Goal: Task Accomplishment & Management: Complete application form

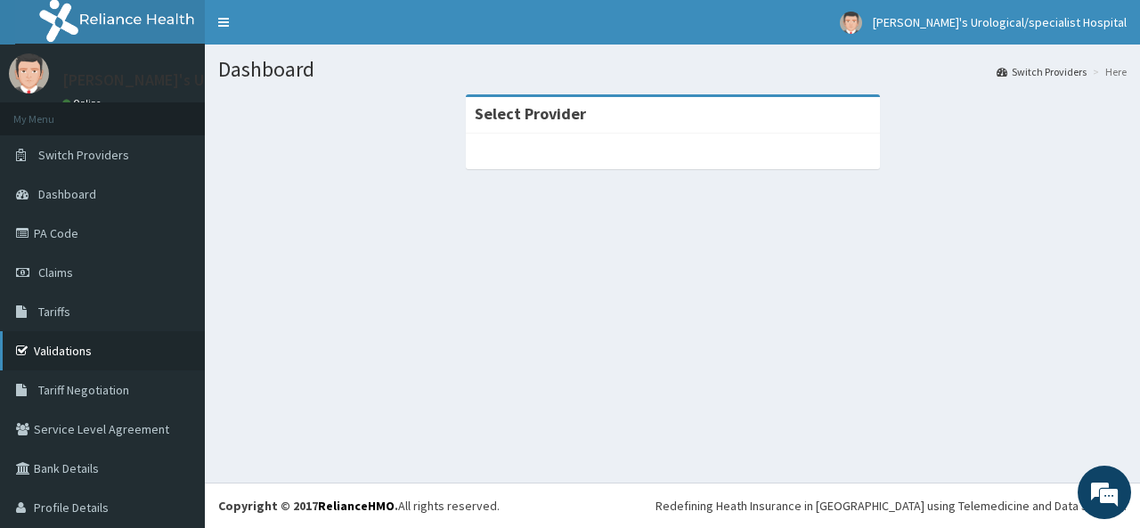
click at [97, 354] on link "Validations" at bounding box center [102, 350] width 205 height 39
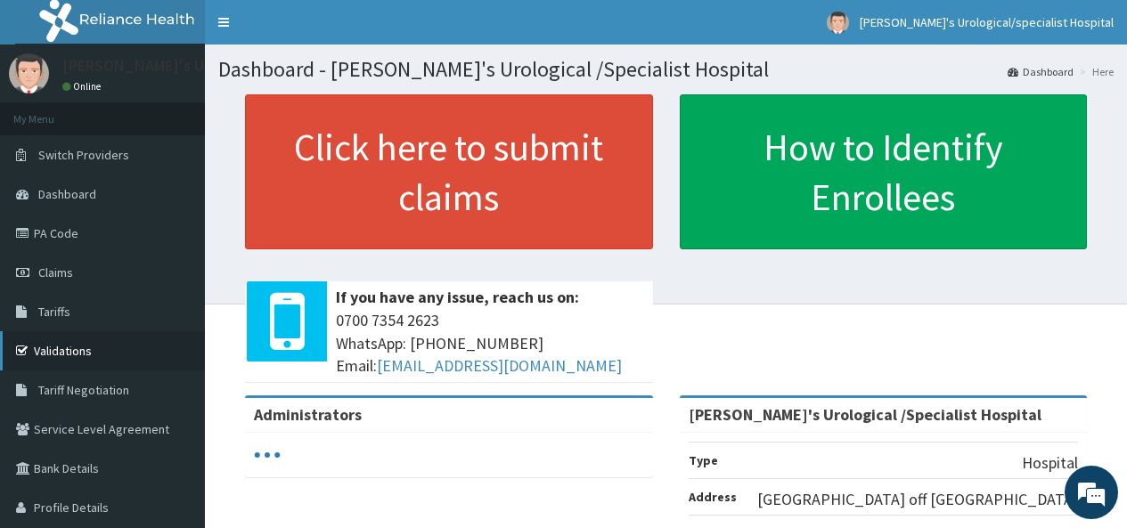
click at [88, 344] on link "Validations" at bounding box center [102, 350] width 205 height 39
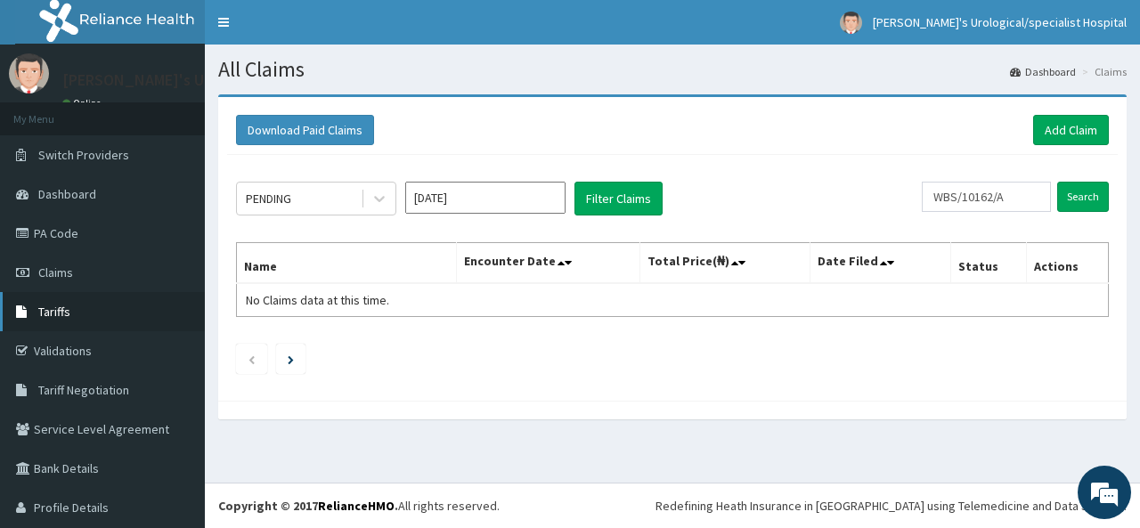
click at [71, 308] on link "Tariffs" at bounding box center [102, 311] width 205 height 39
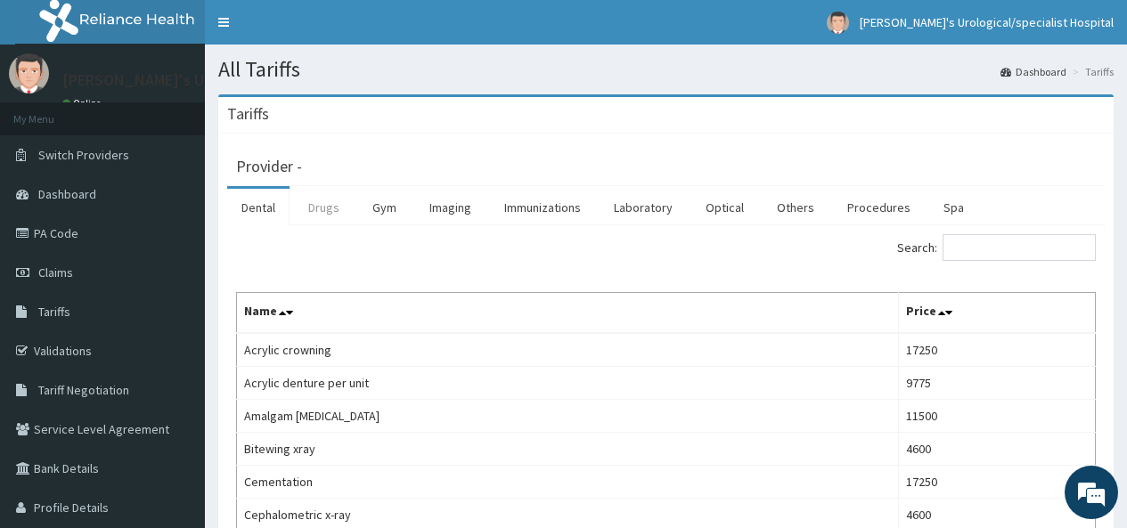
click at [322, 205] on link "Drugs" at bounding box center [324, 207] width 60 height 37
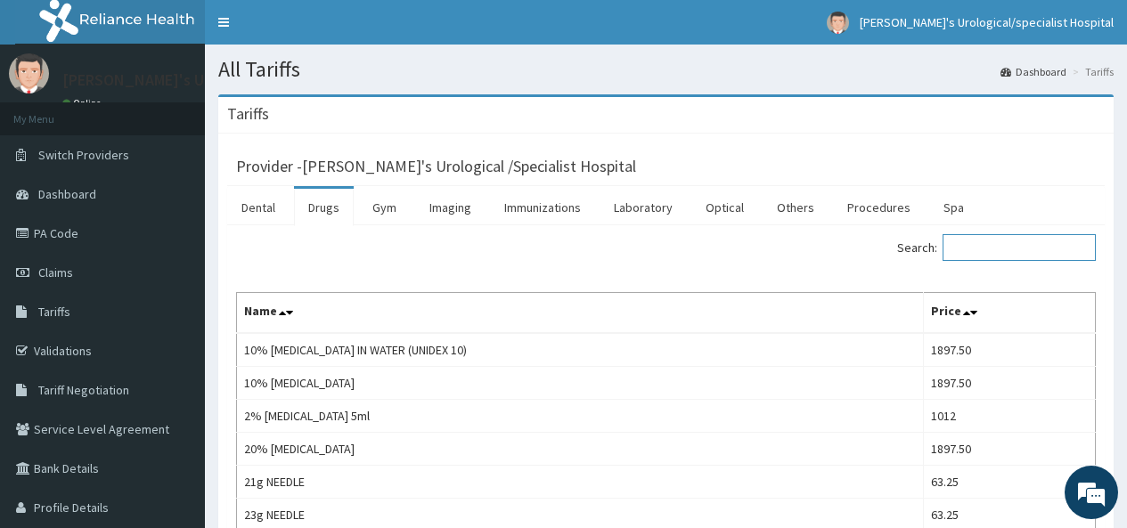
click at [956, 250] on input "Search:" at bounding box center [1018, 247] width 153 height 27
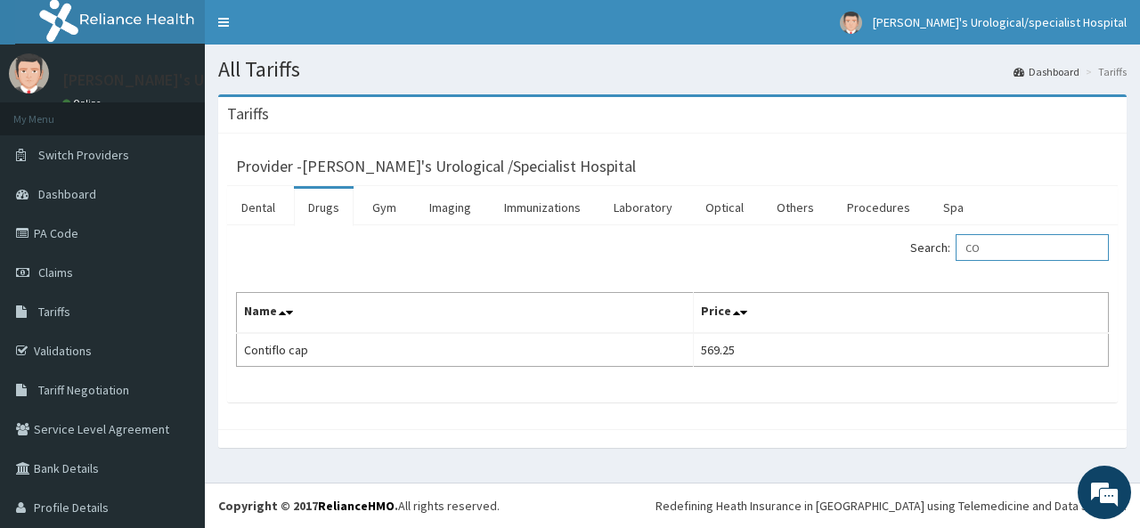
type input "C"
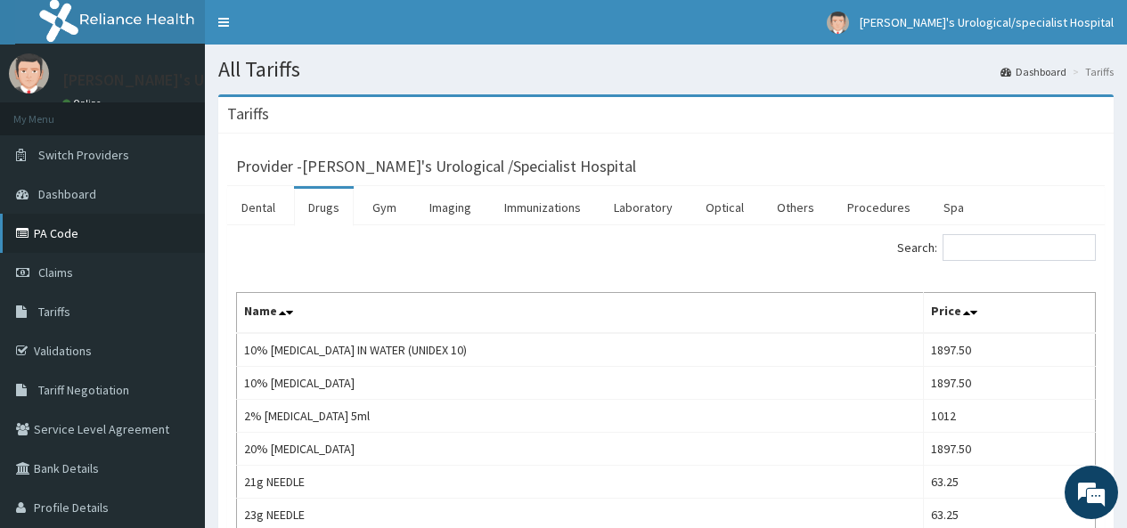
click at [61, 250] on link "PA Code" at bounding box center [102, 233] width 205 height 39
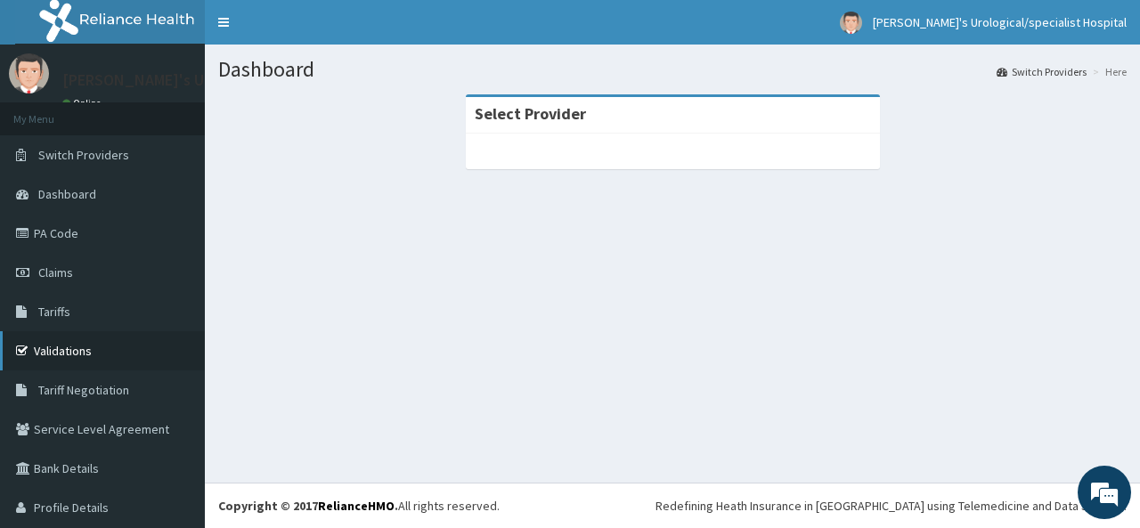
click at [100, 346] on link "Validations" at bounding box center [102, 350] width 205 height 39
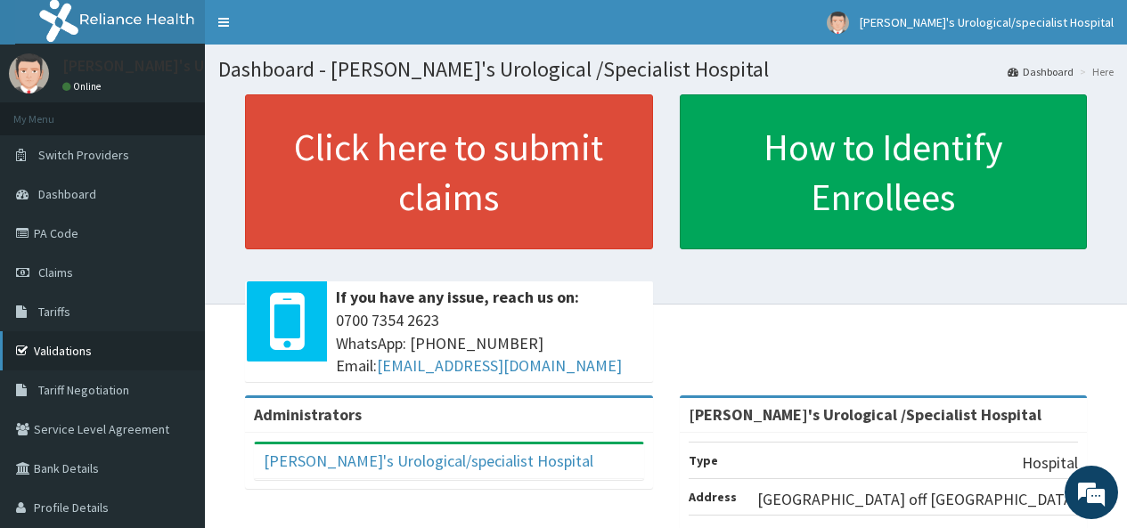
click at [81, 354] on link "Validations" at bounding box center [102, 350] width 205 height 39
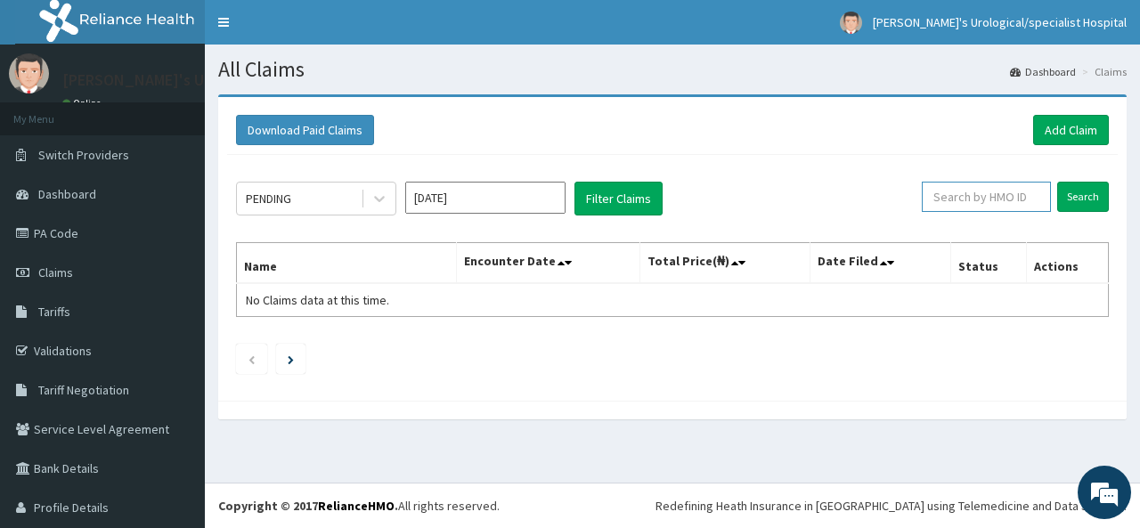
click at [946, 195] on input "text" at bounding box center [986, 197] width 129 height 30
type input "SFL/10409/E"
click at [1080, 203] on input "Search" at bounding box center [1083, 197] width 52 height 30
click at [1057, 208] on input "Search" at bounding box center [1083, 197] width 52 height 30
click at [107, 334] on link "Validations" at bounding box center [102, 350] width 205 height 39
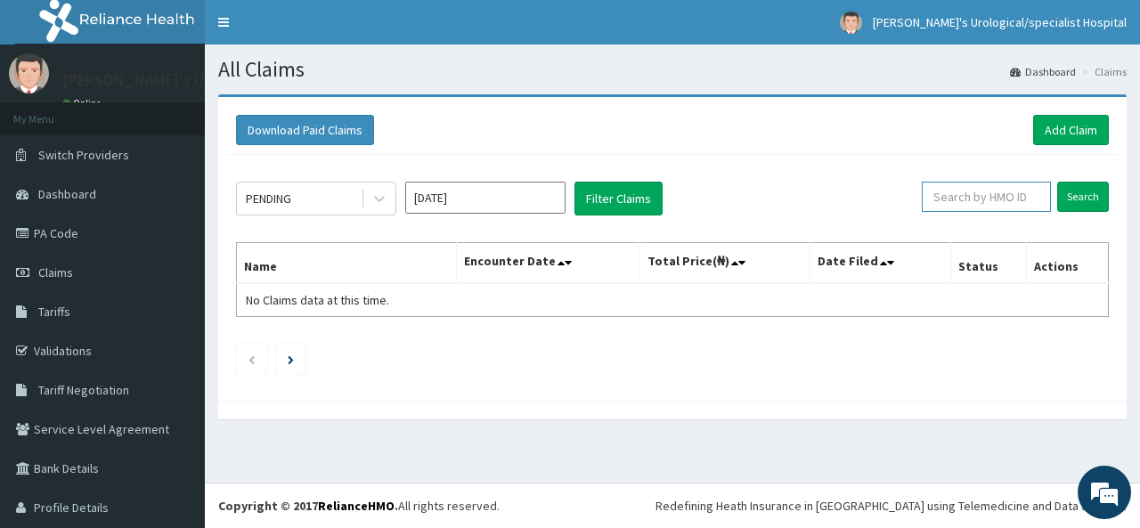
click at [934, 199] on input "text" at bounding box center [986, 197] width 129 height 30
type input "SFL/10409/E"
click at [1081, 196] on input "Search" at bounding box center [1083, 197] width 52 height 30
click at [1046, 123] on link "Add Claim" at bounding box center [1071, 130] width 76 height 30
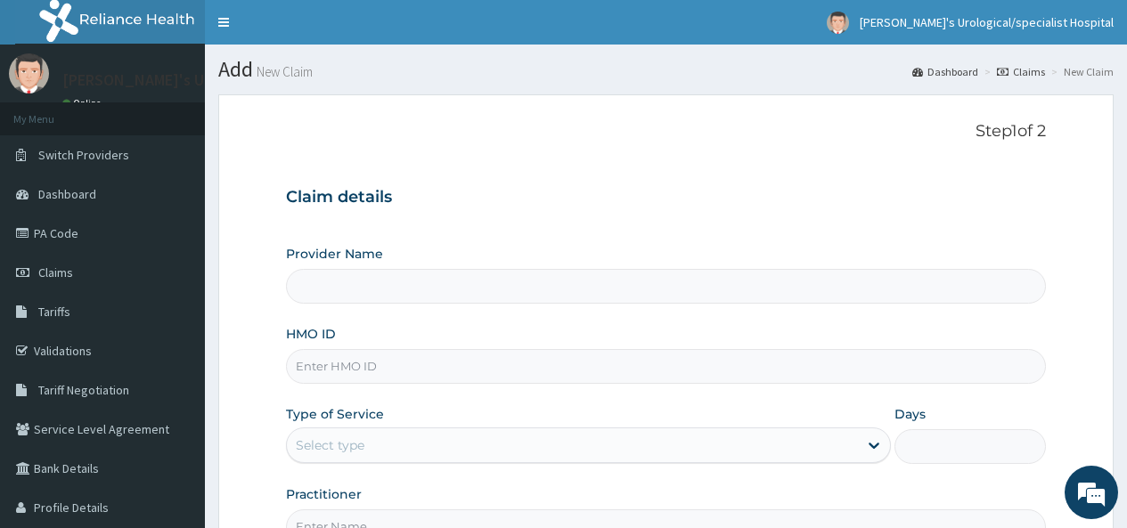
type input "Mina's Urological /Specialist Hospital"
click at [299, 370] on input "HMO ID" at bounding box center [666, 366] width 760 height 35
type input "SFL/10409/E"
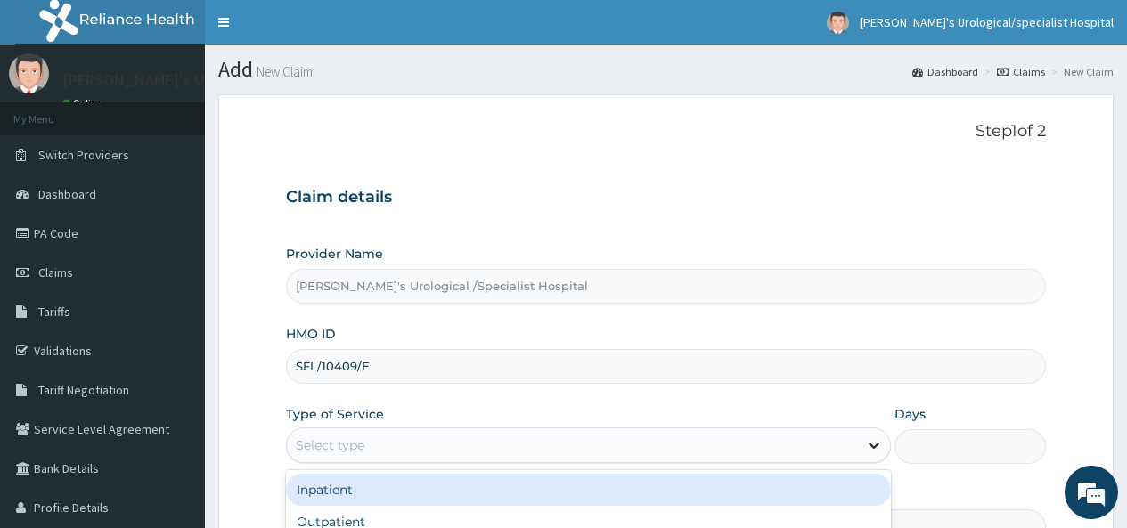
click at [877, 447] on icon at bounding box center [874, 445] width 18 height 18
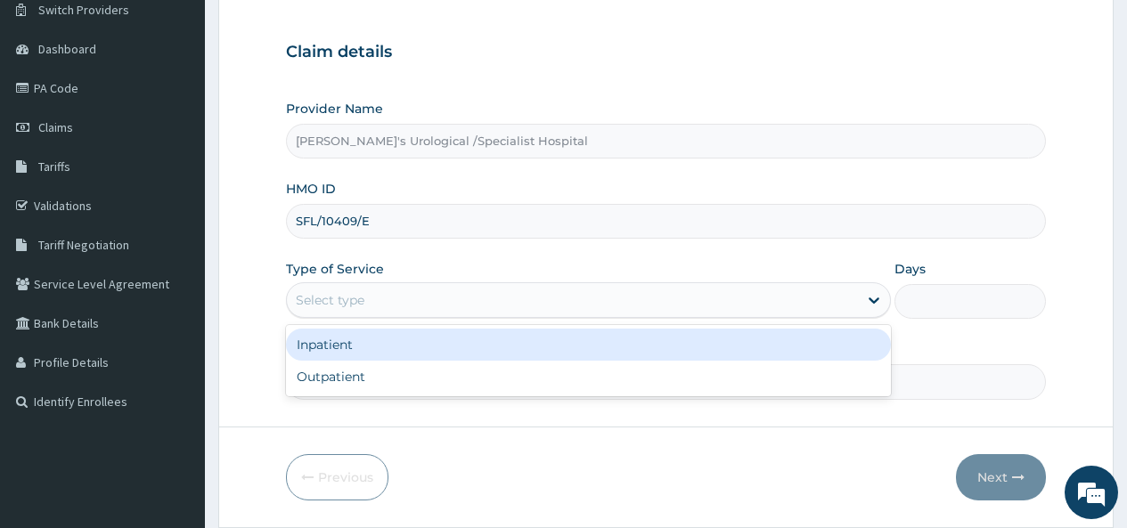
scroll to position [147, 0]
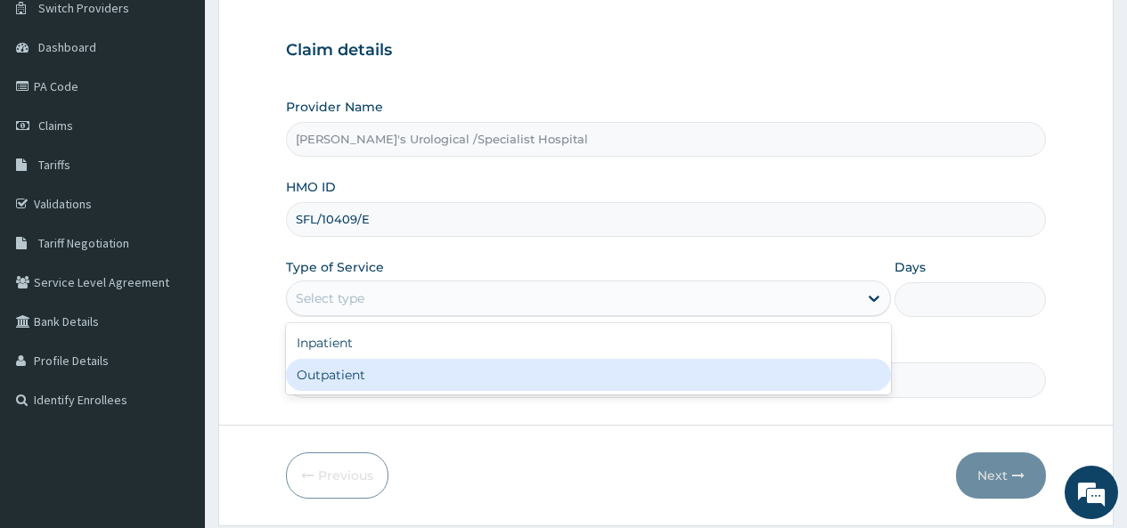
click at [805, 362] on div "Outpatient" at bounding box center [588, 375] width 605 height 32
type input "1"
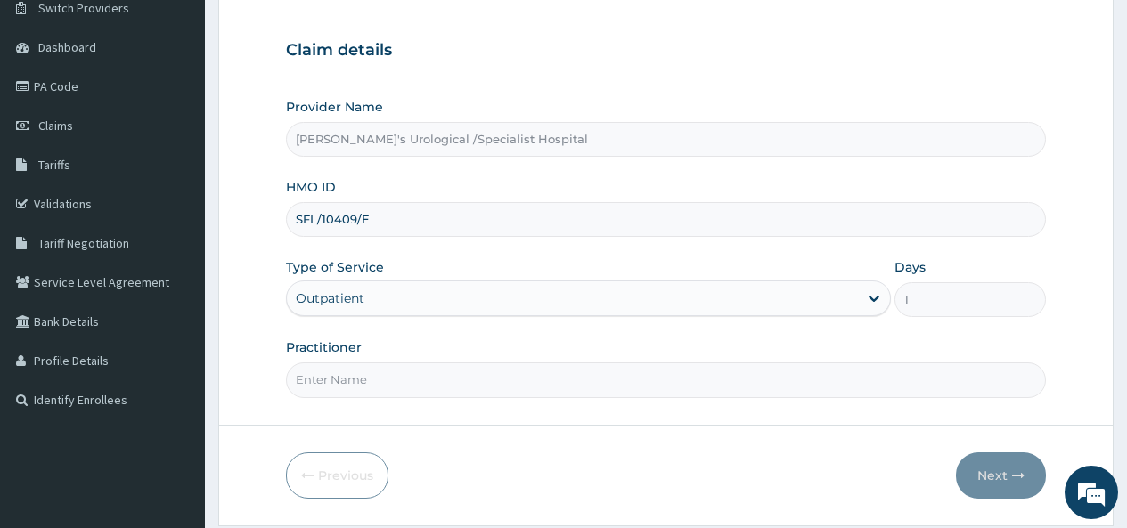
click at [303, 373] on input "Practitioner" at bounding box center [666, 379] width 760 height 35
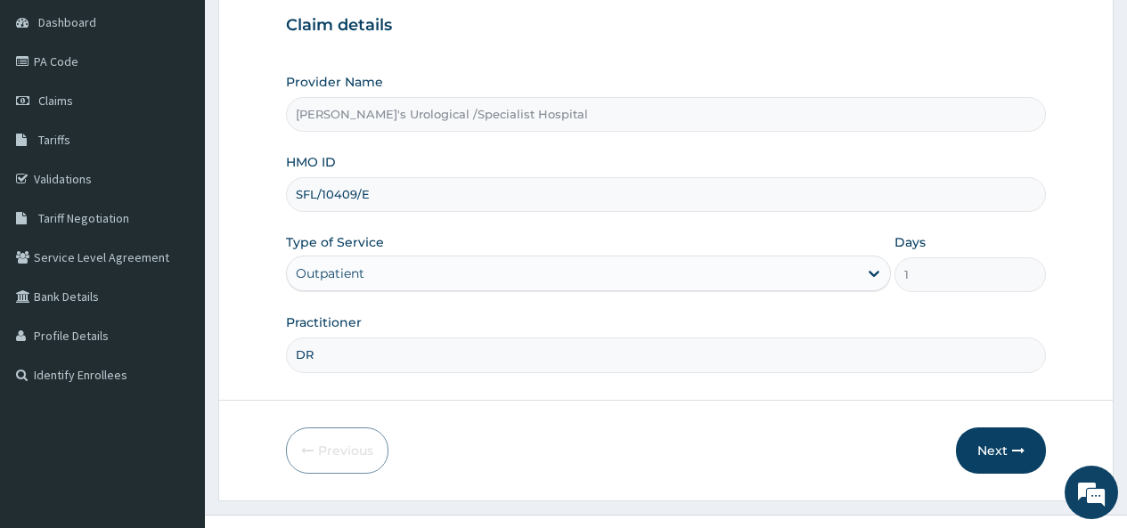
scroll to position [203, 0]
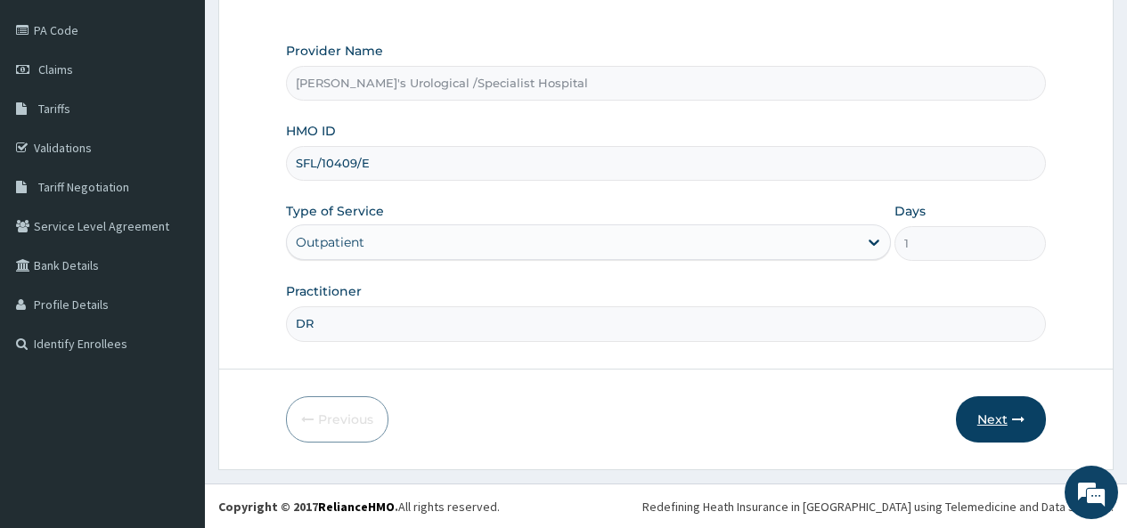
type input "DR"
click at [977, 419] on button "Next" at bounding box center [1001, 419] width 90 height 46
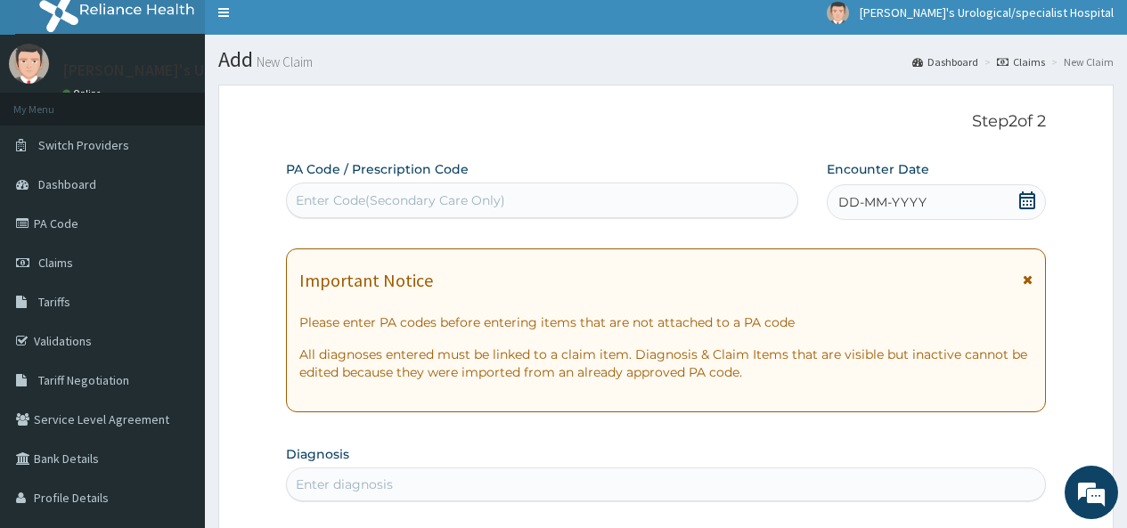
scroll to position [0, 0]
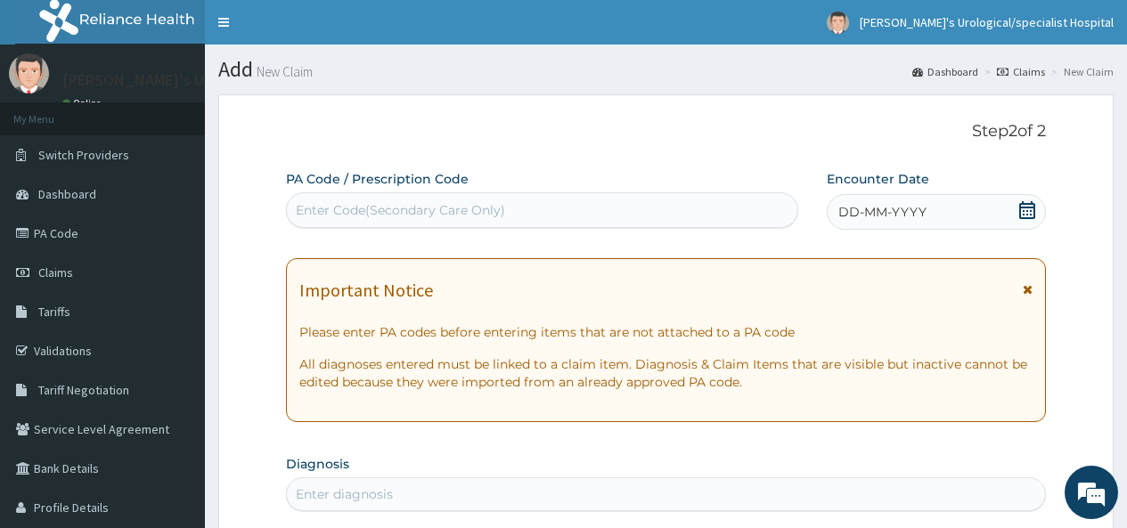
click at [1025, 214] on icon at bounding box center [1027, 210] width 18 height 18
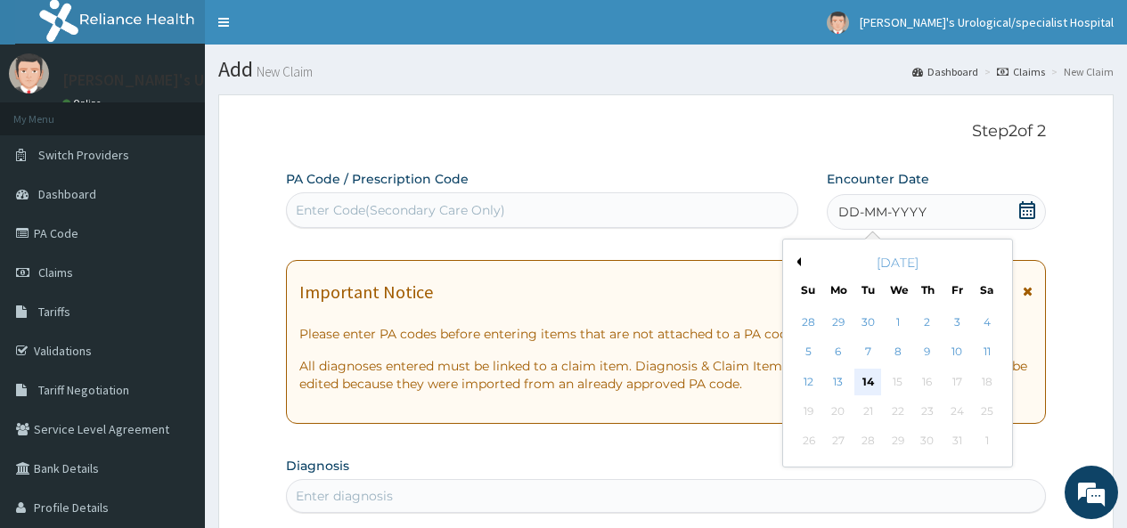
click at [868, 379] on div "14" at bounding box center [867, 382] width 27 height 27
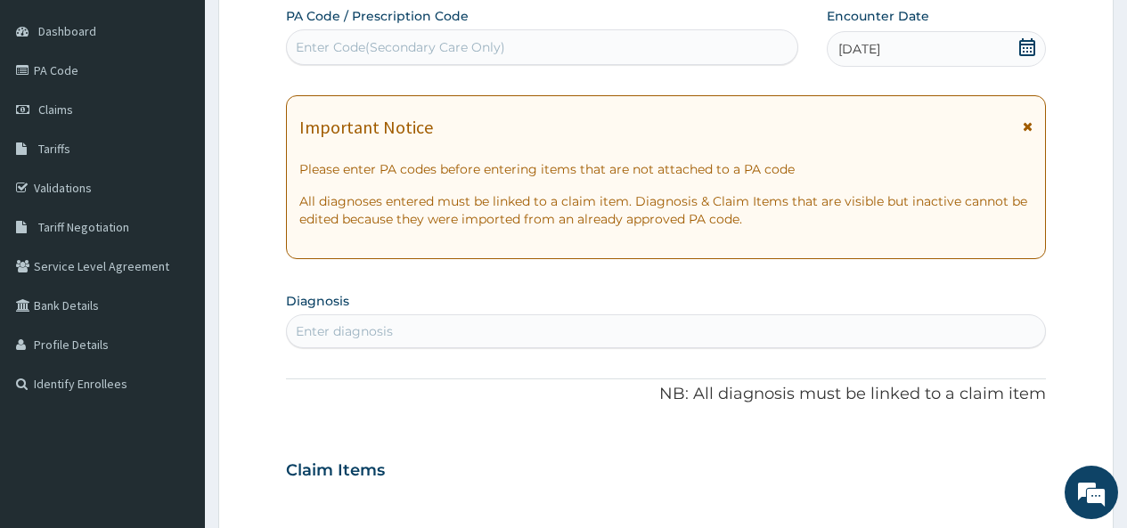
scroll to position [163, 0]
click at [320, 329] on div "Enter diagnosis" at bounding box center [344, 331] width 97 height 18
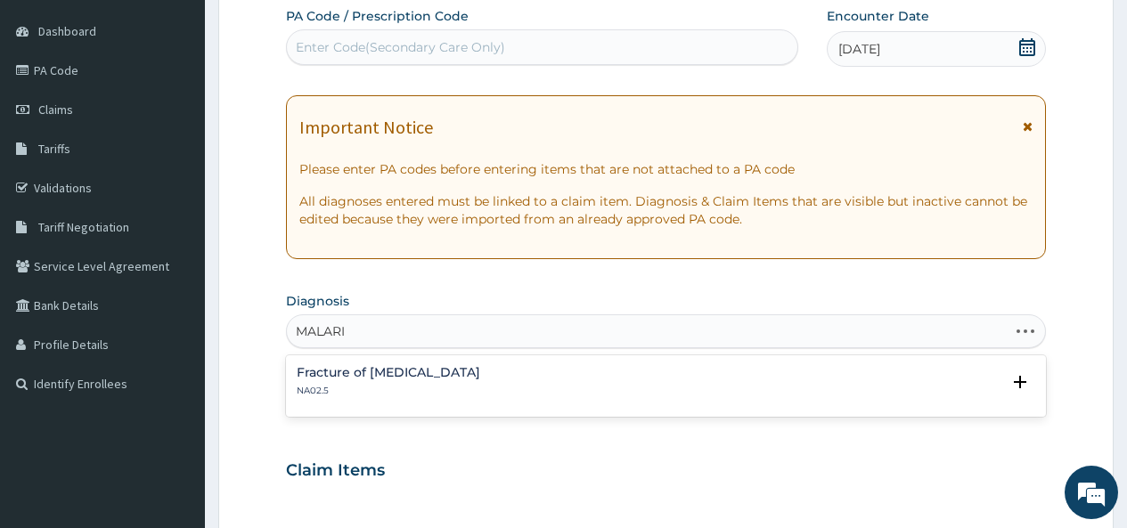
type input "MALARIA"
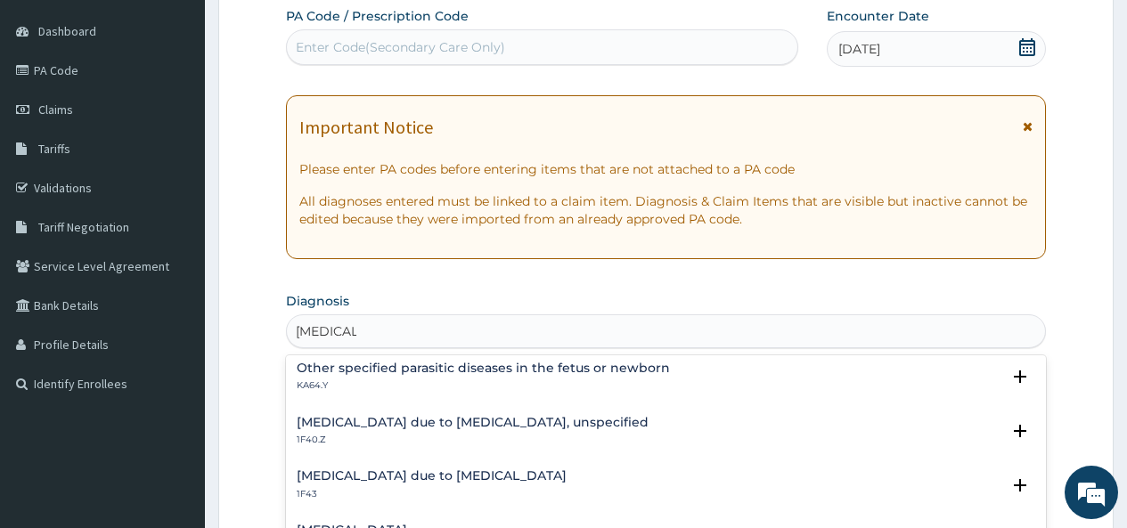
scroll to position [222, 0]
click at [370, 419] on h4 "Malaria due to Plasmodium falciparum, unspecified" at bounding box center [473, 421] width 352 height 13
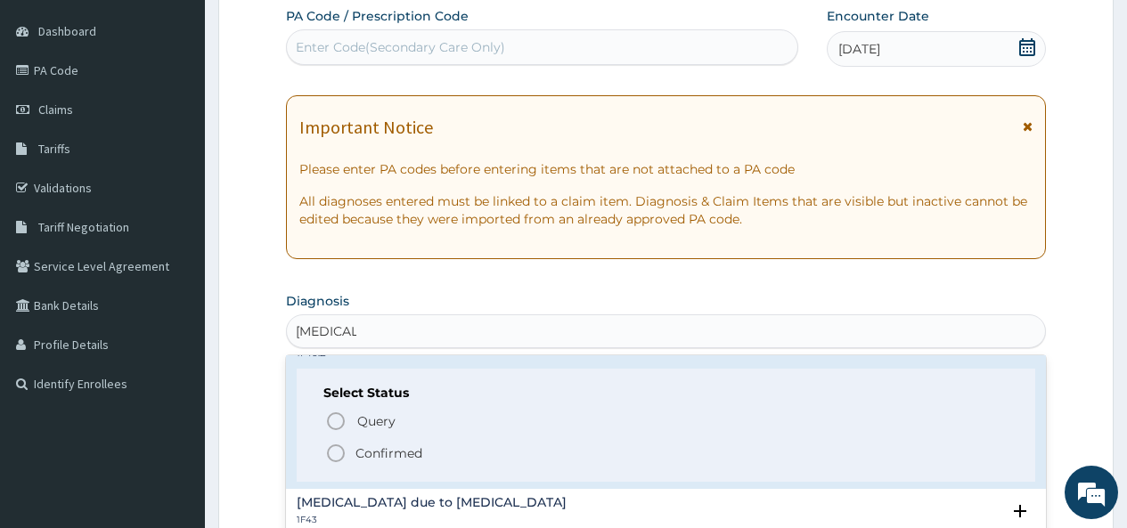
scroll to position [331, 0]
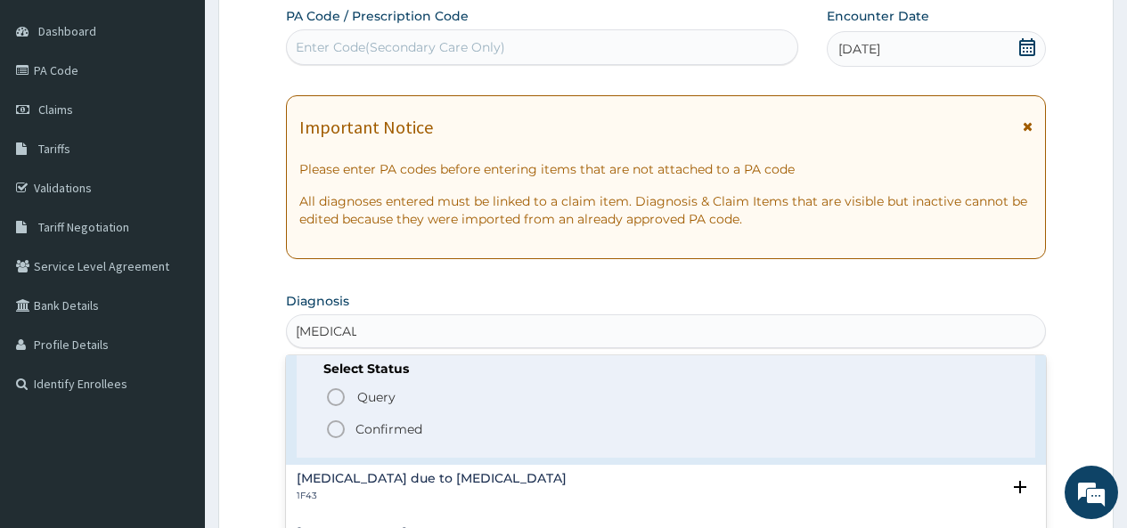
click at [341, 419] on icon "status option filled" at bounding box center [335, 429] width 21 height 21
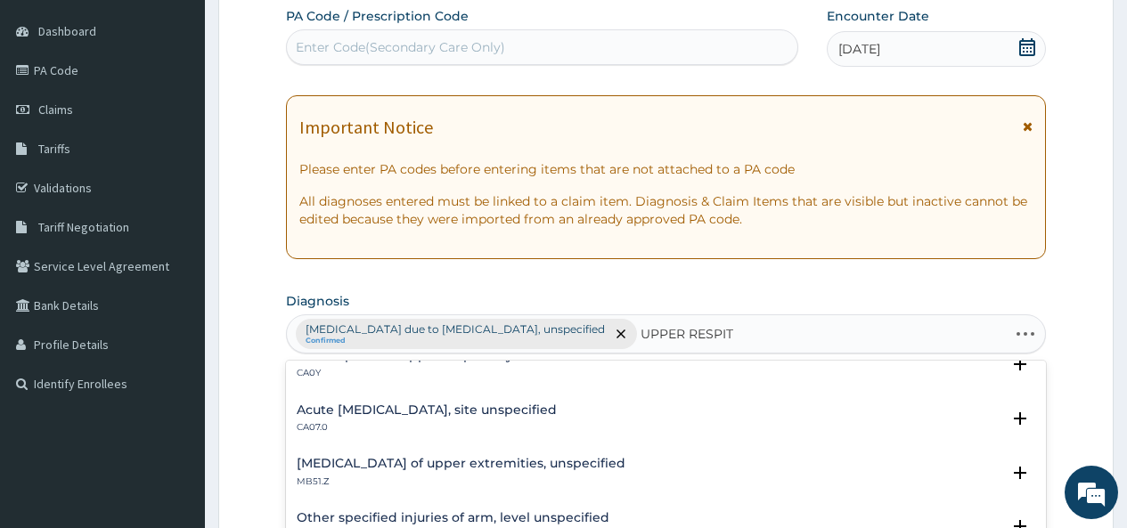
scroll to position [0, 0]
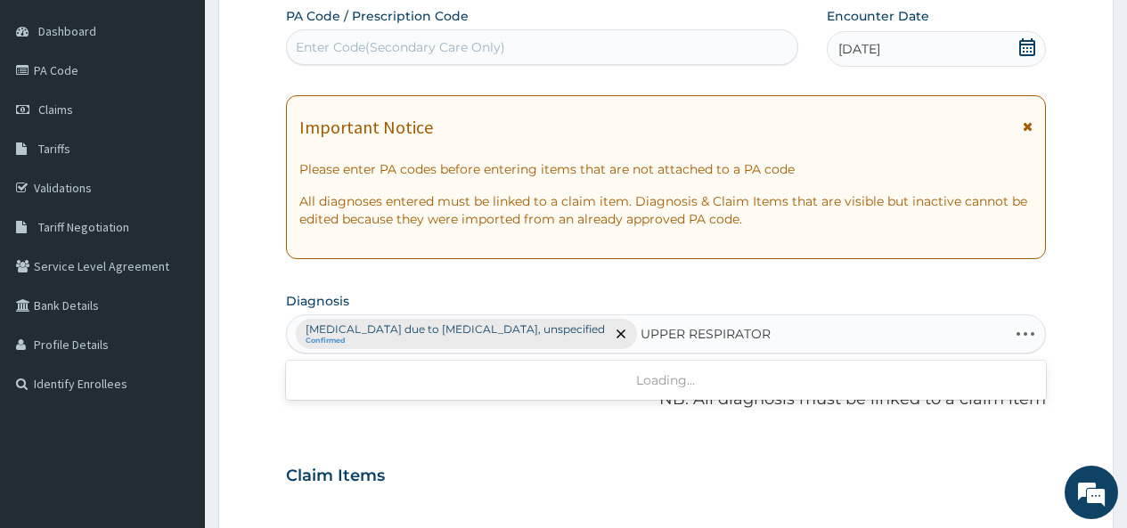
type input "UPPER RESPIRATORY"
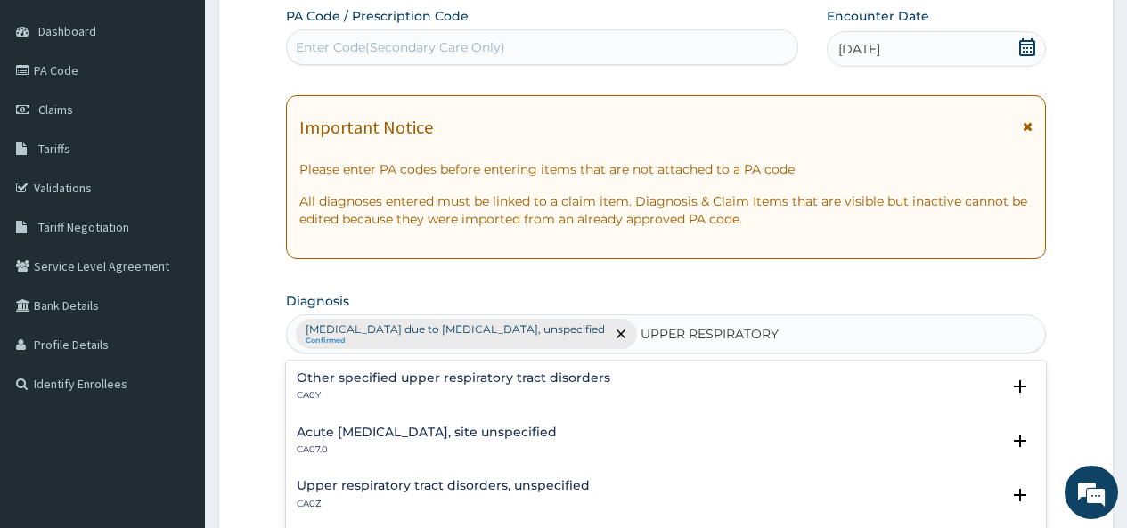
click at [498, 430] on h4 "Acute upper respiratory infection, site unspecified" at bounding box center [427, 432] width 260 height 13
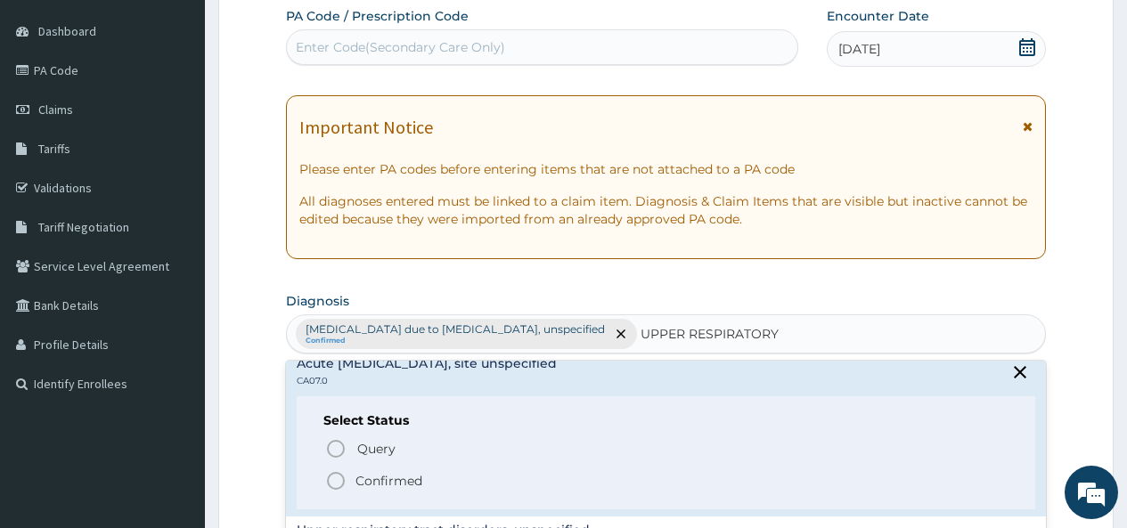
scroll to position [104, 0]
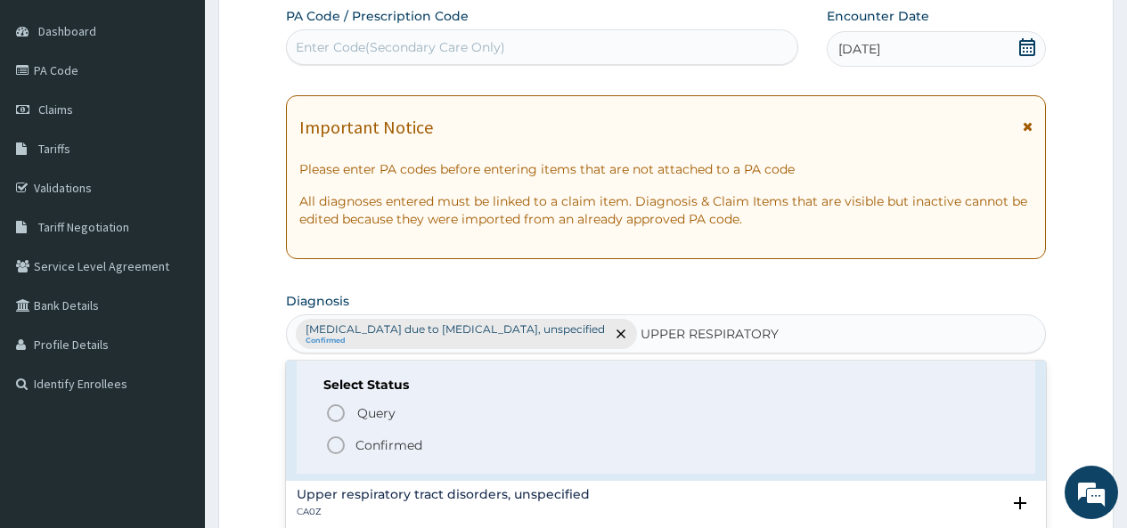
click at [410, 444] on p "Confirmed" at bounding box center [388, 445] width 67 height 18
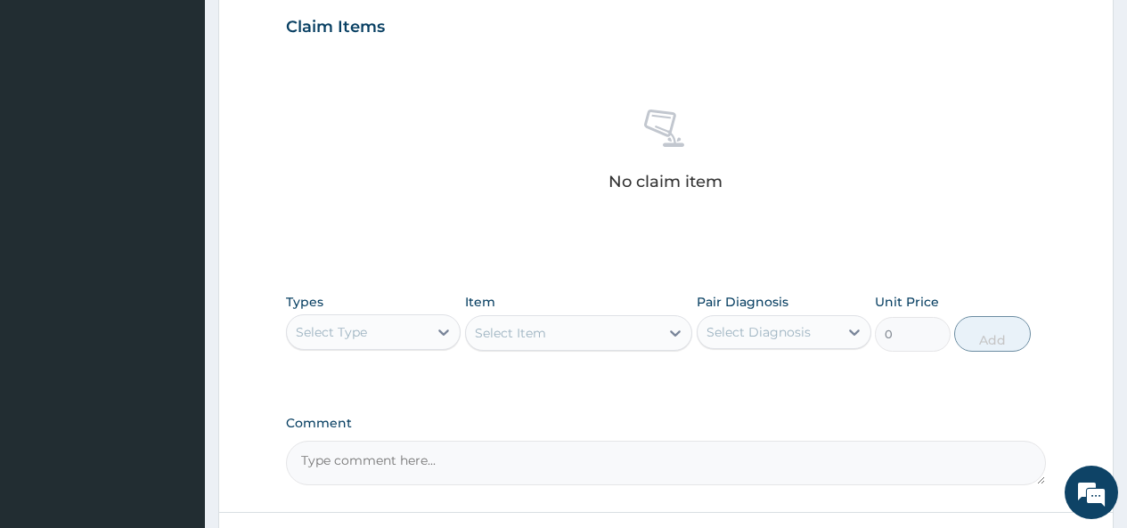
scroll to position [615, 0]
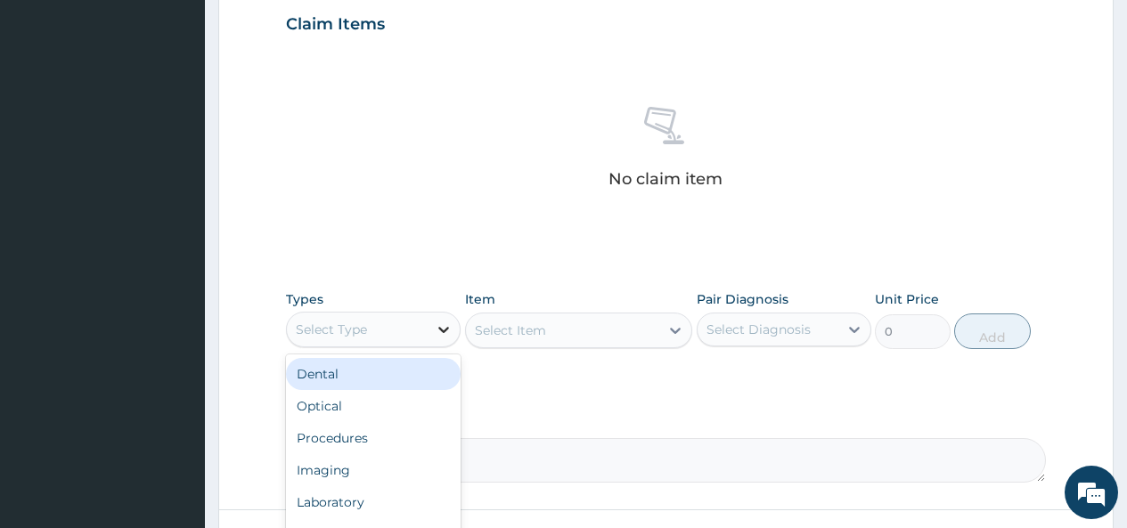
click at [446, 331] on icon at bounding box center [444, 330] width 18 height 18
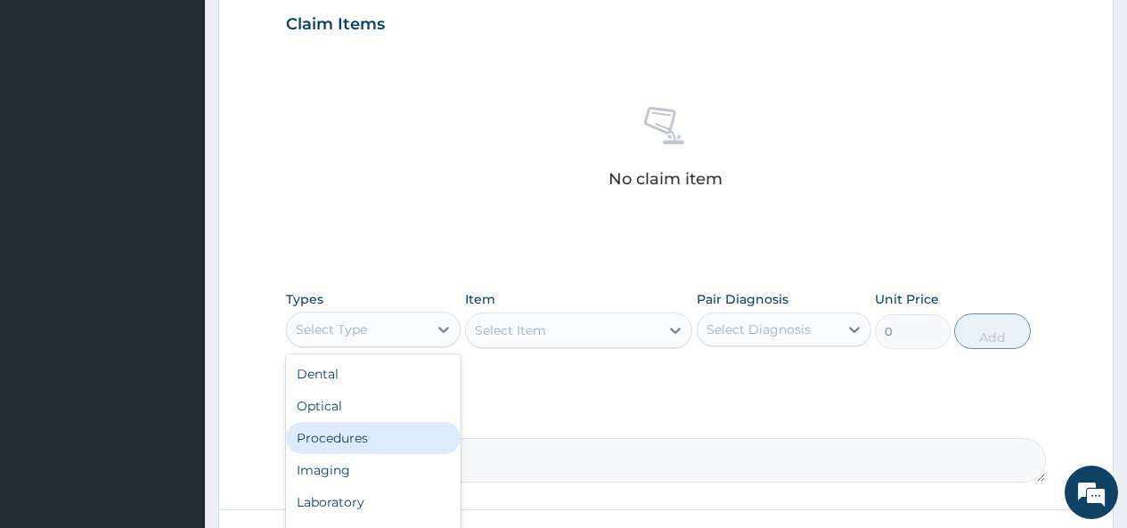
click at [390, 435] on div "Procedures" at bounding box center [373, 438] width 175 height 32
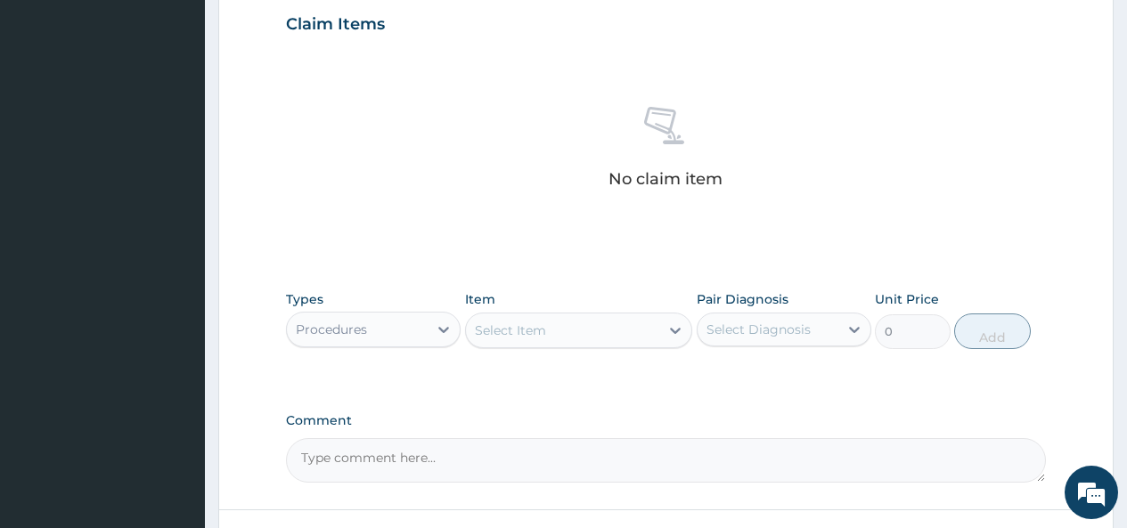
click at [679, 331] on icon at bounding box center [675, 331] width 18 height 18
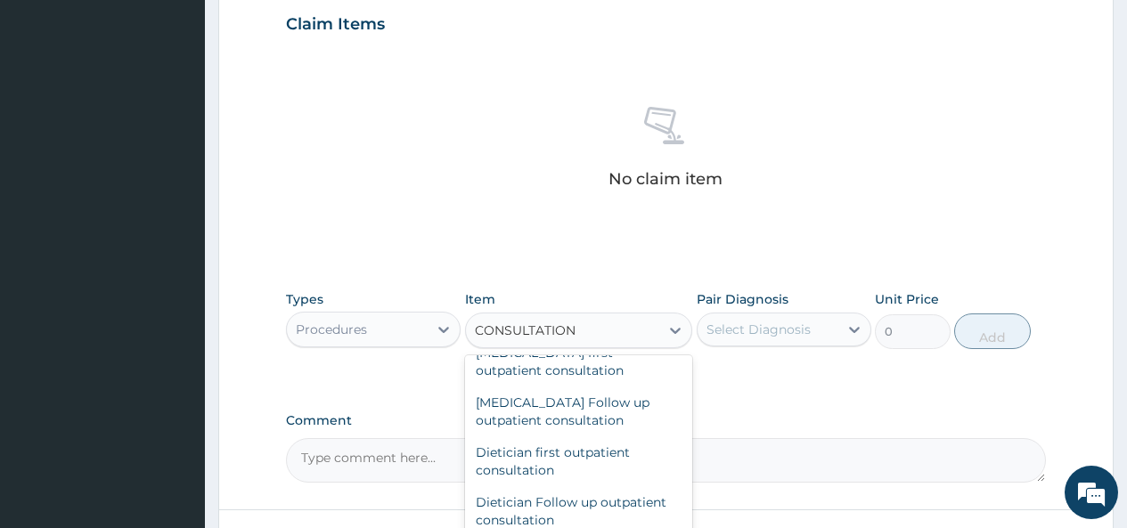
scroll to position [390, 0]
type input "CONSULTATION"
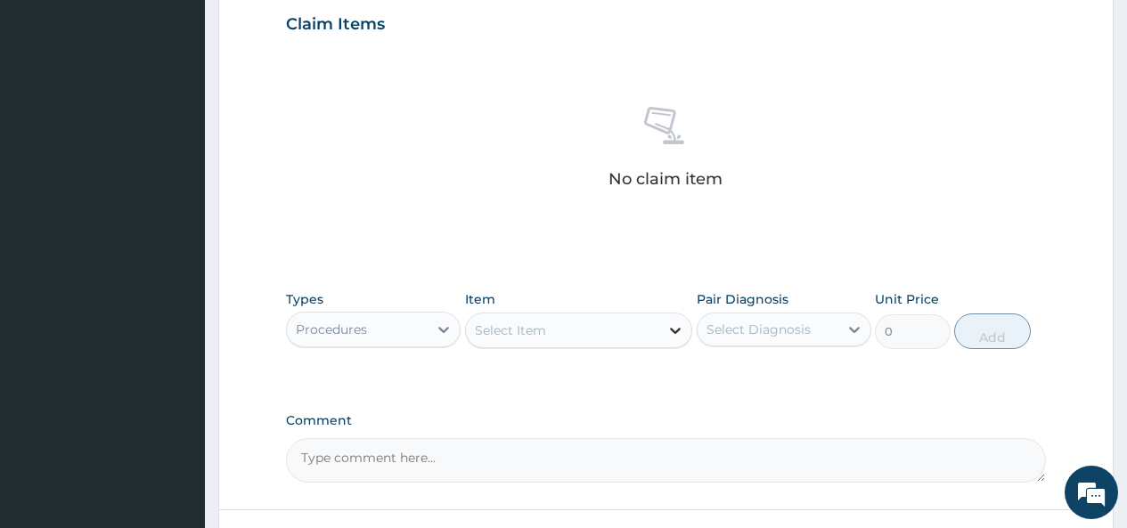
click at [679, 331] on icon at bounding box center [675, 331] width 18 height 18
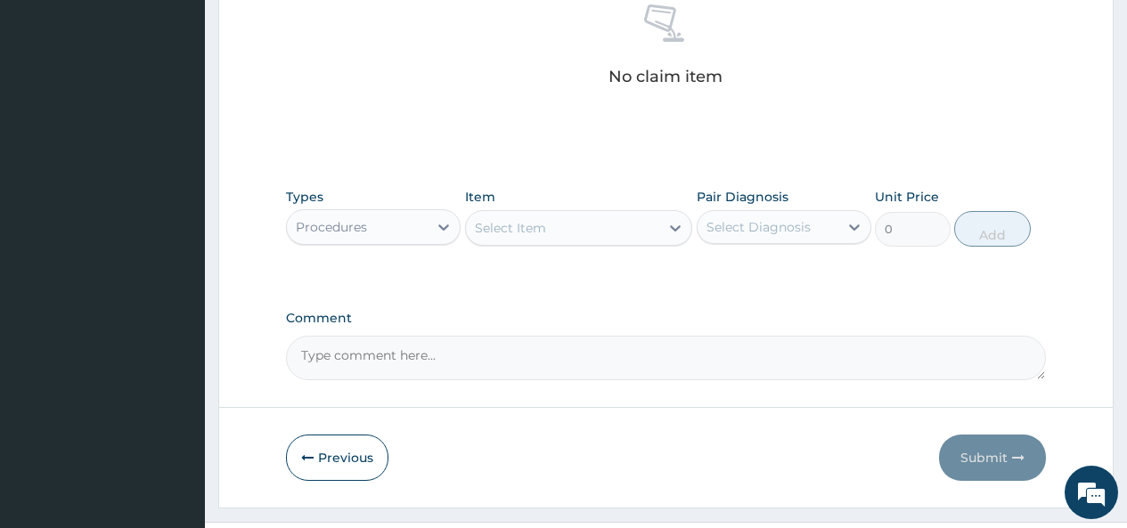
scroll to position [718, 0]
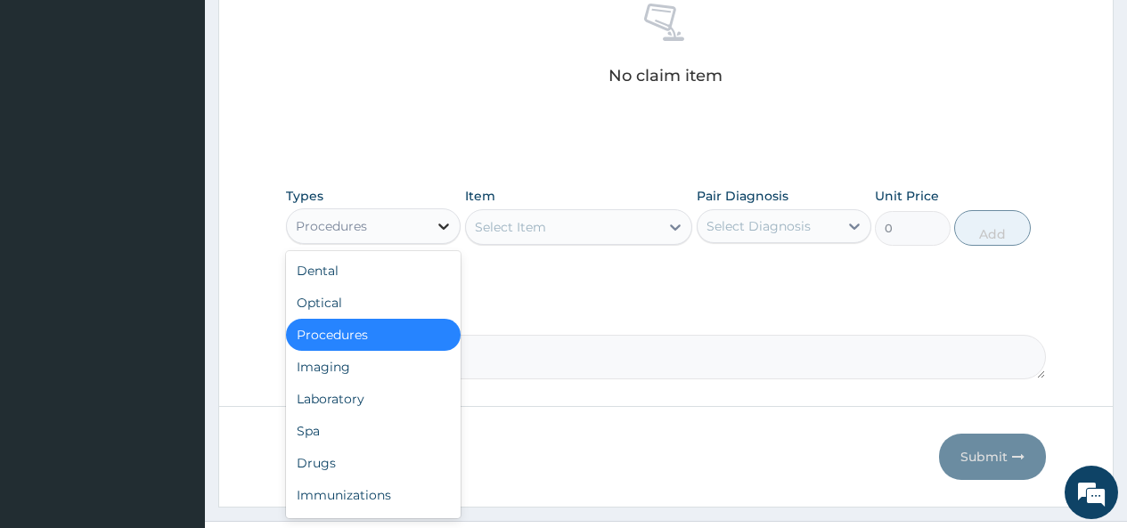
click at [439, 225] on icon at bounding box center [444, 226] width 18 height 18
click at [432, 336] on div "Procedures" at bounding box center [373, 335] width 175 height 32
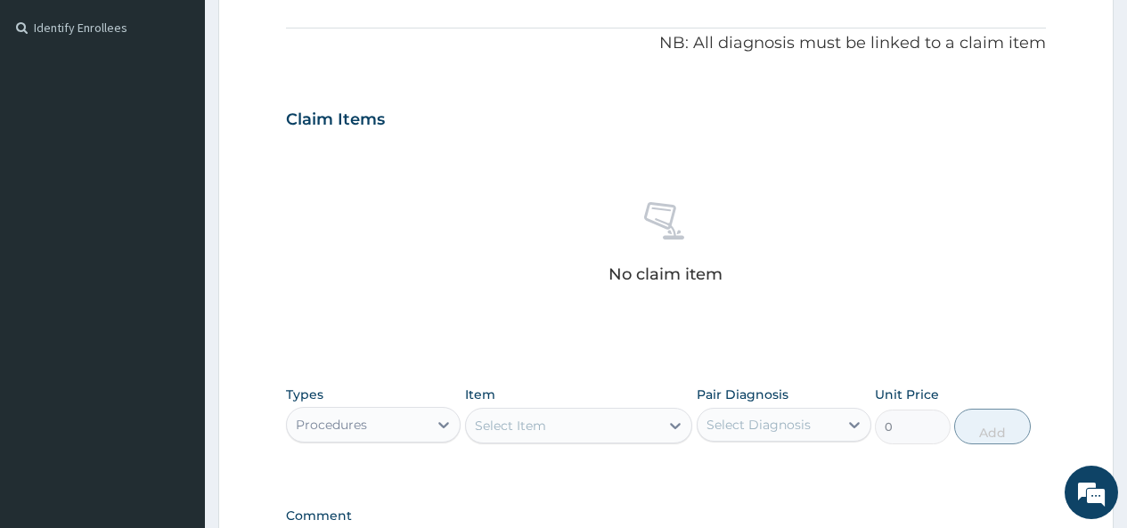
scroll to position [517, 0]
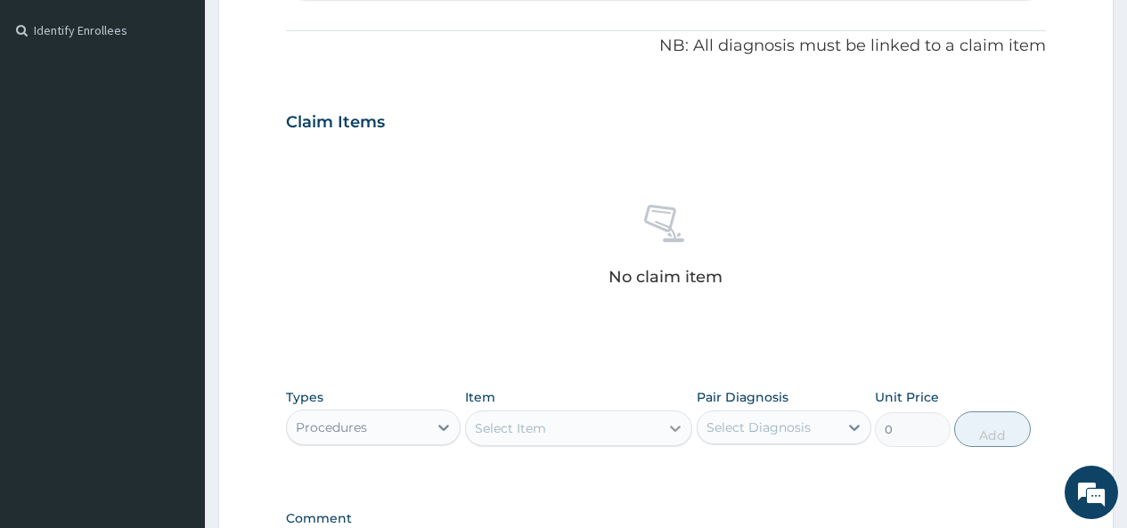
click at [680, 423] on icon at bounding box center [675, 428] width 18 height 18
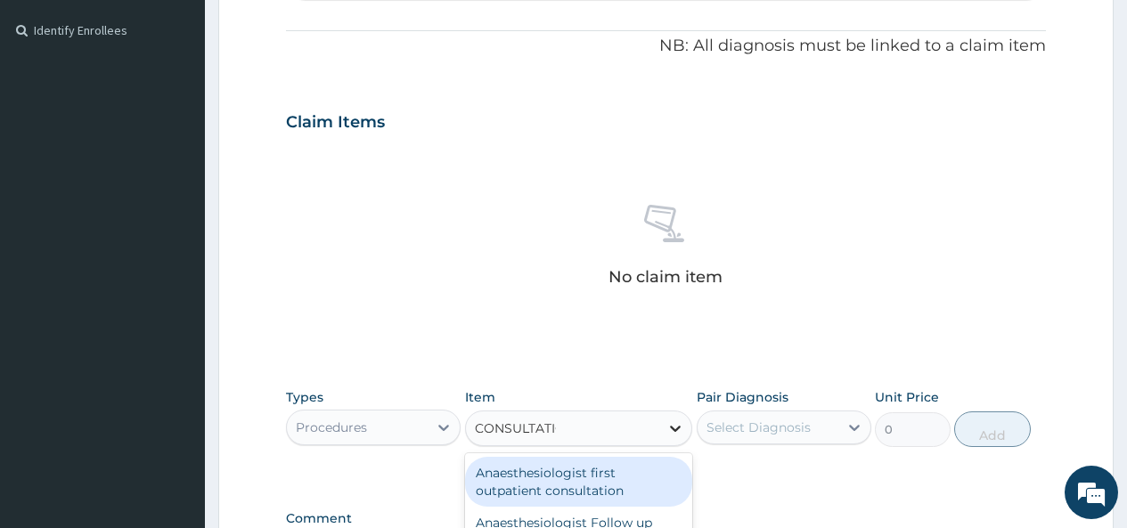
type input "CONSULTATION"
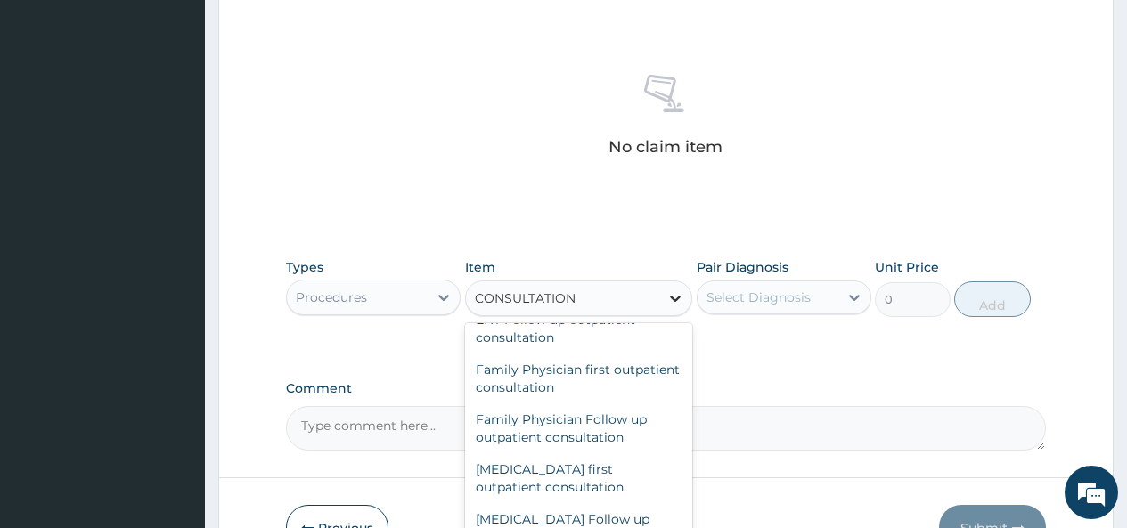
scroll to position [717, 0]
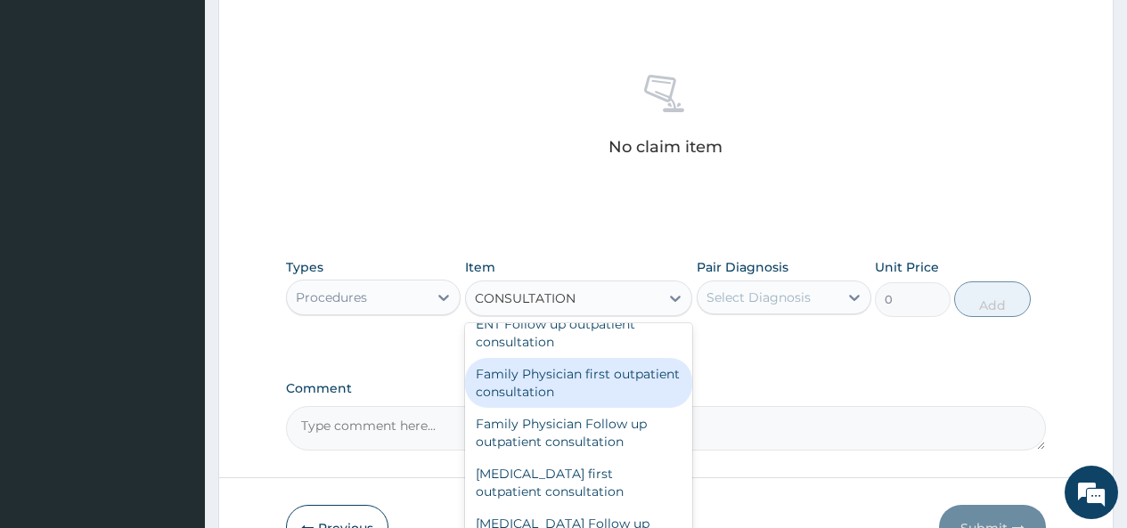
click at [598, 404] on div "Family Physician first outpatient consultation" at bounding box center [579, 383] width 228 height 50
type input "13800"
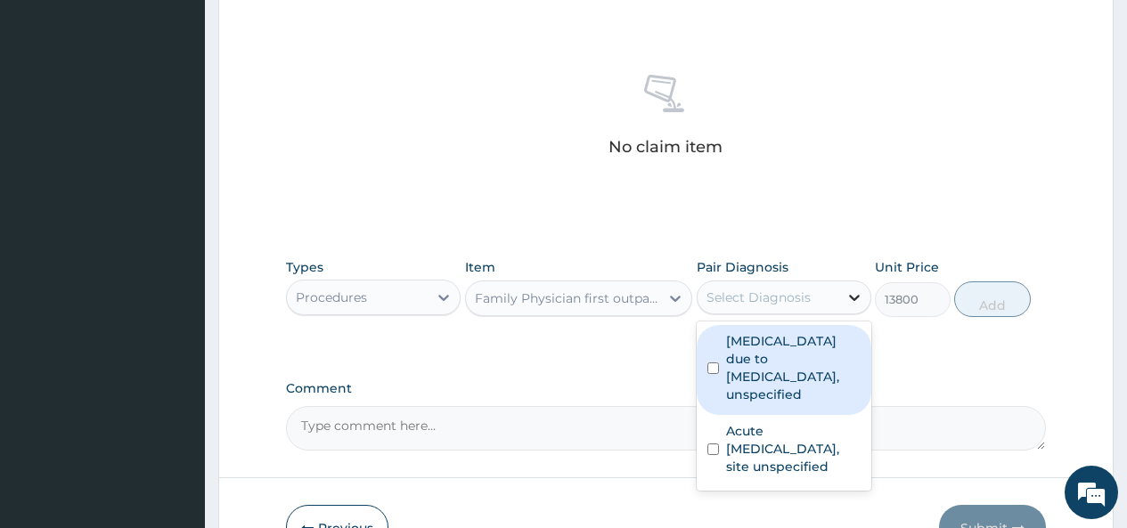
click at [853, 302] on icon at bounding box center [854, 298] width 18 height 18
click at [710, 371] on input "checkbox" at bounding box center [713, 368] width 12 height 12
checkbox input "true"
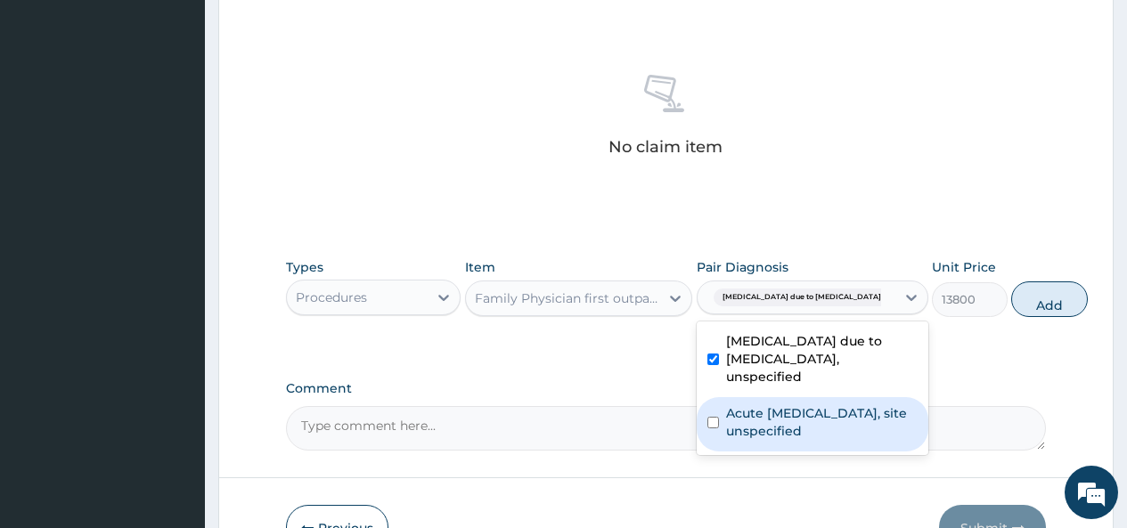
click at [712, 428] on input "checkbox" at bounding box center [713, 423] width 12 height 12
checkbox input "true"
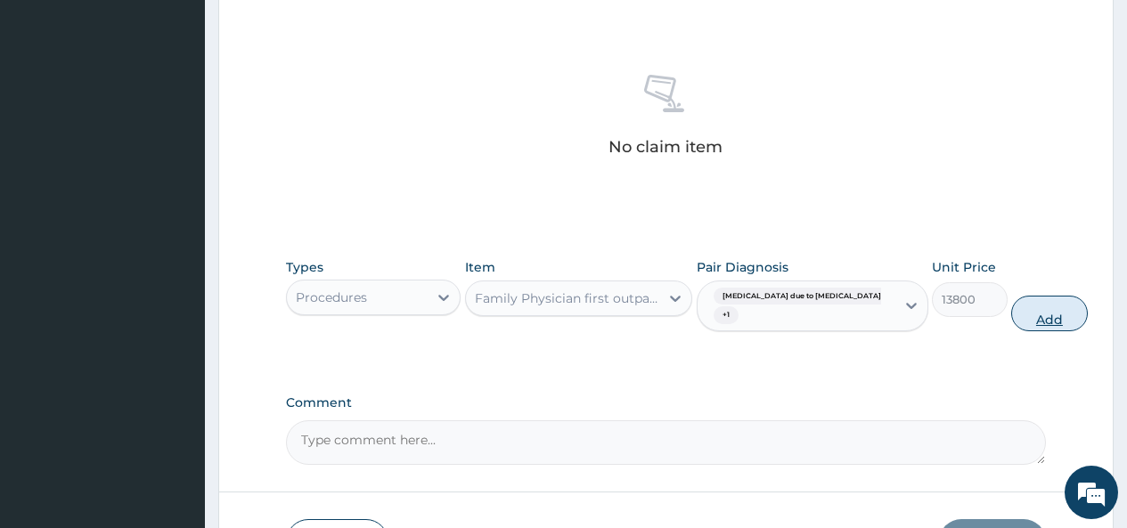
click at [1011, 328] on button "Add" at bounding box center [1049, 314] width 76 height 36
type input "0"
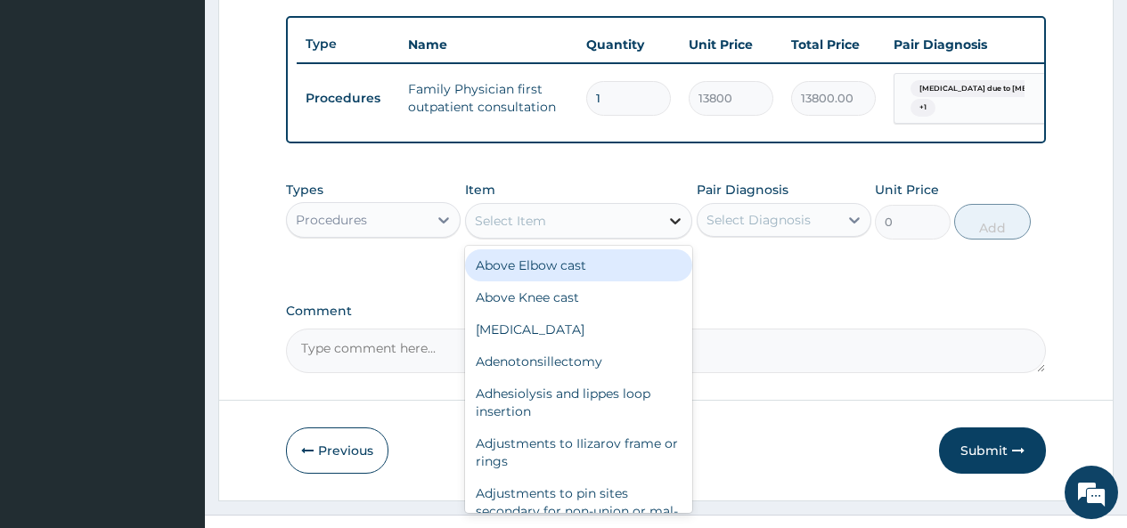
click at [671, 230] on icon at bounding box center [675, 221] width 18 height 18
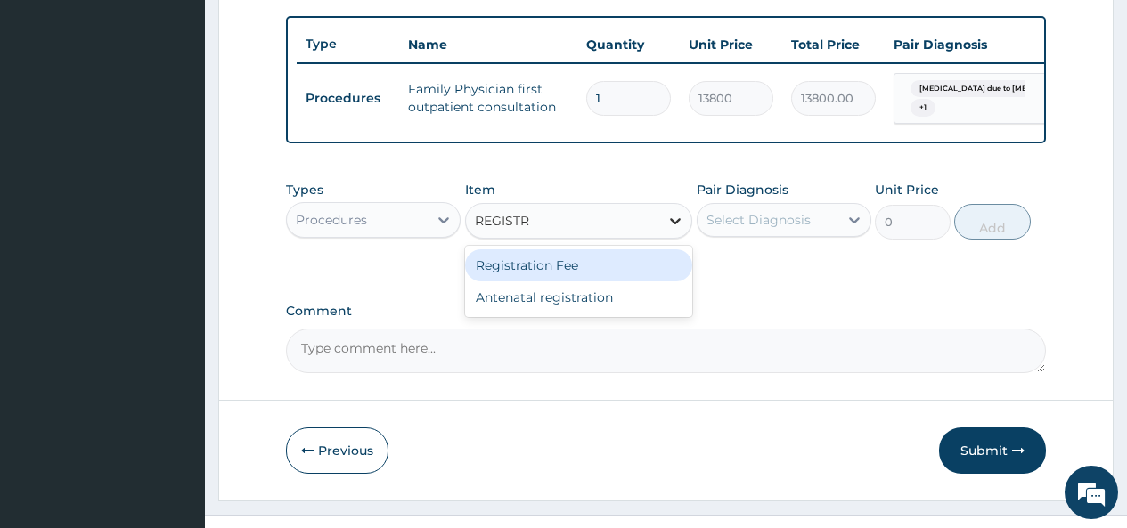
type input "REGISTRA"
click at [655, 275] on div "Registration Fee" at bounding box center [579, 265] width 228 height 32
type input "2300"
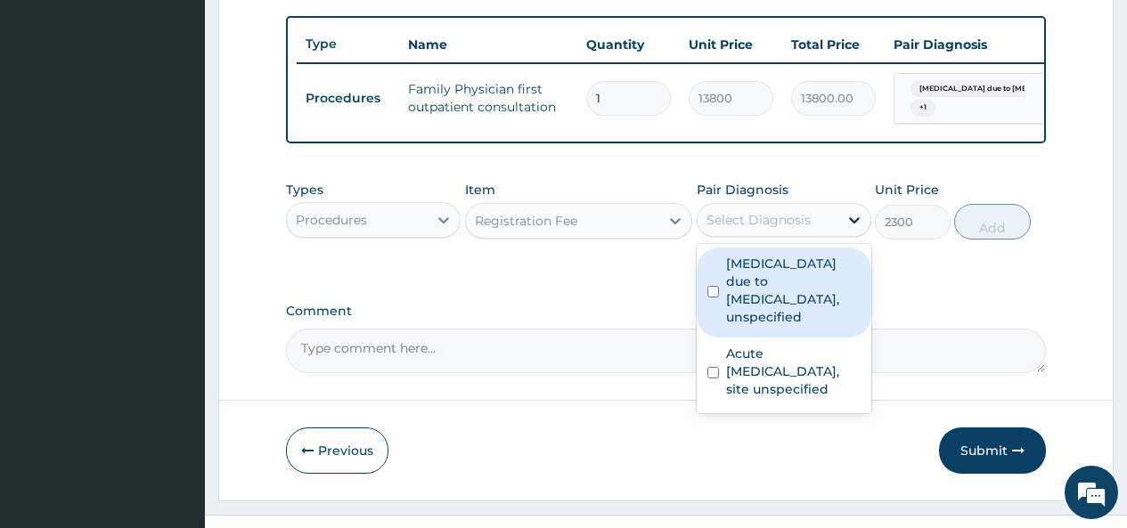
click at [854, 229] on icon at bounding box center [854, 220] width 18 height 18
click at [709, 297] on input "checkbox" at bounding box center [713, 292] width 12 height 12
checkbox input "true"
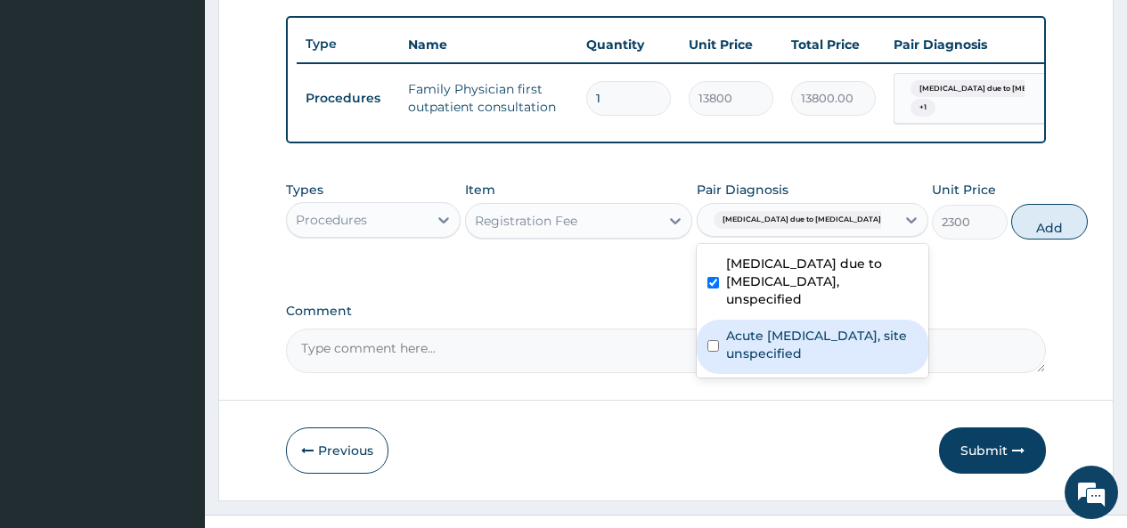
click at [712, 352] on input "checkbox" at bounding box center [713, 346] width 12 height 12
checkbox input "true"
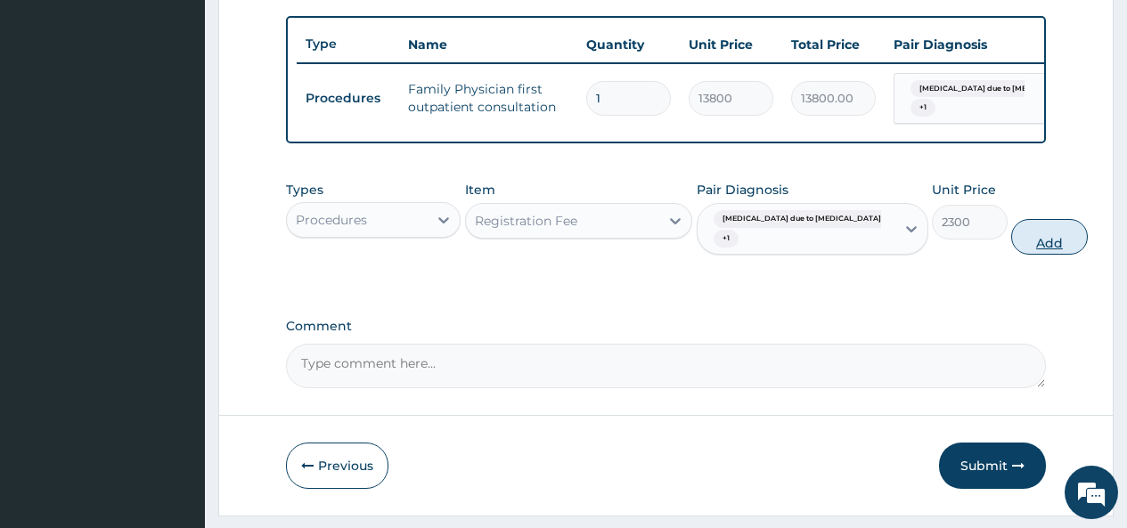
click at [1011, 240] on button "Add" at bounding box center [1049, 237] width 76 height 36
type input "0"
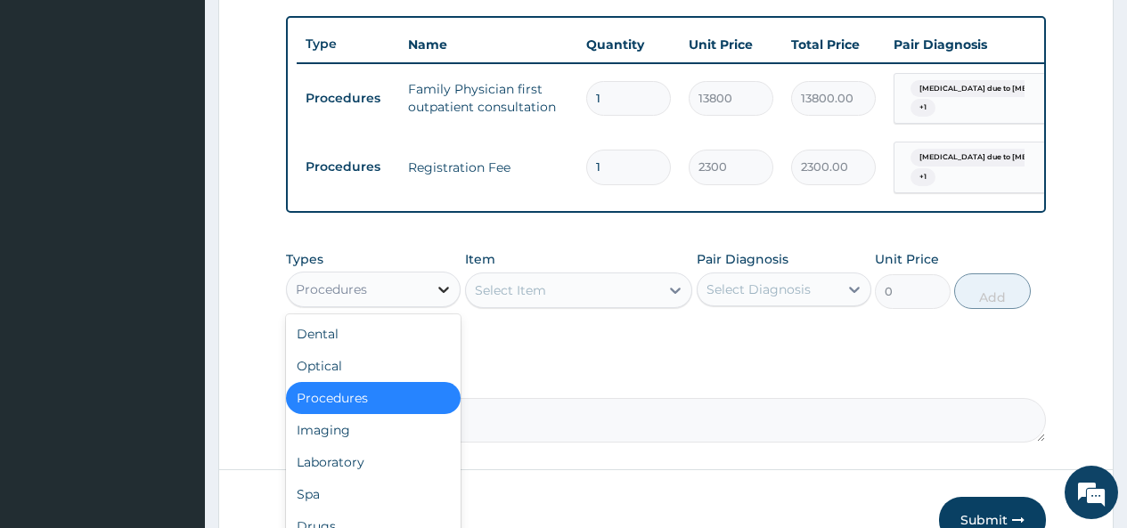
click at [444, 293] on icon at bounding box center [443, 290] width 11 height 6
click at [376, 478] on div "Laboratory" at bounding box center [373, 462] width 175 height 32
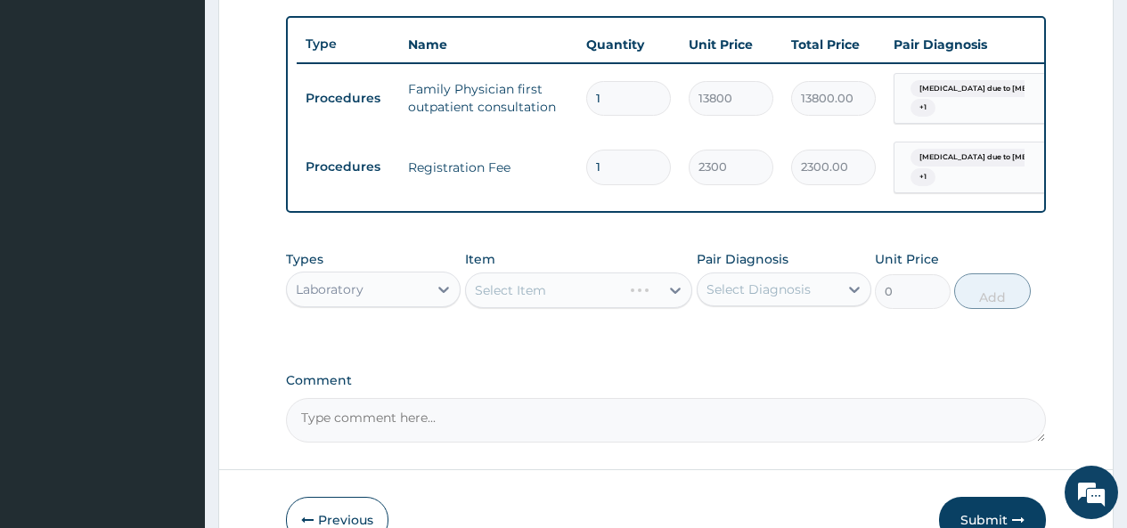
click at [676, 305] on div "Select Item" at bounding box center [579, 291] width 228 height 36
click at [672, 294] on icon at bounding box center [675, 291] width 11 height 6
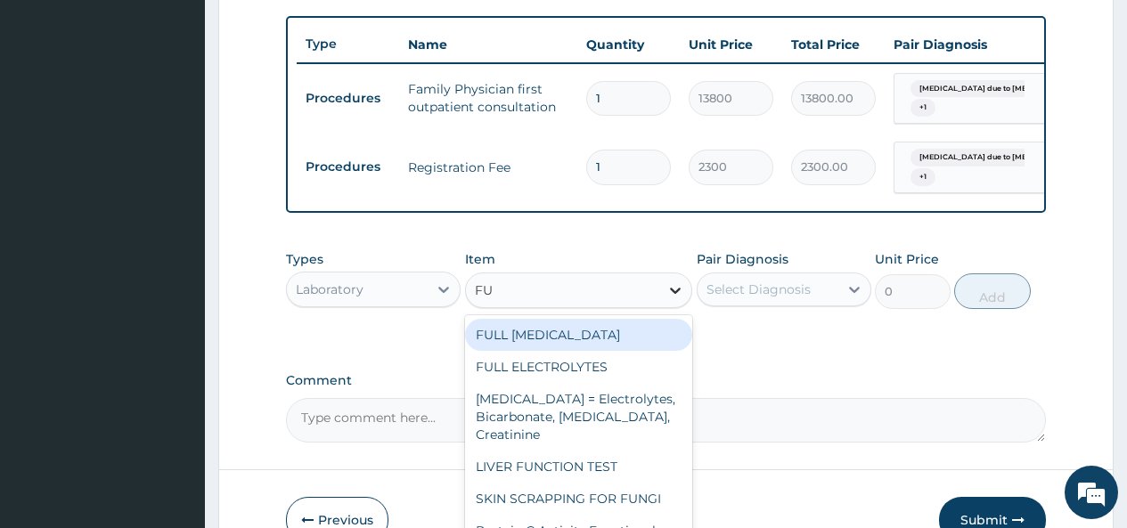
type input "F"
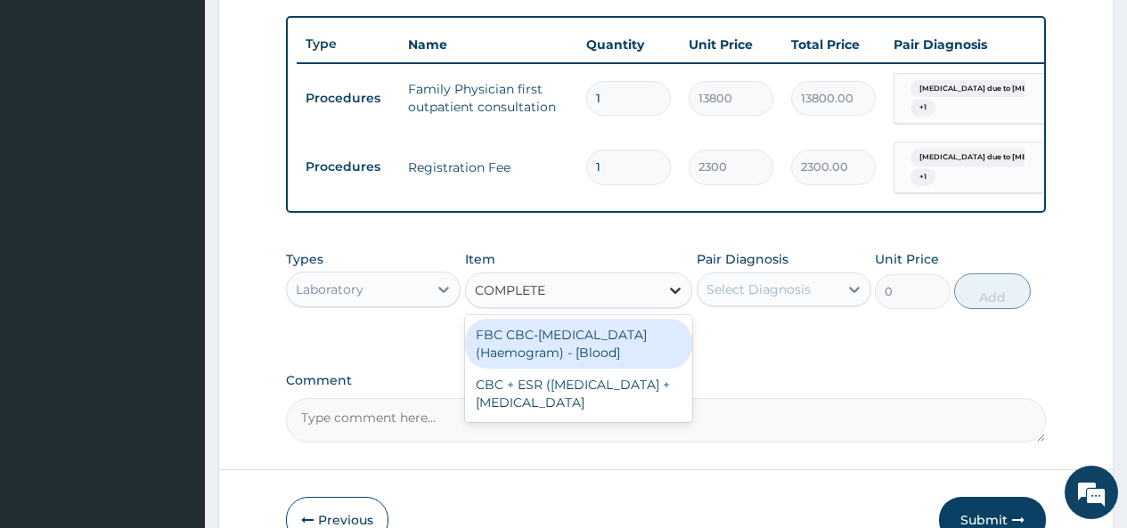
type input "COMPLETE"
click at [639, 354] on div "FBC CBC-[MEDICAL_DATA] (Haemogram) - [Blood]" at bounding box center [579, 344] width 228 height 50
type input "4600"
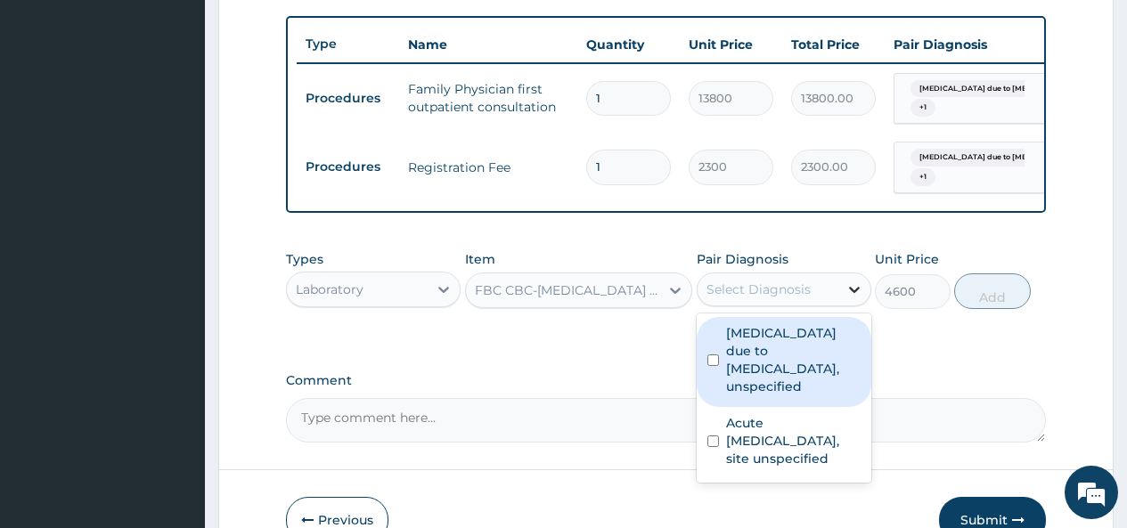
click at [850, 298] on icon at bounding box center [854, 290] width 18 height 18
click at [707, 366] on input "checkbox" at bounding box center [713, 360] width 12 height 12
checkbox input "true"
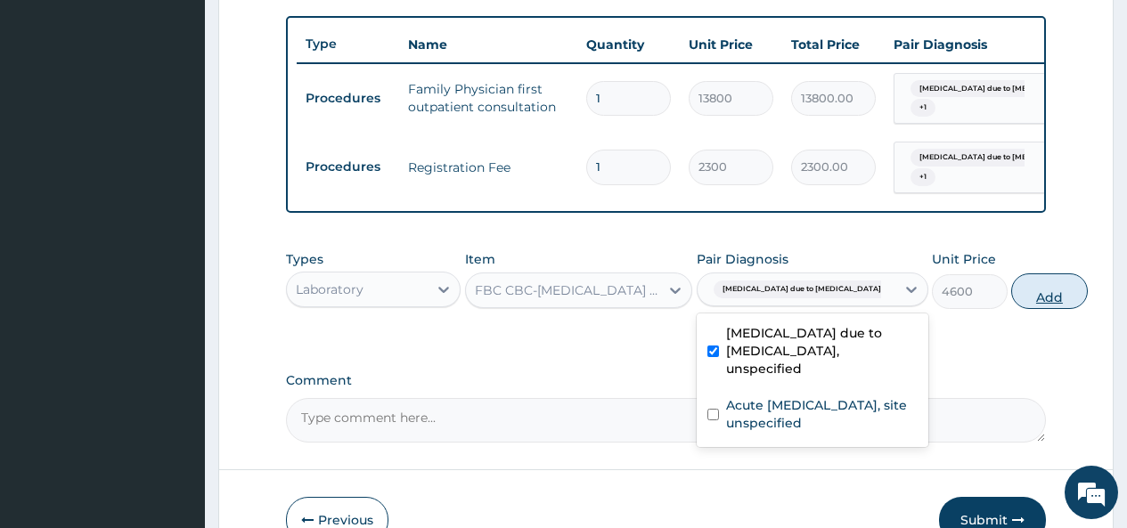
click at [1011, 307] on button "Add" at bounding box center [1049, 291] width 76 height 36
type input "0"
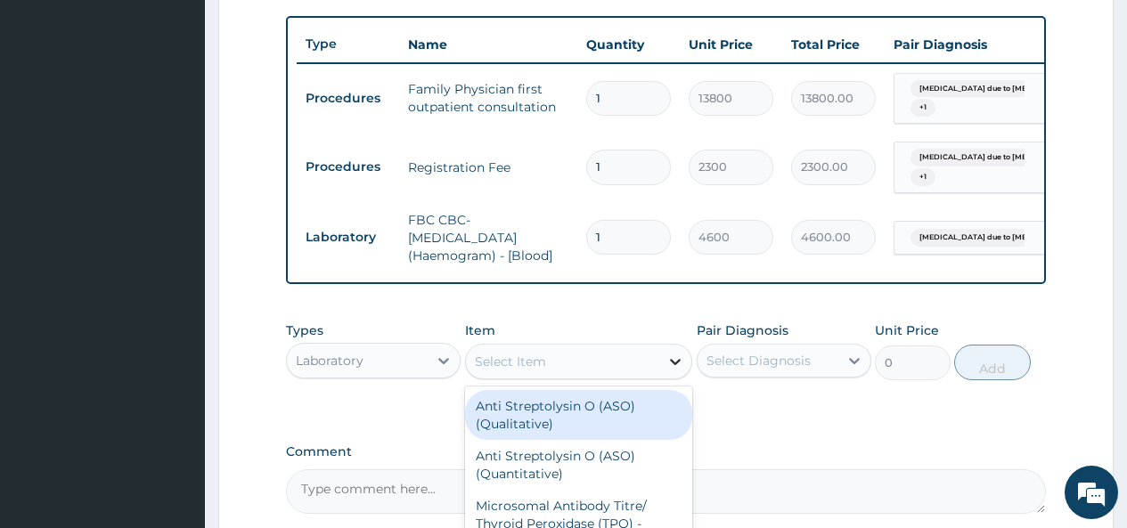
click at [677, 365] on icon at bounding box center [675, 362] width 11 height 6
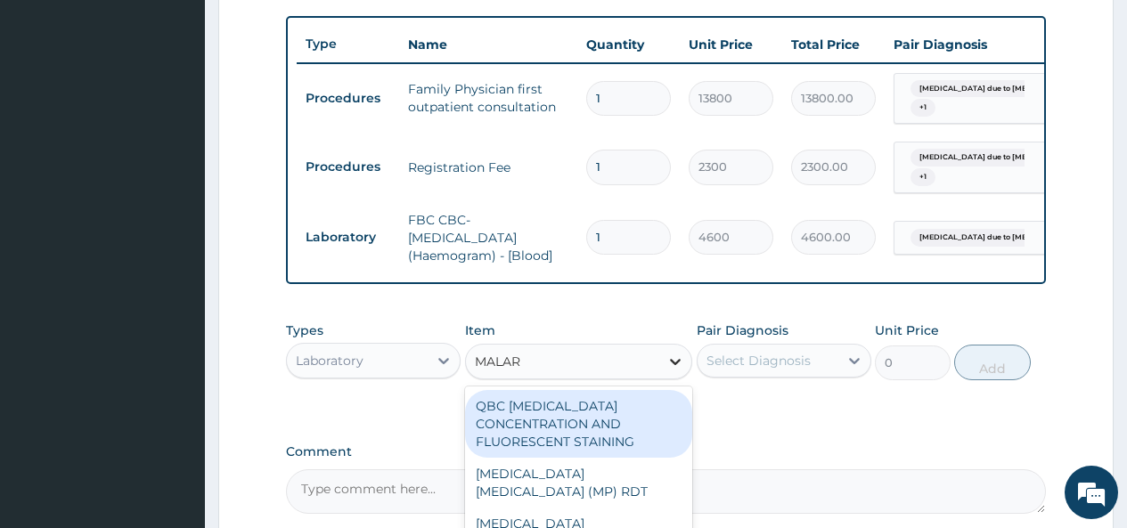
type input "MALARI"
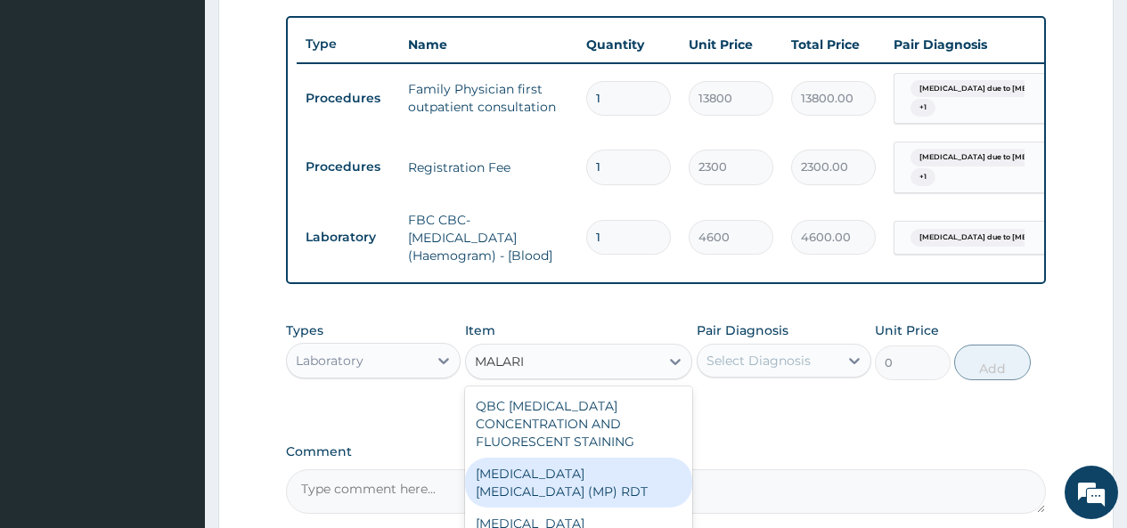
click at [652, 489] on div "MALARIA PARASITE (MP) RDT" at bounding box center [579, 483] width 228 height 50
type input "1725"
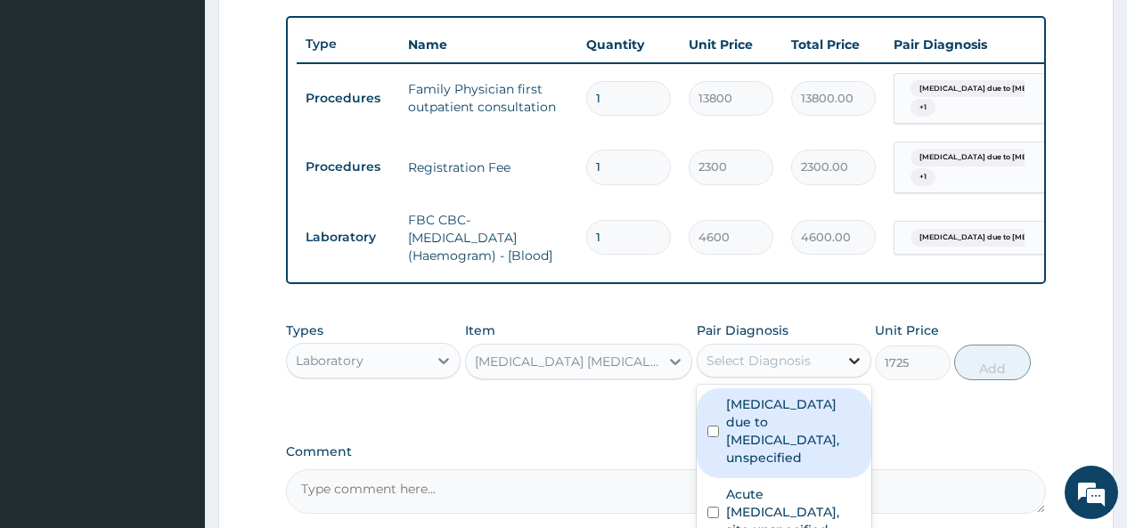
click at [850, 370] on icon at bounding box center [854, 361] width 18 height 18
click at [712, 451] on div "Malaria due to Plasmodium falciparum, unspecified" at bounding box center [783, 433] width 175 height 90
checkbox input "true"
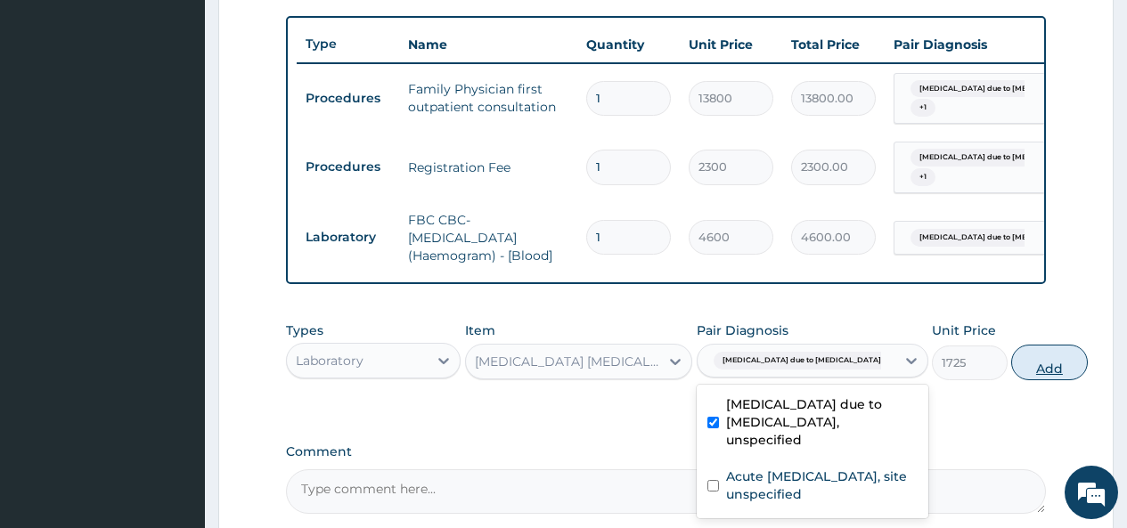
click at [1011, 370] on button "Add" at bounding box center [1049, 363] width 76 height 36
type input "0"
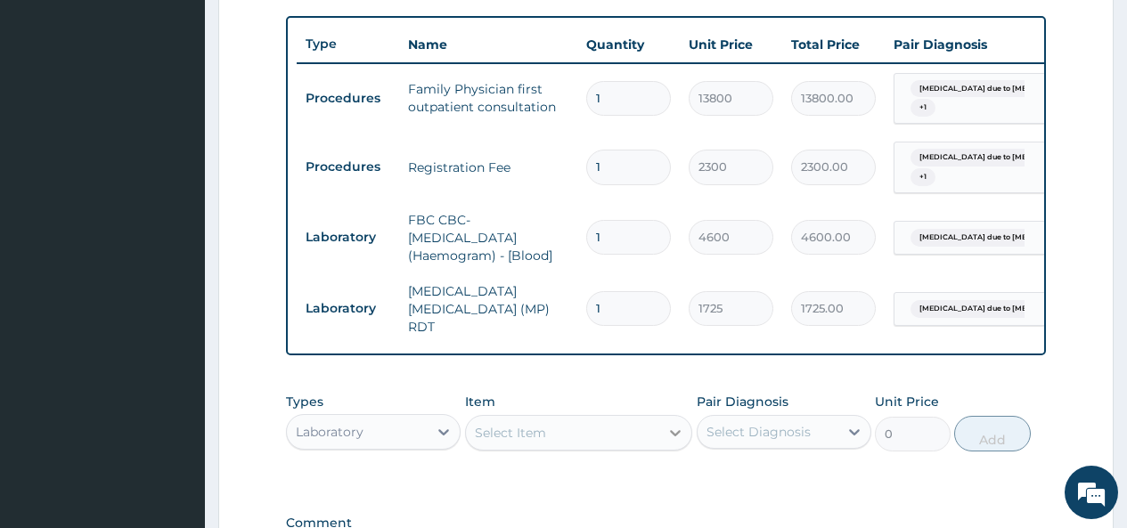
click at [670, 432] on icon at bounding box center [675, 433] width 18 height 18
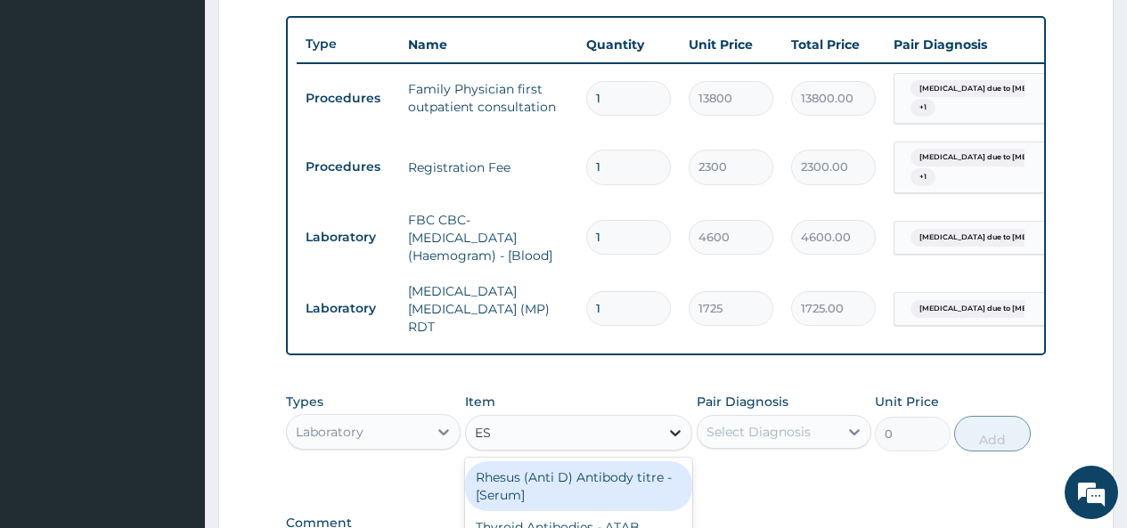
type input "ESR"
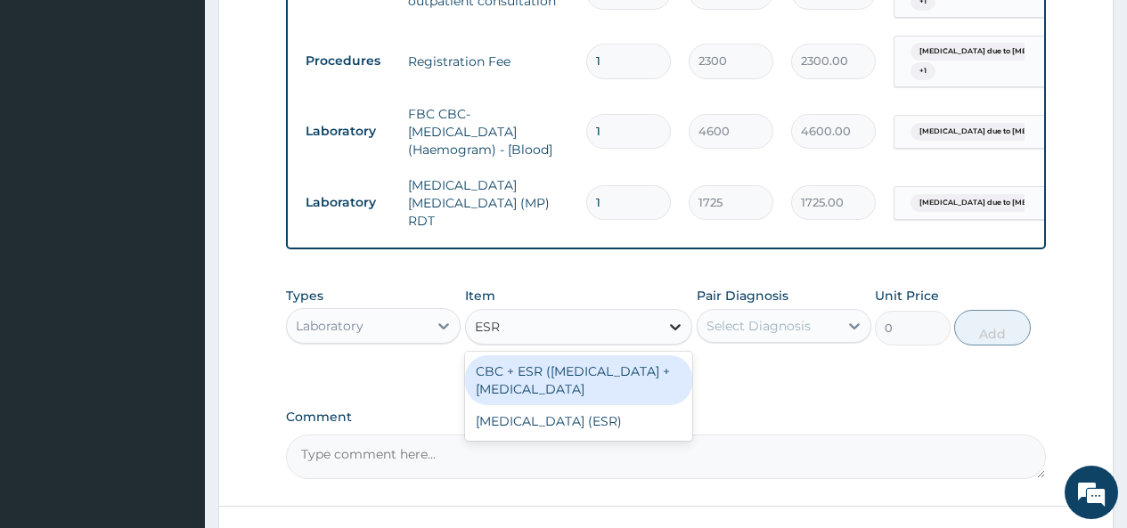
scroll to position [754, 0]
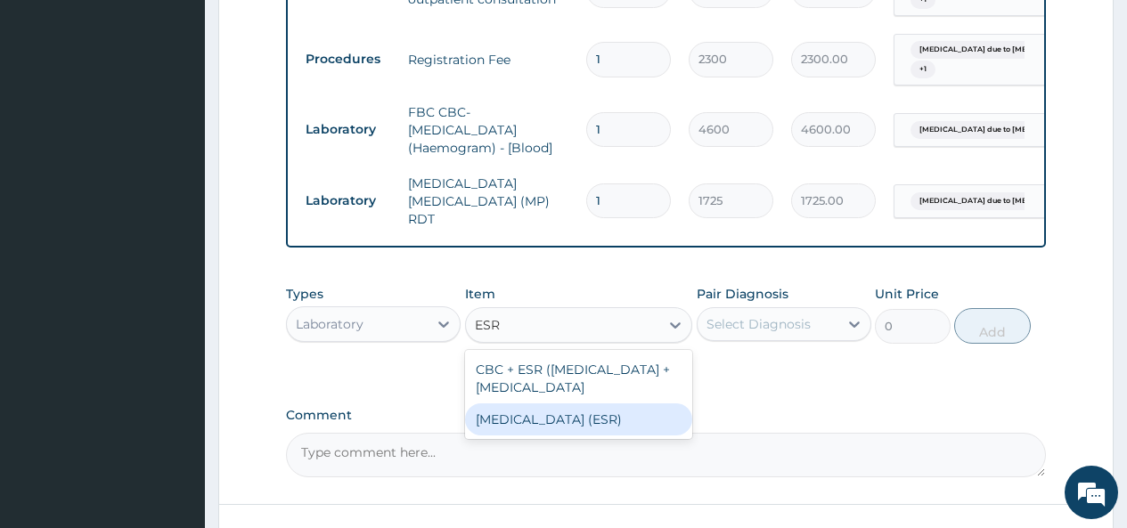
click at [645, 435] on div "Erythrocyte Sedimentation Rate (ESR)" at bounding box center [579, 419] width 228 height 32
type input "2875"
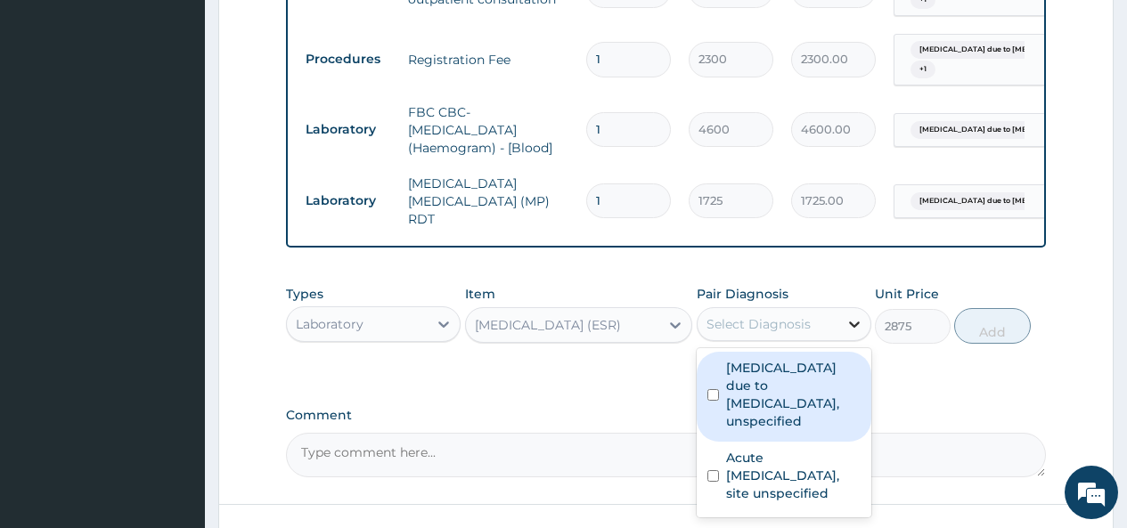
click at [853, 325] on icon at bounding box center [854, 324] width 18 height 18
click at [710, 398] on input "checkbox" at bounding box center [713, 395] width 12 height 12
checkbox input "true"
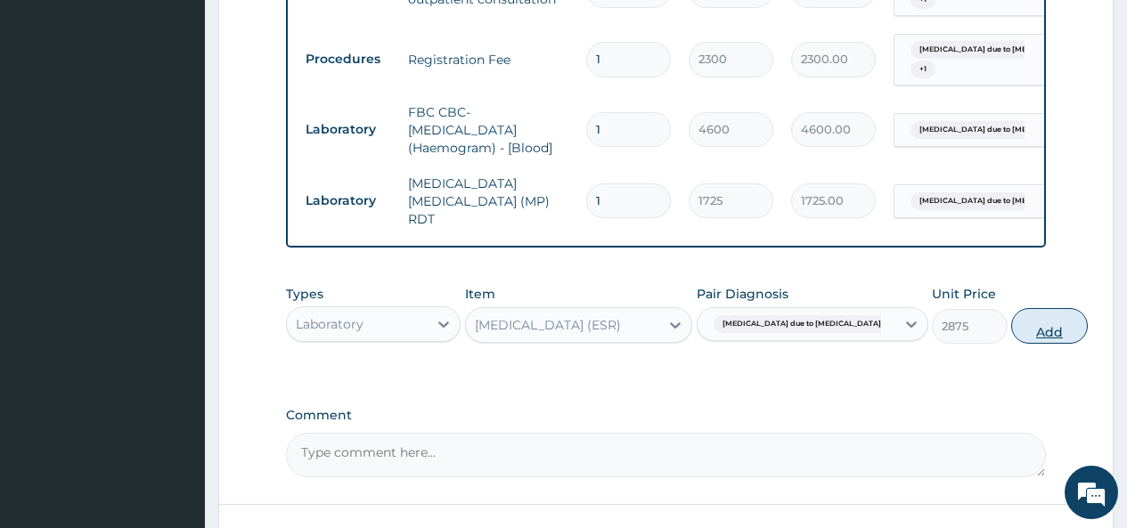
click at [1011, 324] on button "Add" at bounding box center [1049, 326] width 76 height 36
type input "0"
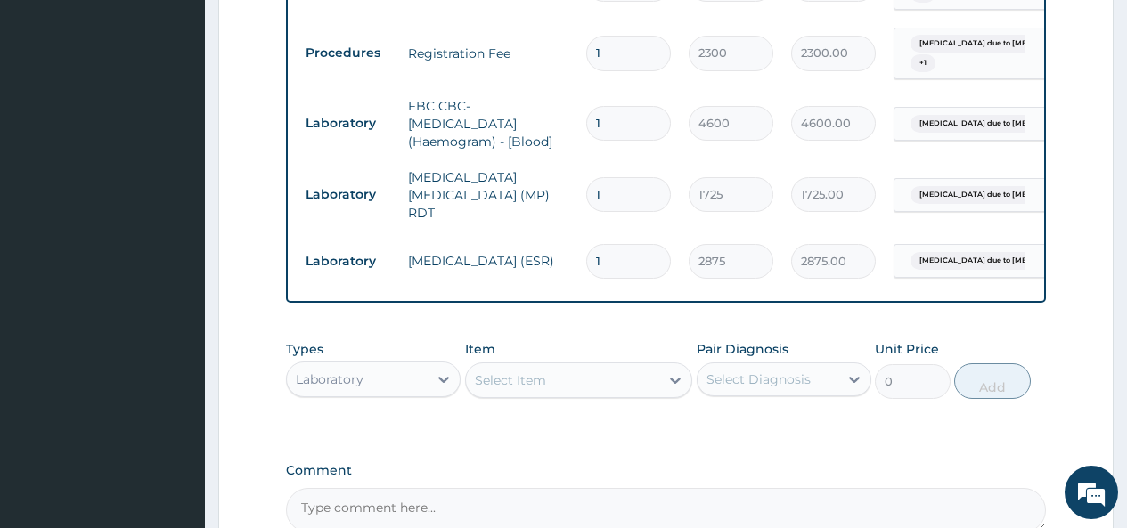
scroll to position [777, 0]
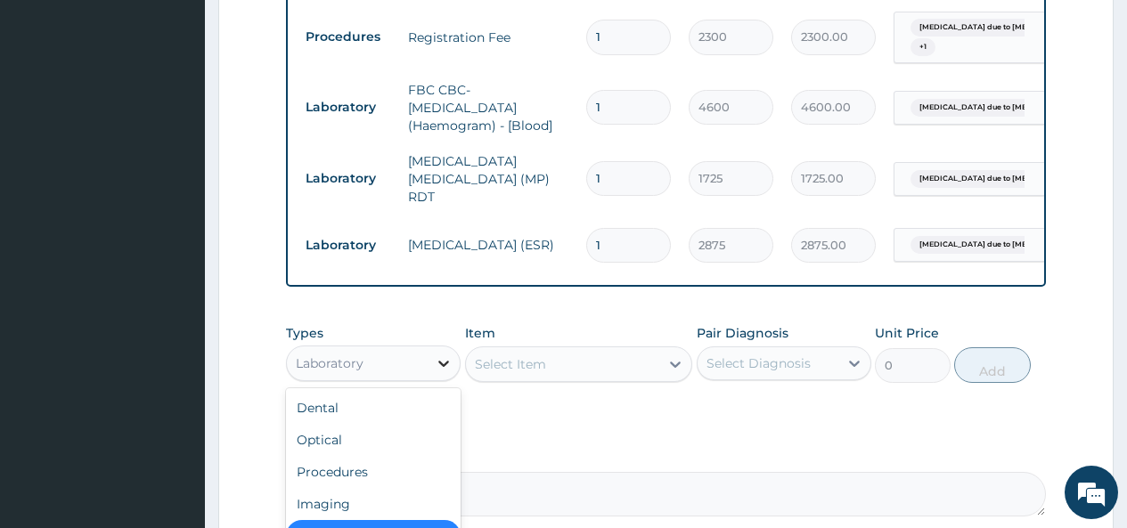
click at [443, 372] on icon at bounding box center [444, 363] width 18 height 18
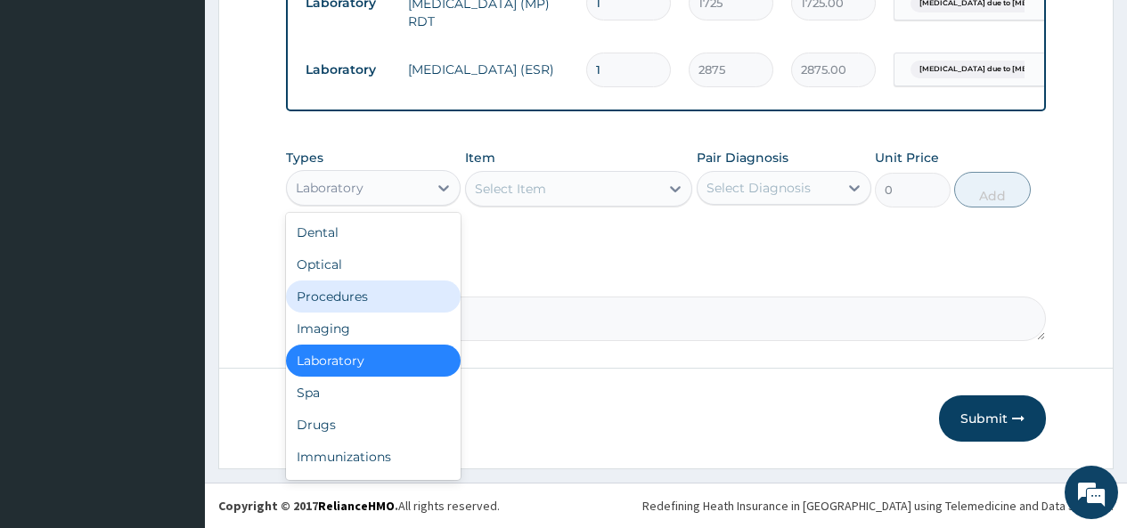
scroll to position [964, 0]
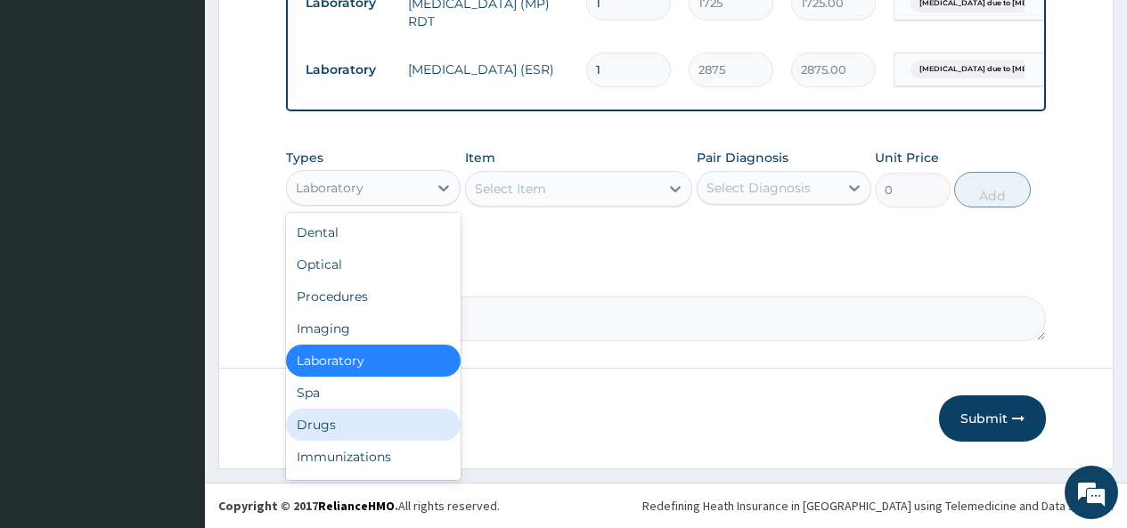
click at [339, 431] on div "Drugs" at bounding box center [373, 425] width 175 height 32
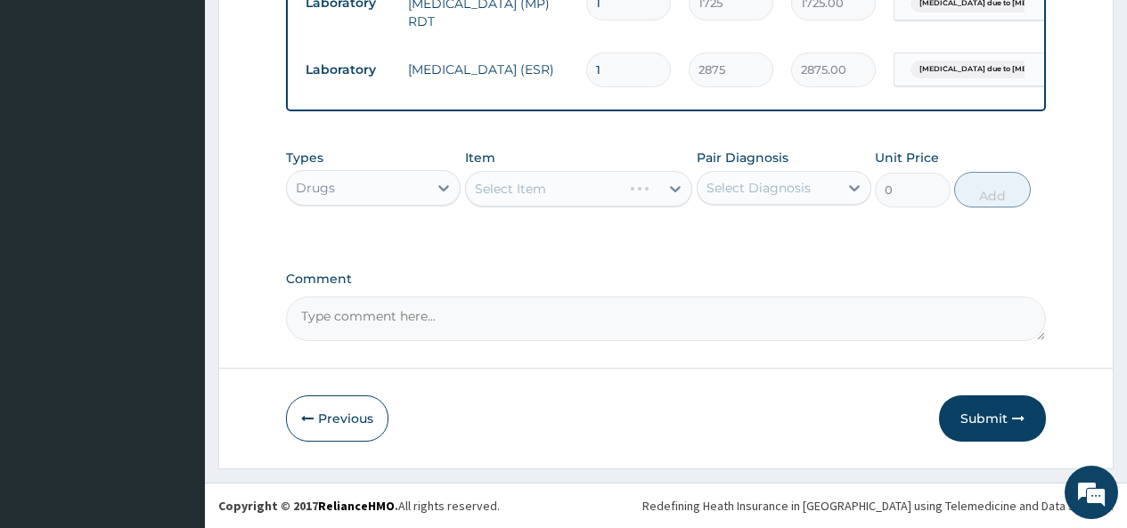
click at [672, 192] on div "Select Item" at bounding box center [579, 189] width 228 height 36
click at [672, 192] on icon at bounding box center [675, 189] width 18 height 18
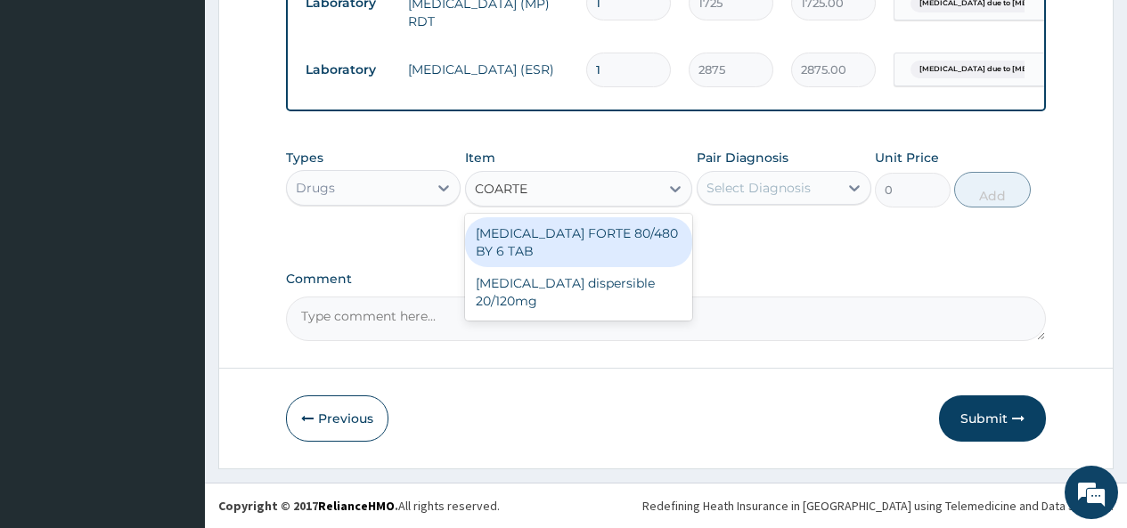
type input "COARTEM"
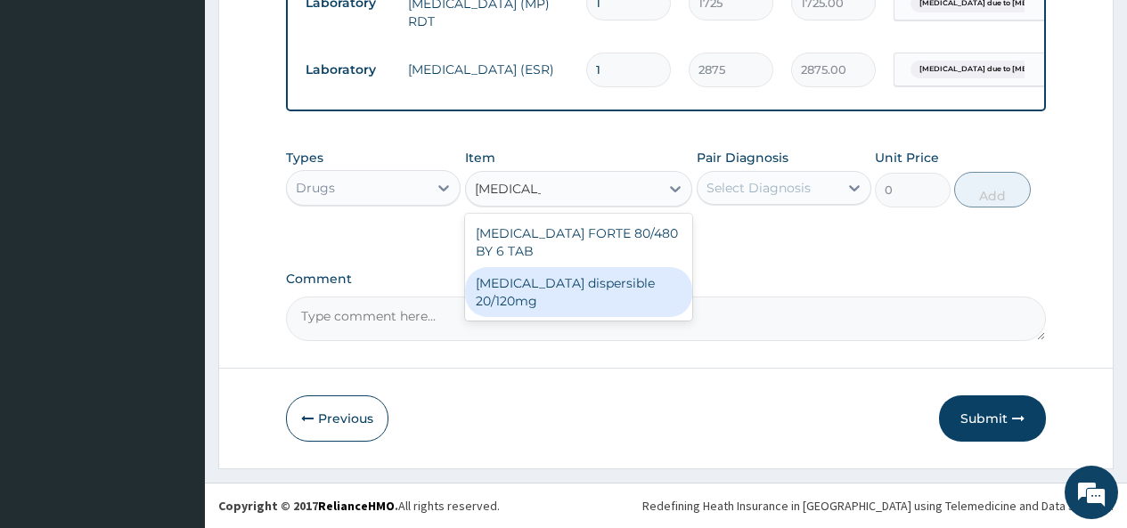
click at [663, 274] on div "Coartem dispersible 20/120mg" at bounding box center [579, 292] width 228 height 50
type input "120.175"
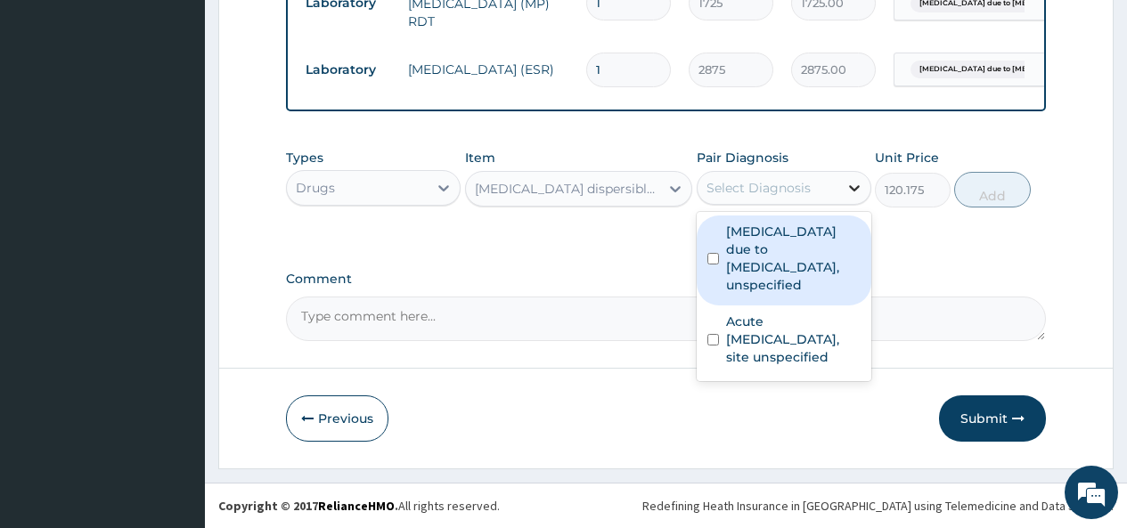
click at [854, 185] on icon at bounding box center [854, 188] width 18 height 18
click at [707, 255] on input "checkbox" at bounding box center [713, 259] width 12 height 12
checkbox input "true"
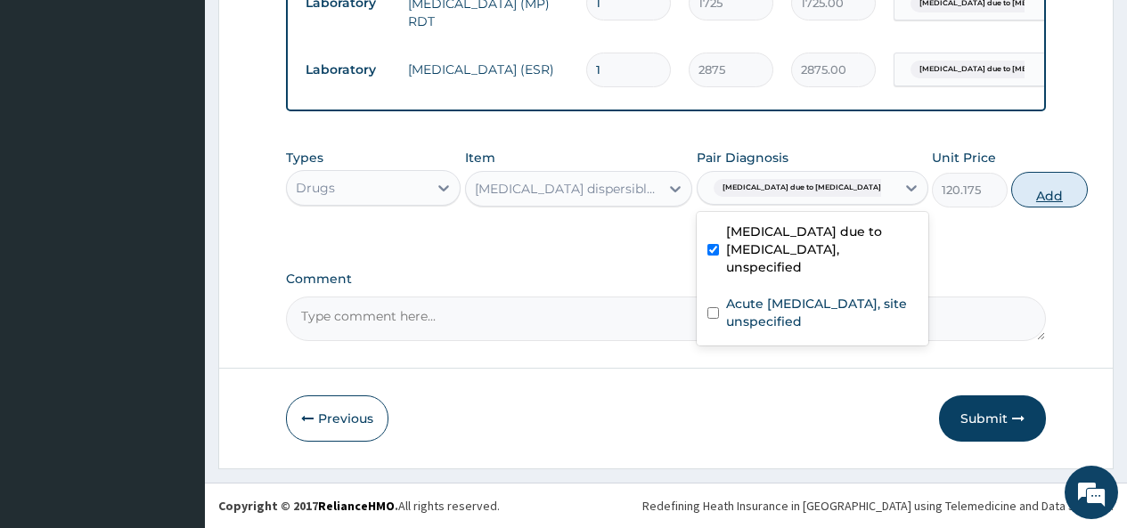
click at [1011, 201] on button "Add" at bounding box center [1049, 190] width 76 height 36
type input "0"
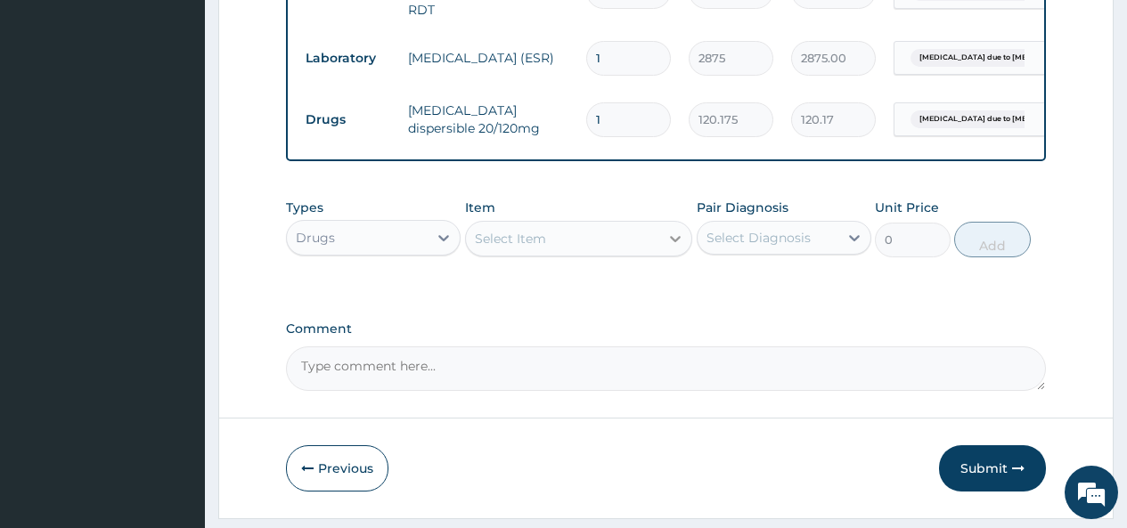
click at [677, 242] on icon at bounding box center [675, 239] width 11 height 6
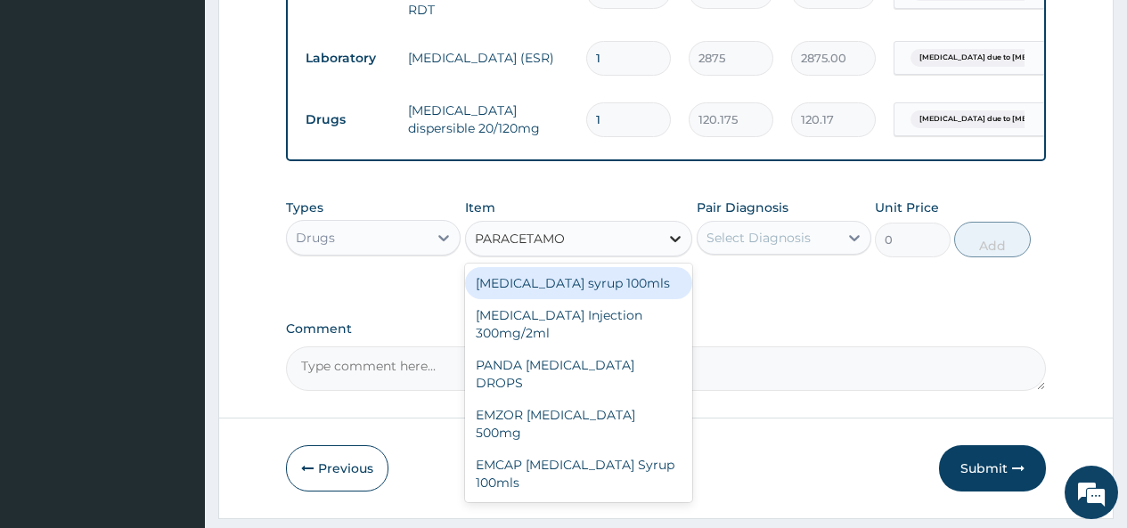
type input "PARACETAMOL"
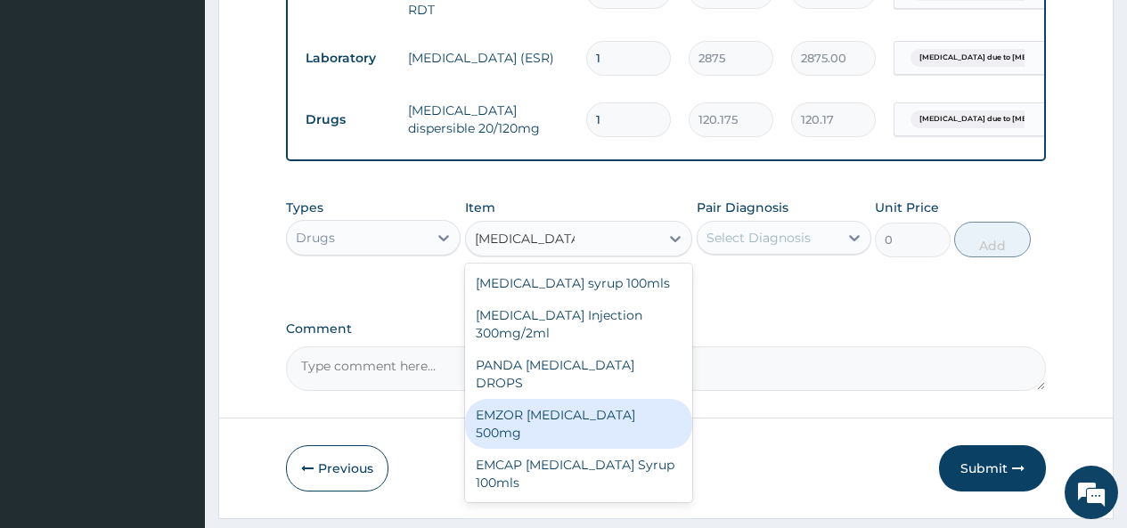
click at [642, 407] on div "EMZOR PARACETAMOL 500mg" at bounding box center [579, 424] width 228 height 50
type input "25.3"
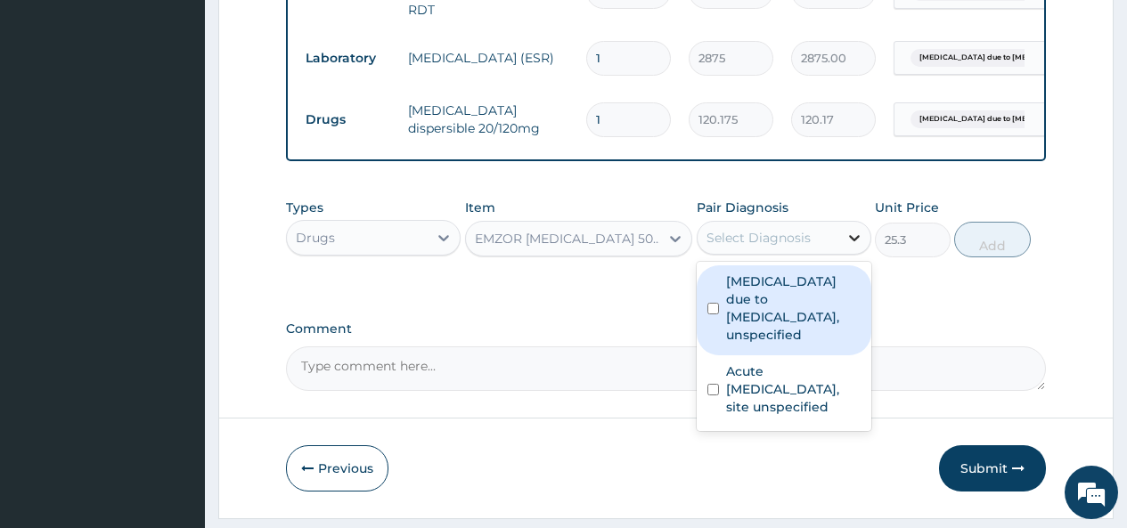
click at [851, 247] on icon at bounding box center [854, 238] width 18 height 18
click at [712, 314] on input "checkbox" at bounding box center [713, 309] width 12 height 12
checkbox input "true"
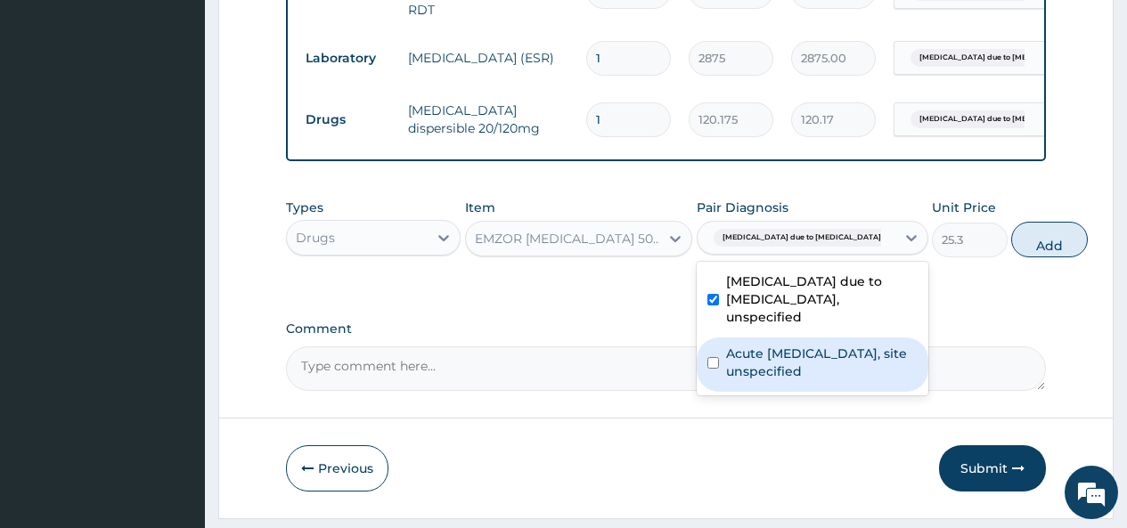
click at [714, 369] on input "checkbox" at bounding box center [713, 363] width 12 height 12
checkbox input "true"
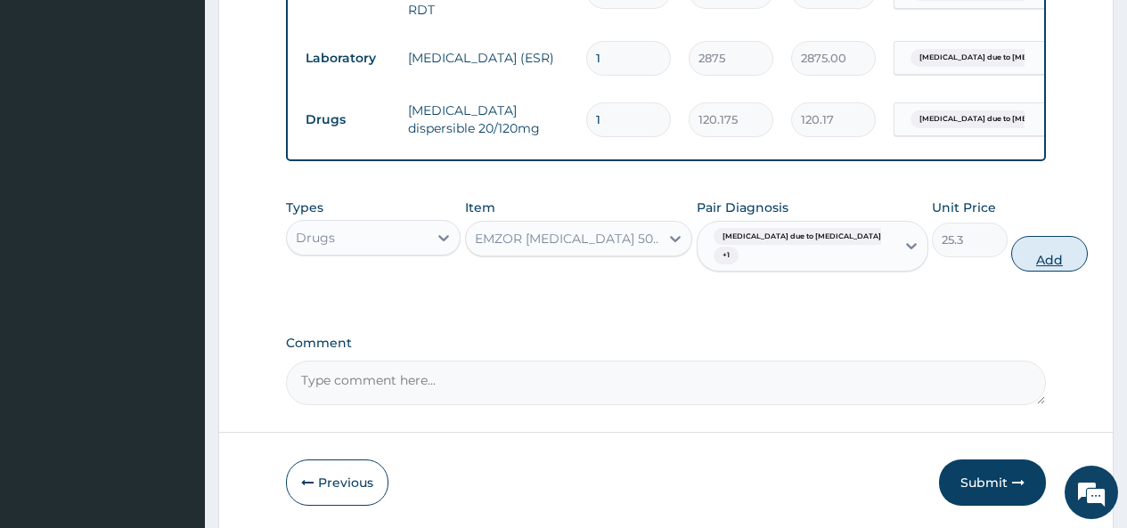
click at [1011, 264] on button "Add" at bounding box center [1049, 254] width 76 height 36
type input "0"
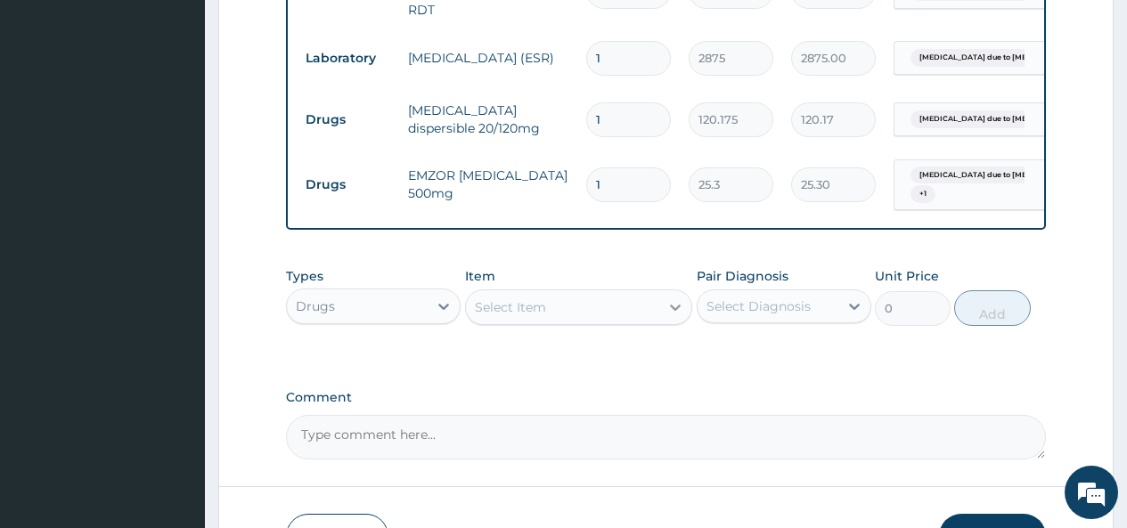
click at [671, 314] on icon at bounding box center [675, 307] width 18 height 18
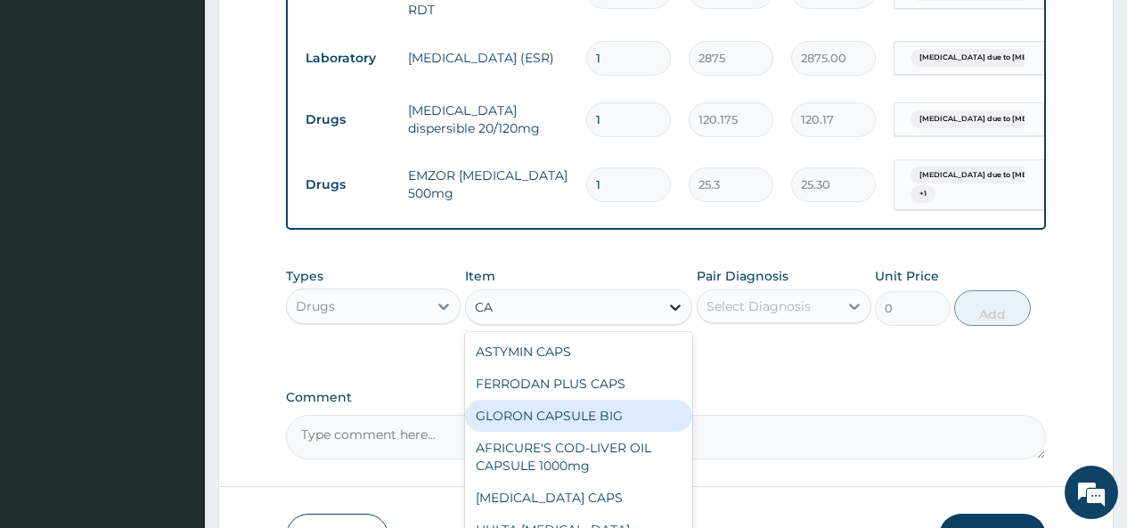
type input "C"
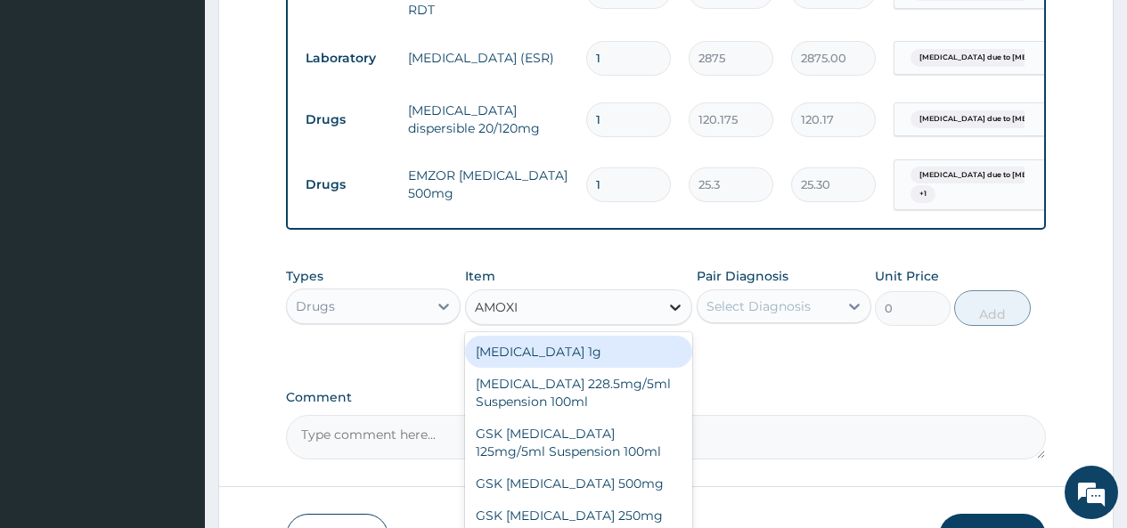
type input "AMOXIL"
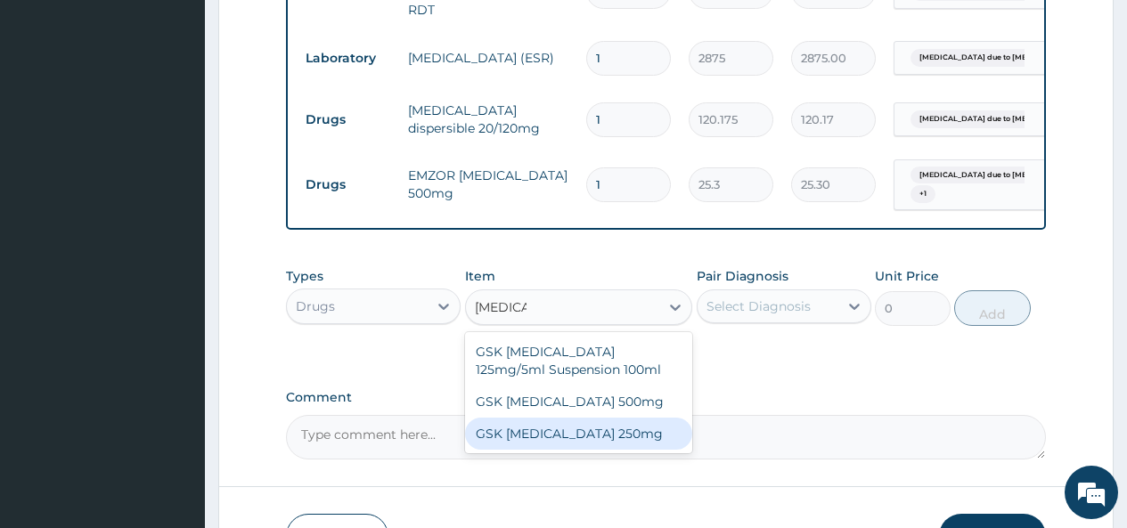
click at [588, 450] on div "GSK AMOXIL 250mg" at bounding box center [579, 434] width 228 height 32
type input "31.625"
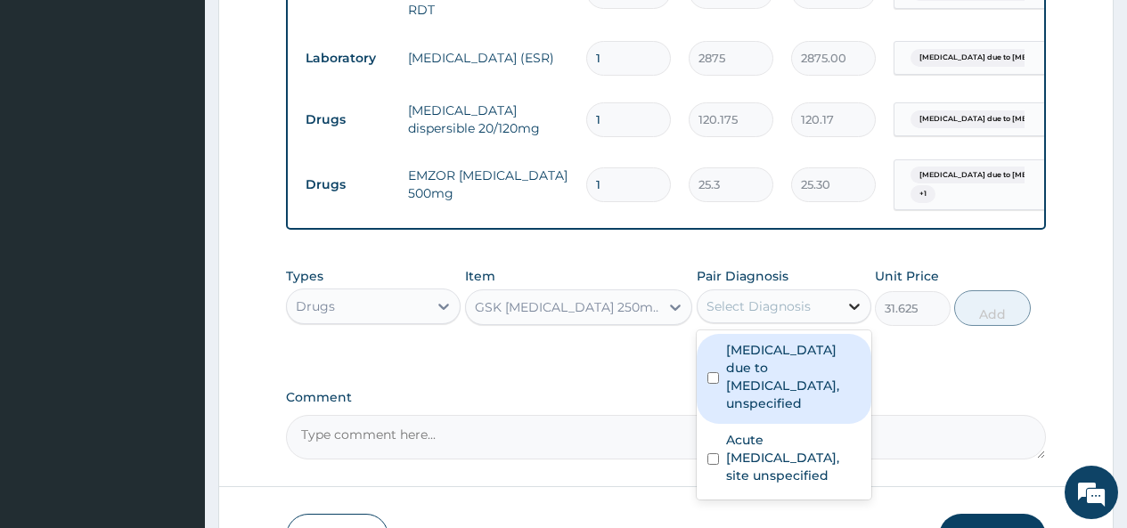
click at [855, 315] on icon at bounding box center [854, 306] width 18 height 18
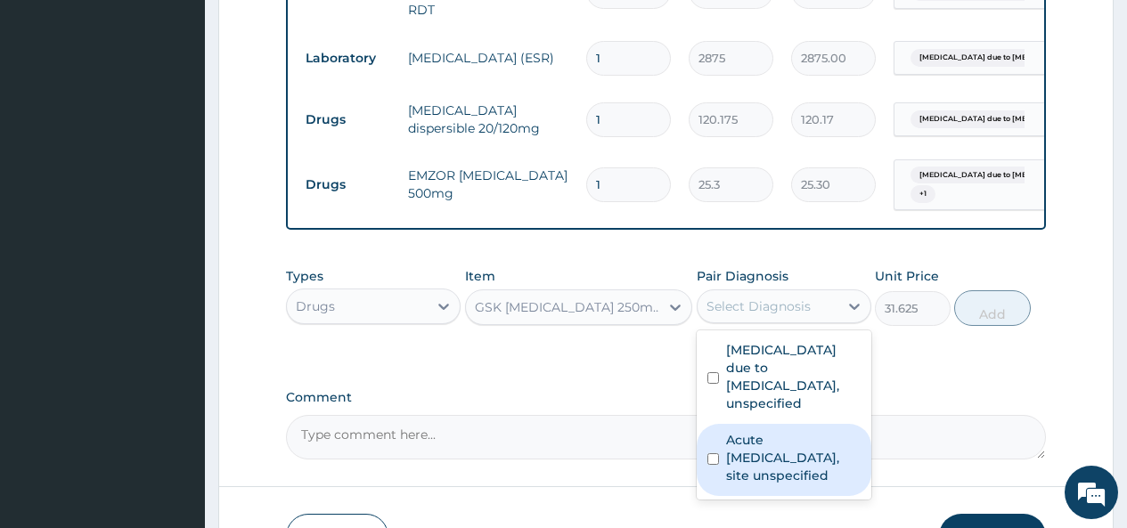
click at [713, 465] on input "checkbox" at bounding box center [713, 459] width 12 height 12
checkbox input "true"
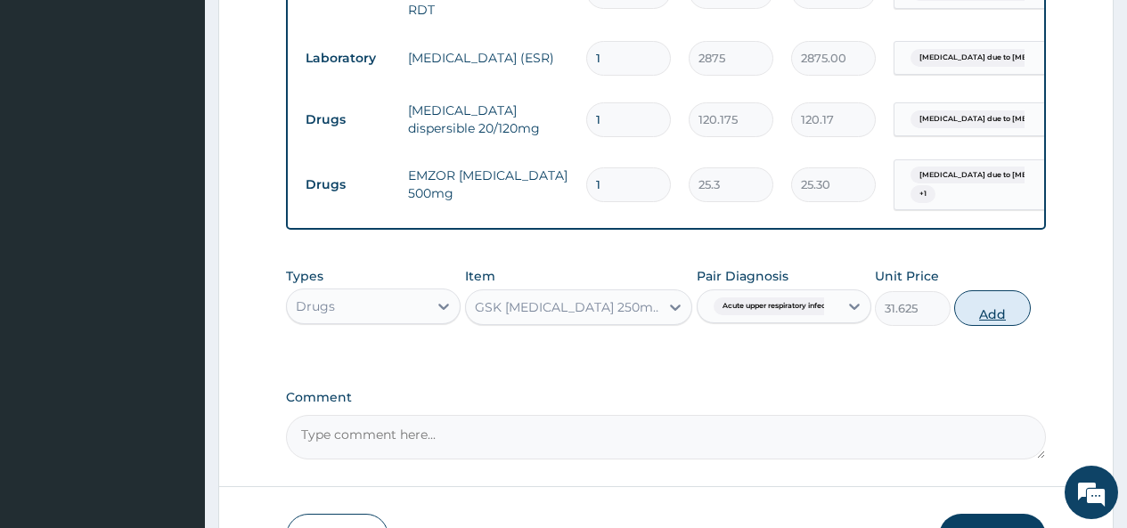
click at [983, 326] on button "Add" at bounding box center [992, 308] width 76 height 36
type input "0"
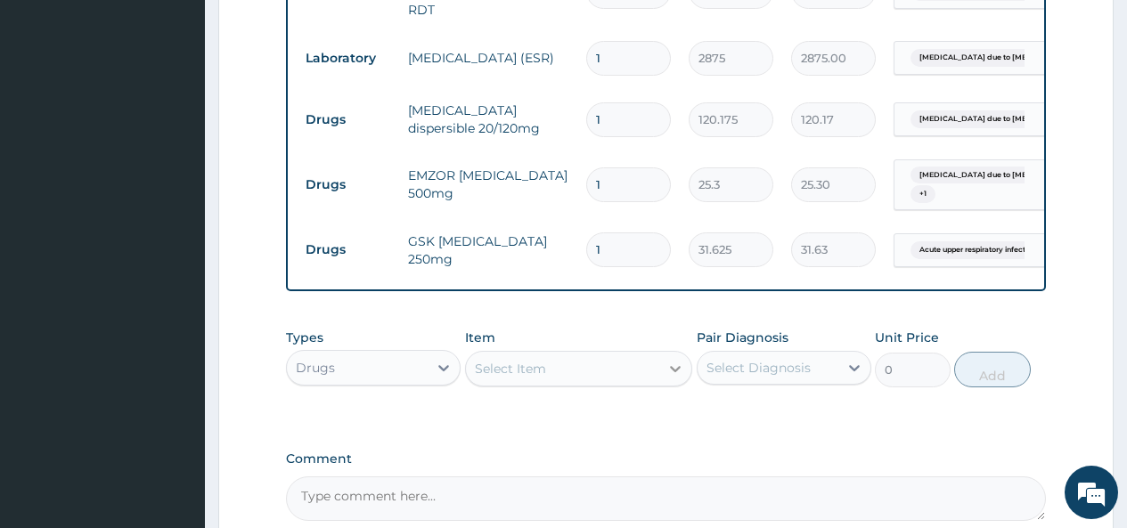
click at [678, 378] on icon at bounding box center [675, 369] width 18 height 18
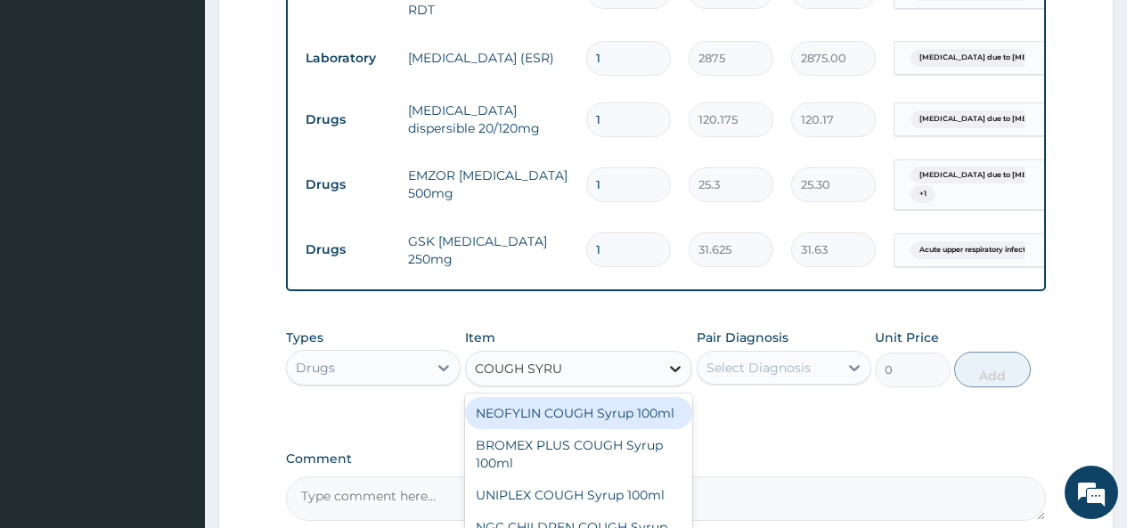
type input "COUGH SYRUP"
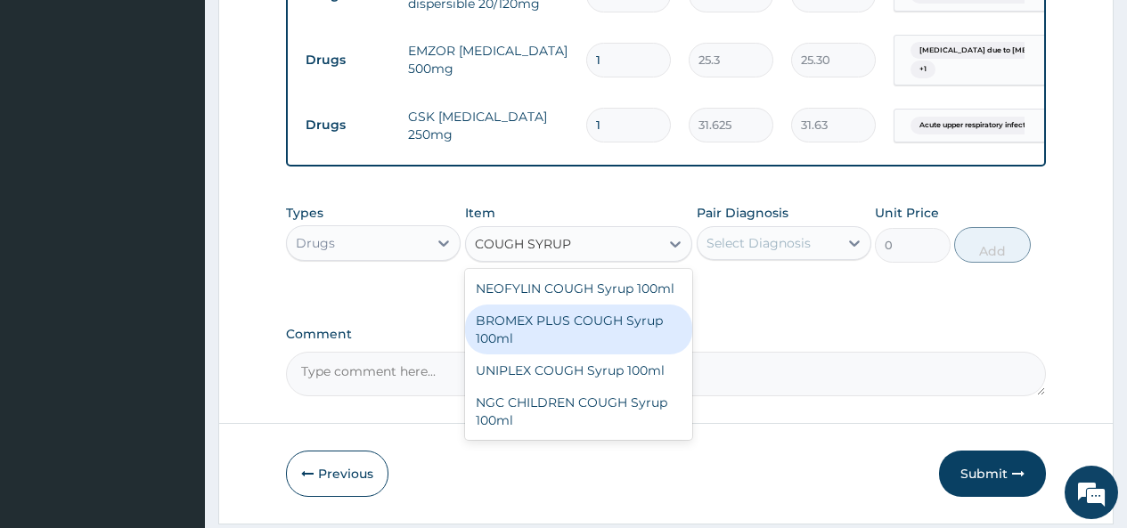
scroll to position [1086, 0]
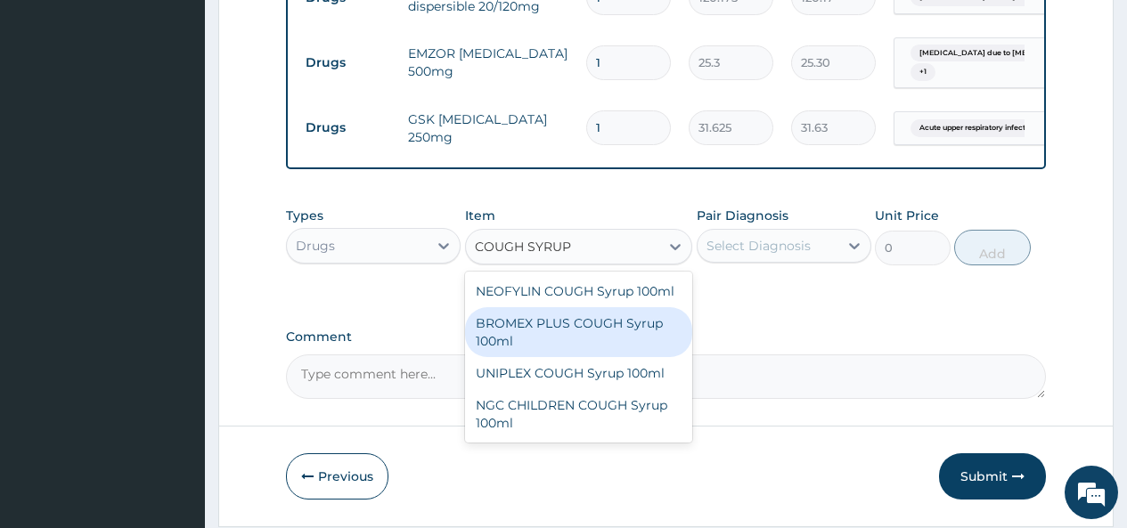
click at [578, 354] on div "BROMEX PLUS COUGH Syrup 100ml" at bounding box center [579, 332] width 228 height 50
type input "1897.5"
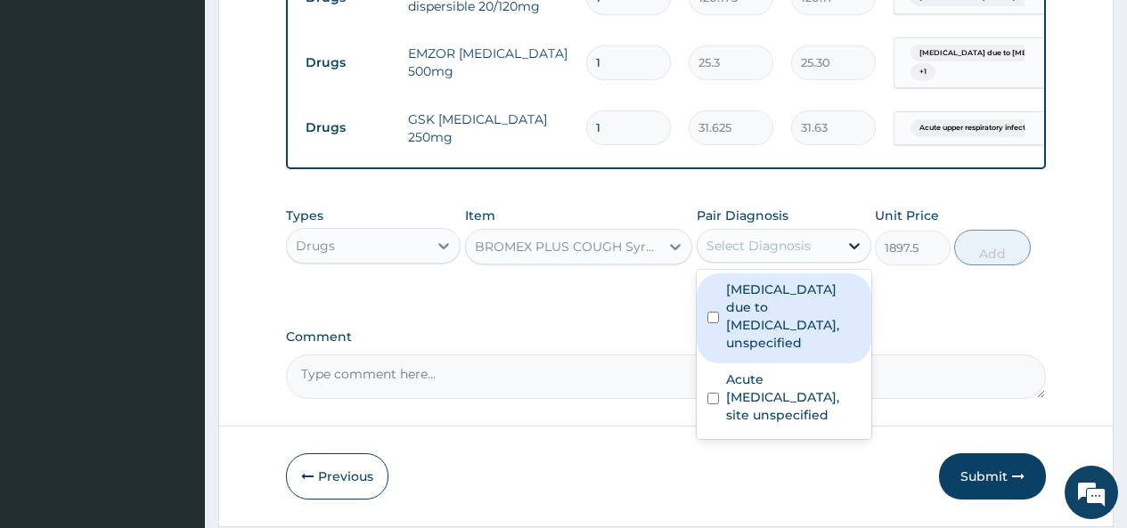
click at [858, 249] on icon at bounding box center [854, 246] width 11 height 6
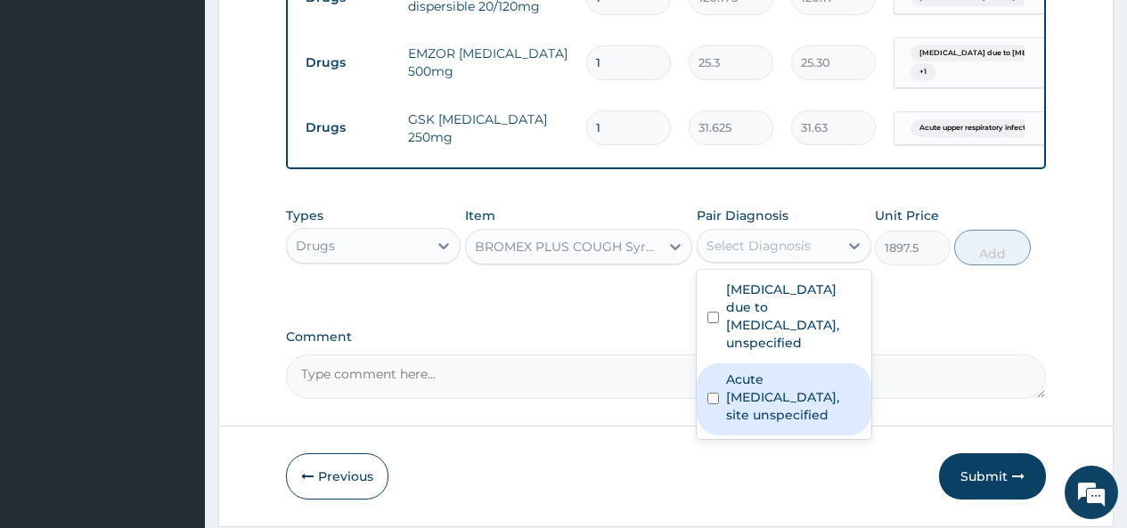
click at [735, 416] on label "Acute upper respiratory infection, site unspecified" at bounding box center [793, 396] width 134 height 53
checkbox input "true"
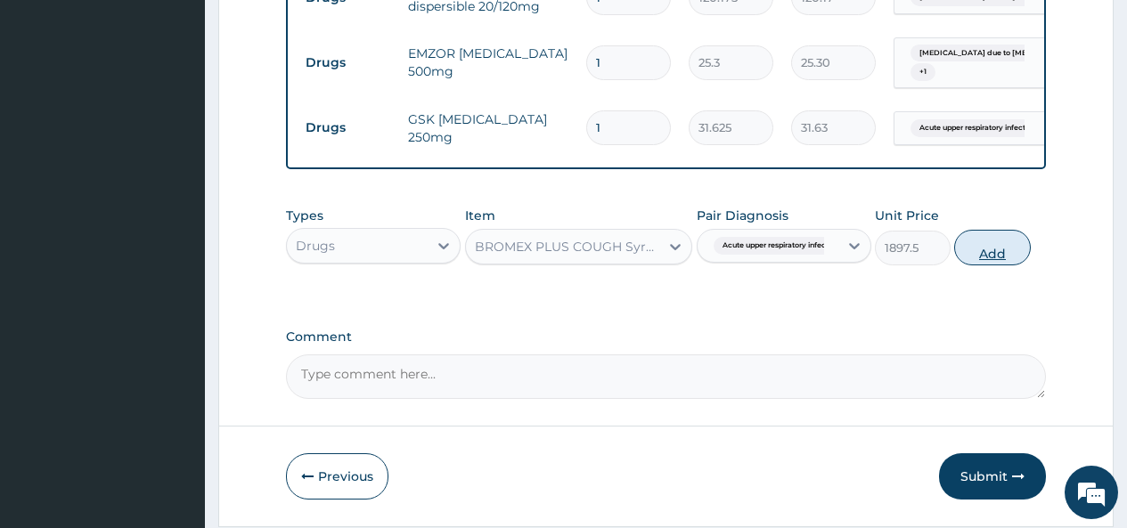
click at [1002, 263] on button "Add" at bounding box center [992, 248] width 76 height 36
type input "0"
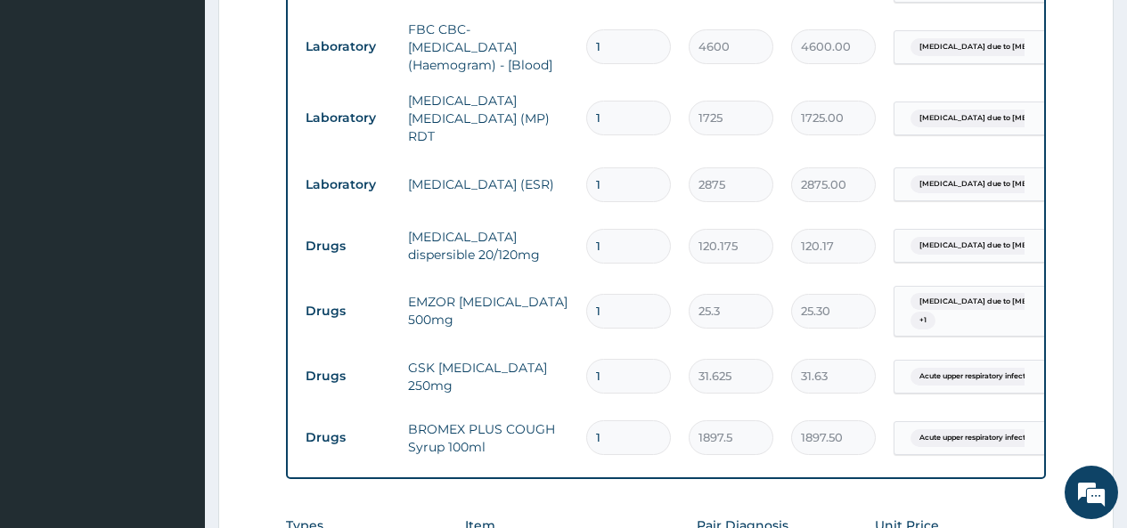
scroll to position [840, 0]
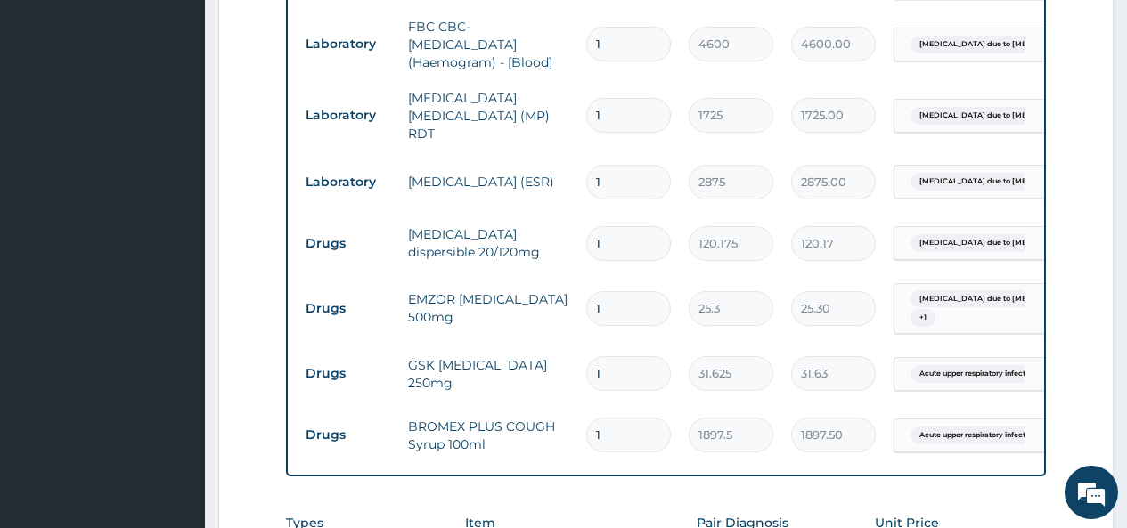
click at [603, 234] on input "1" at bounding box center [628, 243] width 85 height 35
type input "0.00"
type input "6"
type input "721.05"
type input "6"
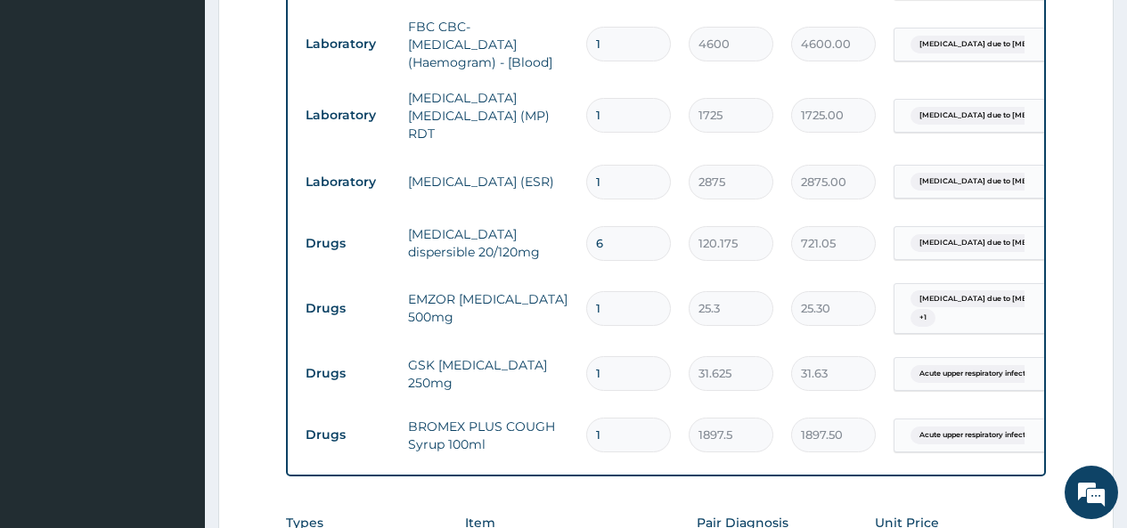
click at [611, 306] on input "1" at bounding box center [628, 308] width 85 height 35
type input "0.00"
type input "8"
type input "202.40"
type input "0.00"
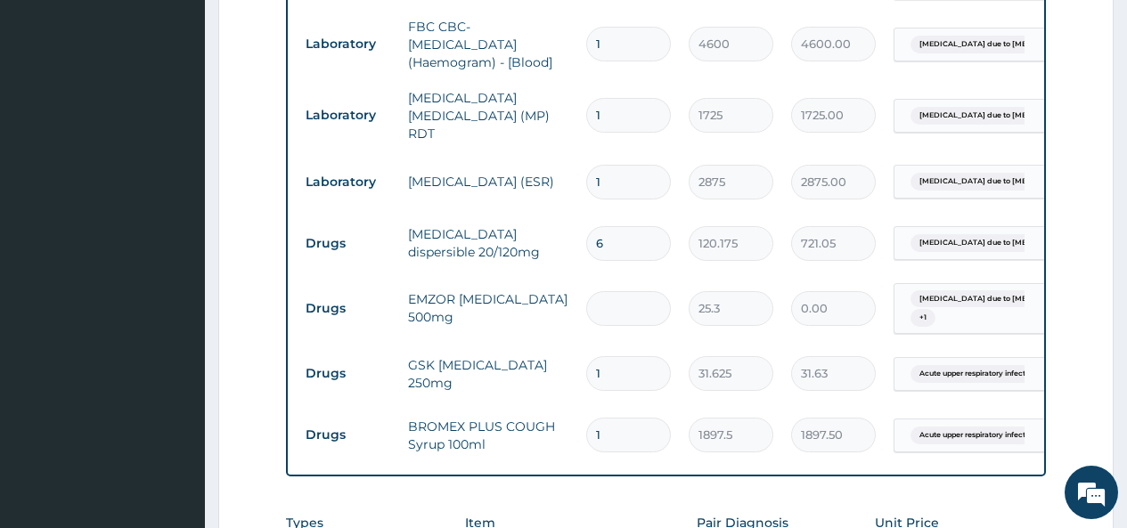
type input "9"
type input "227.70"
type input "9"
click at [610, 373] on input "1" at bounding box center [628, 373] width 85 height 35
type input "0.00"
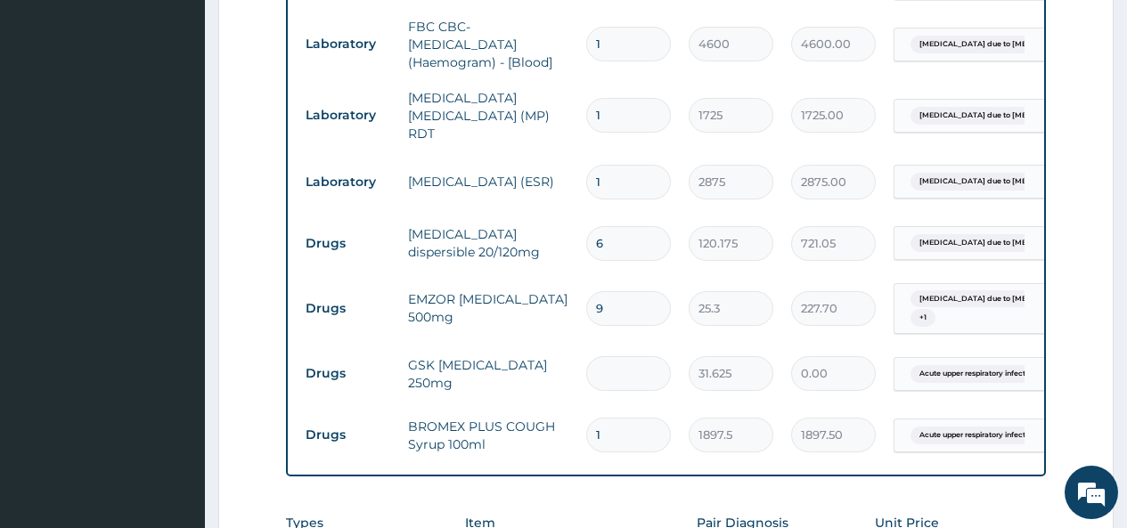
type input "1"
type input "31.63"
type input "15"
type input "474.38"
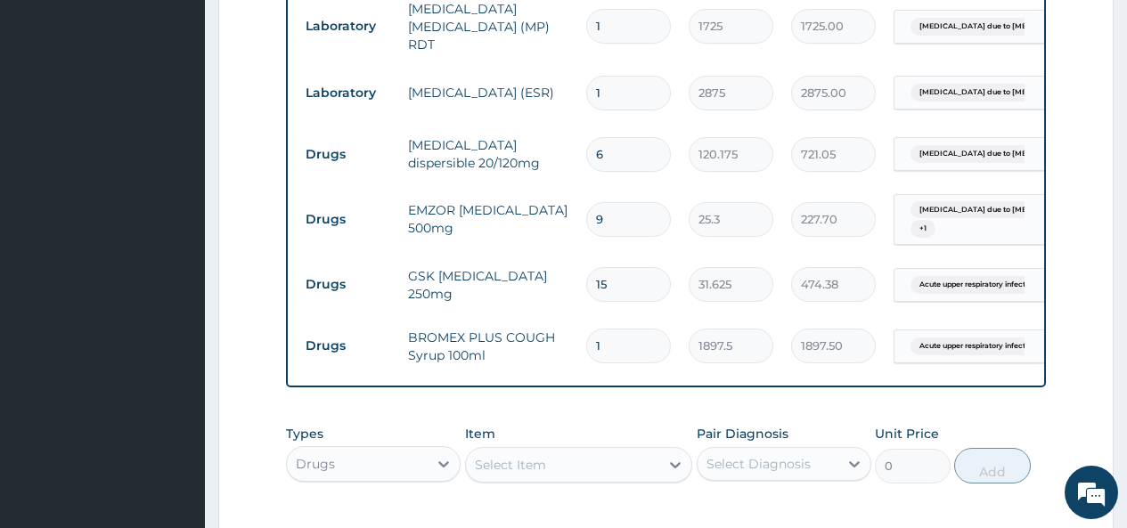
scroll to position [932, 0]
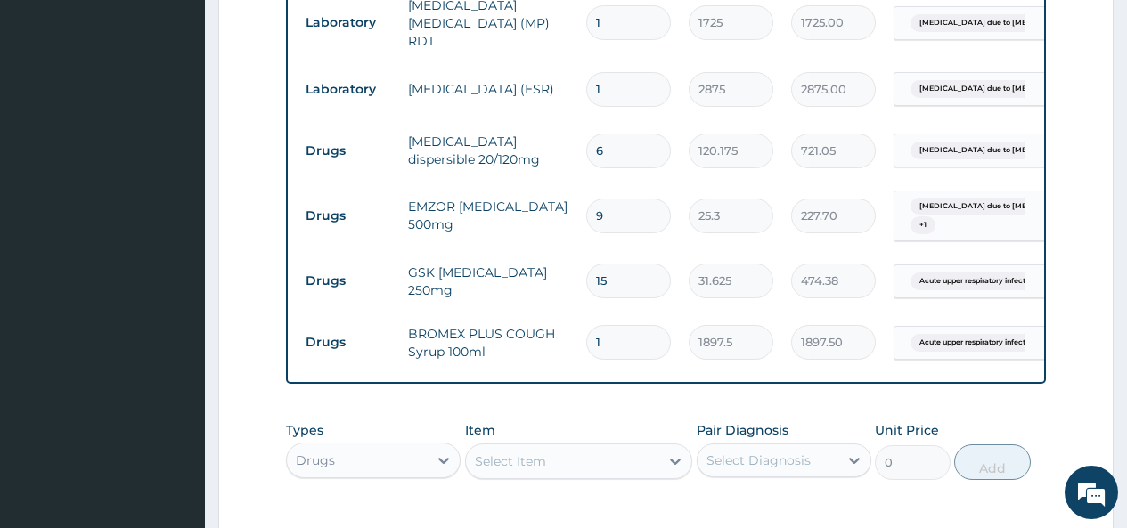
type input "15"
click at [604, 339] on input "1" at bounding box center [628, 342] width 85 height 35
type input "0.00"
type input "7"
type input "13282.50"
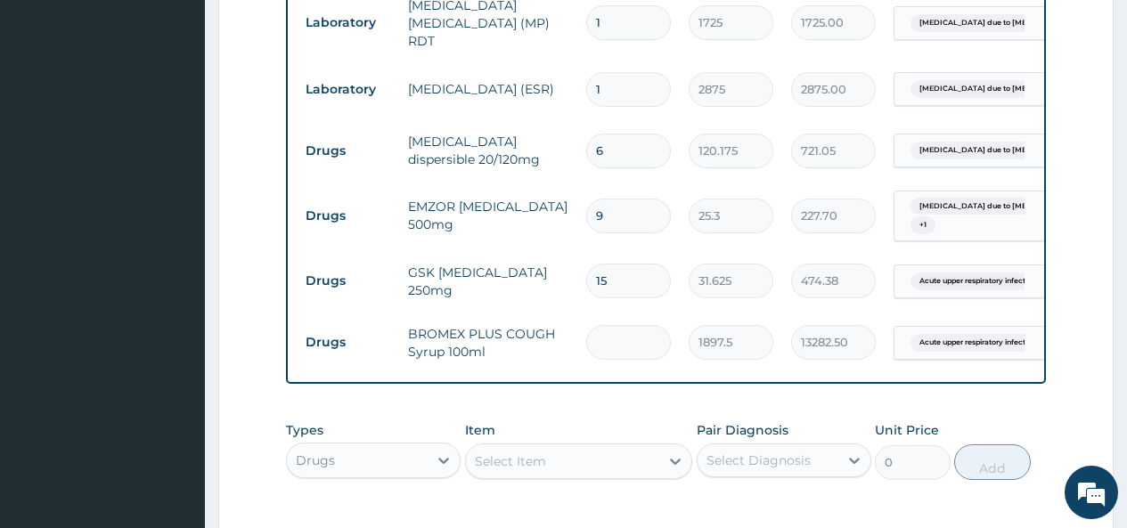
type input "0.00"
type input "1"
type input "1897.50"
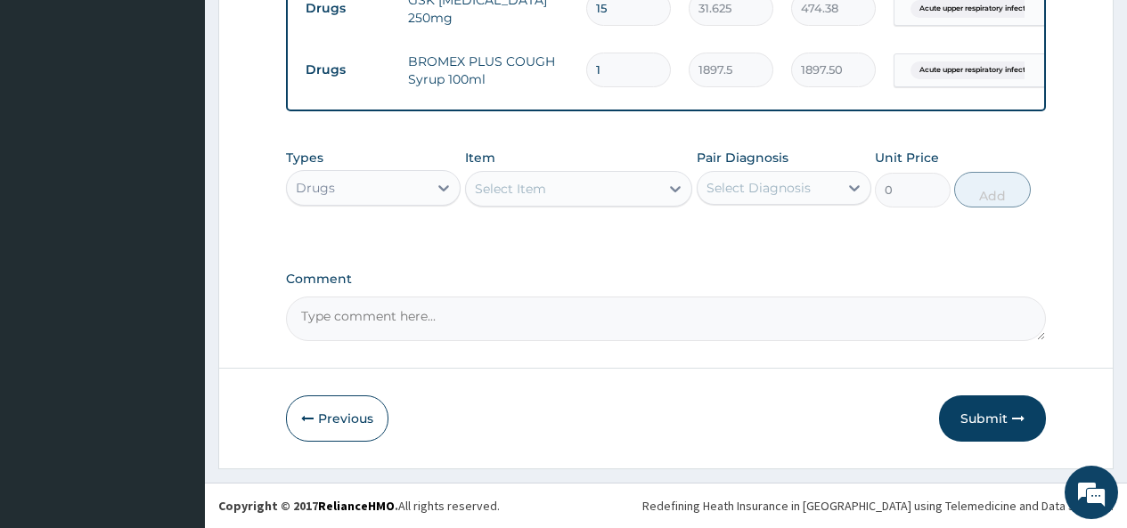
scroll to position [1218, 0]
click at [989, 427] on button "Submit" at bounding box center [992, 418] width 107 height 46
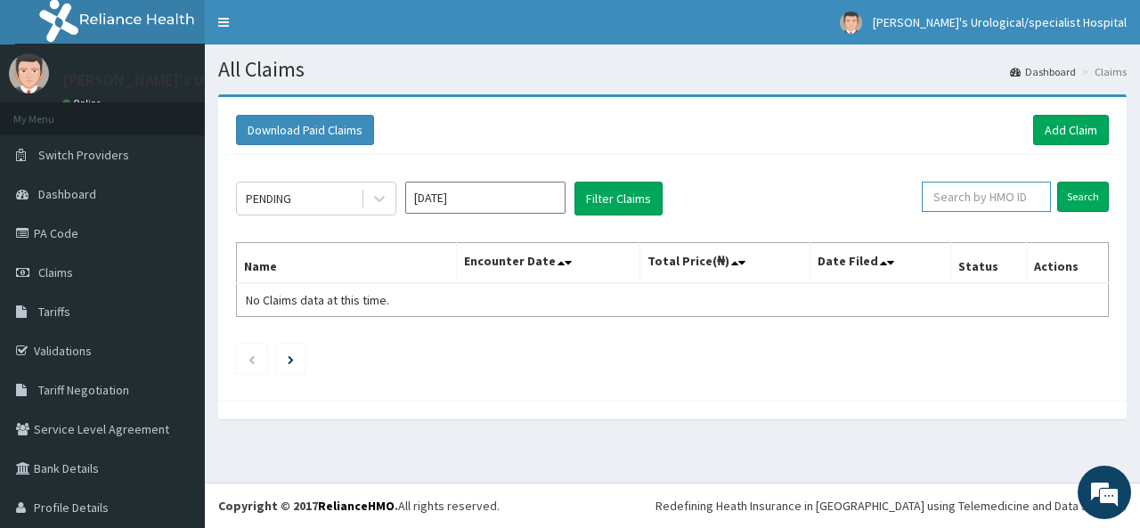
click at [948, 203] on input "text" at bounding box center [986, 197] width 129 height 30
type input "SFL/10409/D"
click at [1078, 201] on input "Search" at bounding box center [1083, 197] width 52 height 30
click at [77, 342] on link "Validations" at bounding box center [102, 350] width 205 height 39
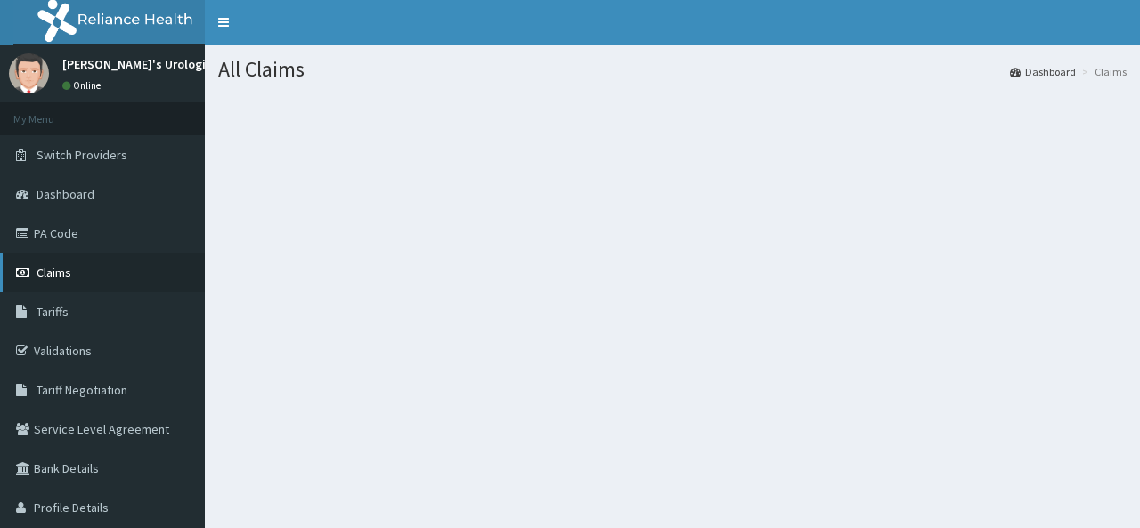
click at [80, 267] on link "Claims" at bounding box center [102, 272] width 205 height 39
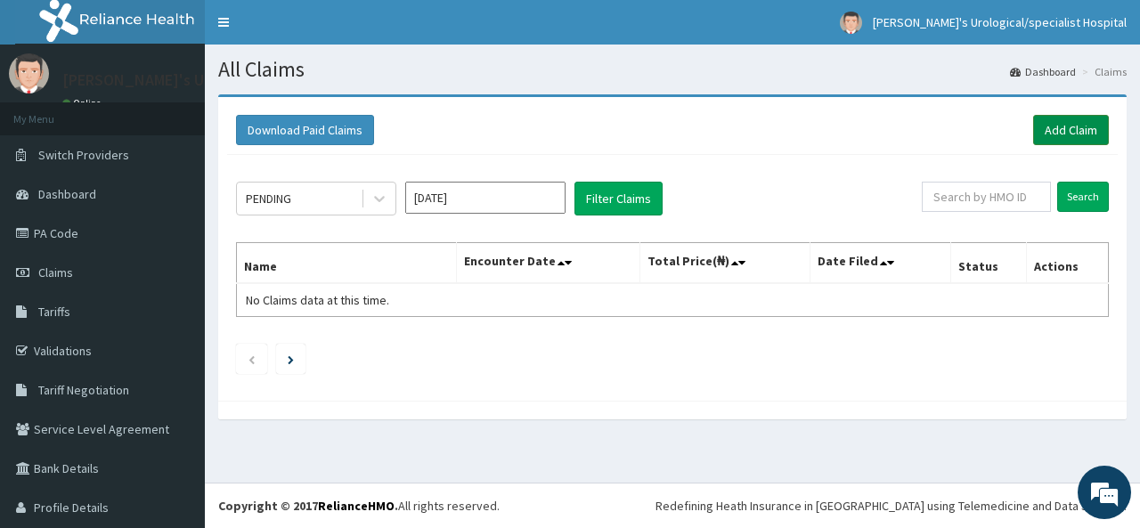
click at [1075, 132] on link "Add Claim" at bounding box center [1071, 130] width 76 height 30
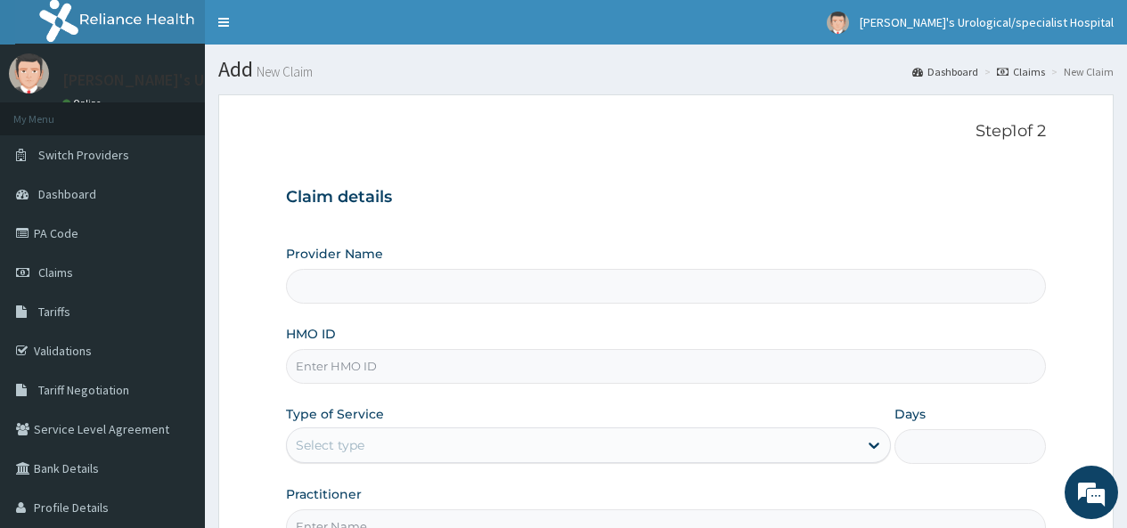
type input "[PERSON_NAME]'s Urological /Specialist Hospital"
click at [314, 374] on input "HMO ID" at bounding box center [666, 366] width 760 height 35
type input "SFL/10409/D"
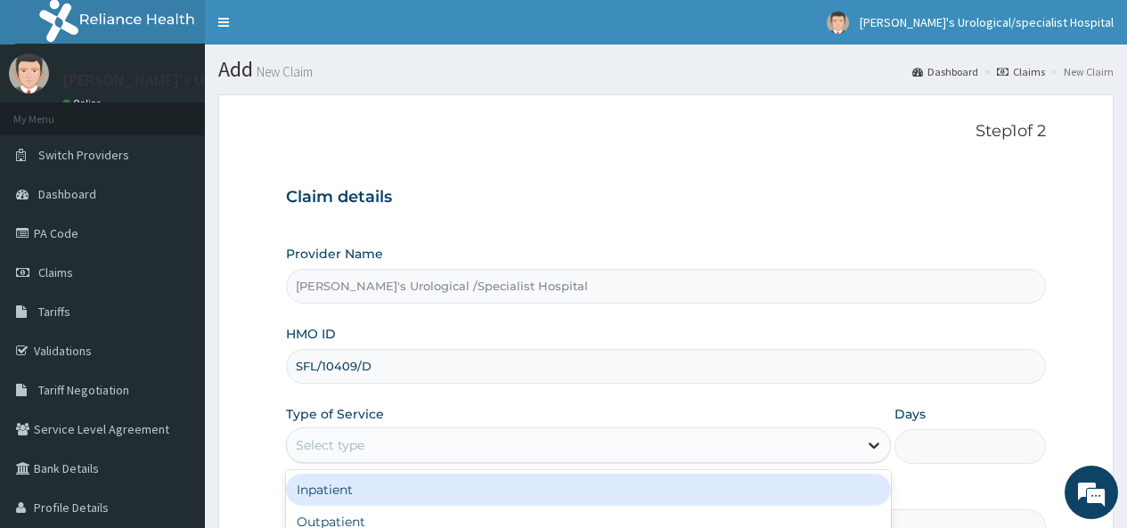
click at [872, 452] on icon at bounding box center [874, 445] width 18 height 18
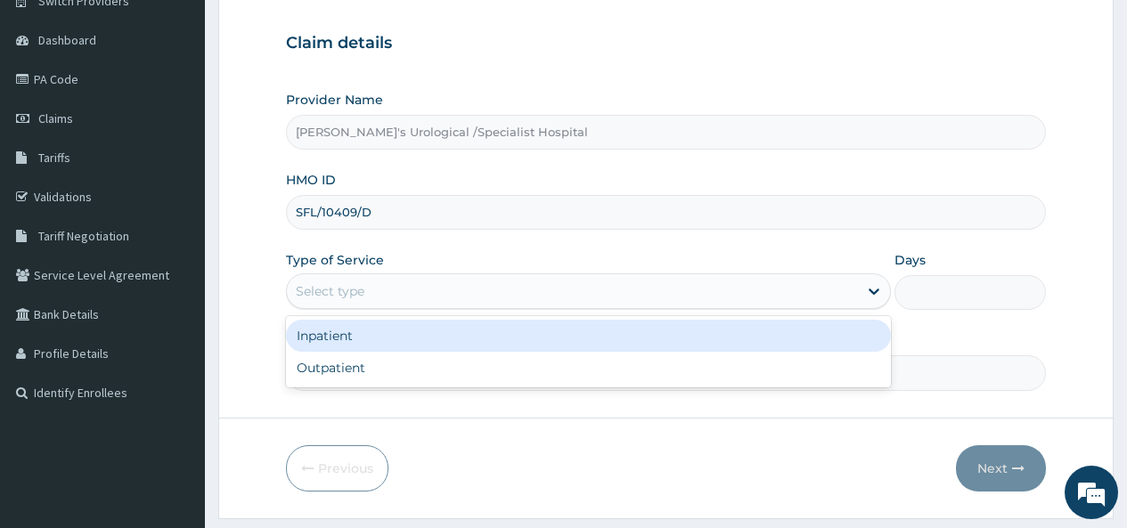
scroll to position [155, 0]
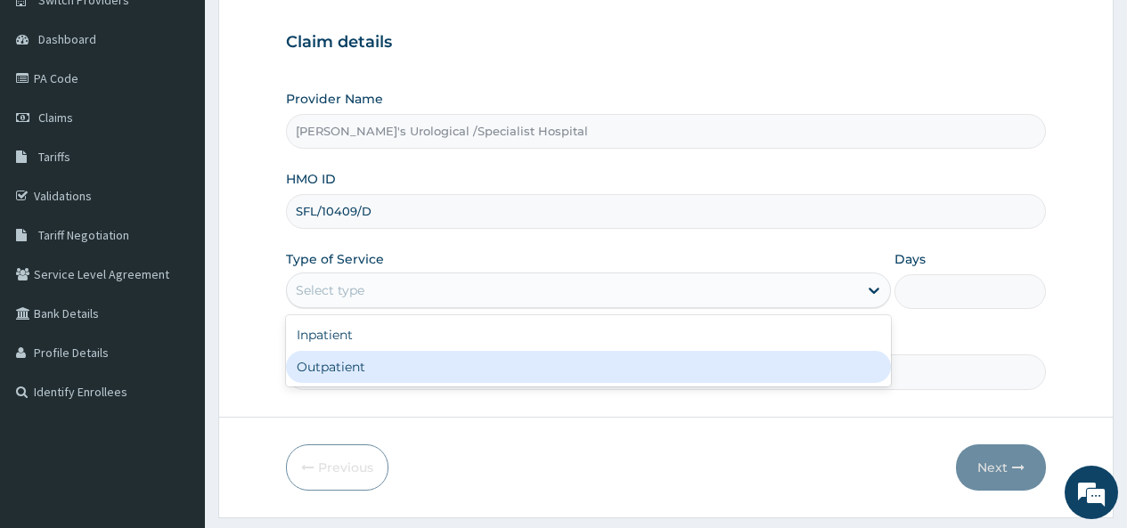
click at [364, 362] on div "Outpatient" at bounding box center [588, 367] width 605 height 32
type input "1"
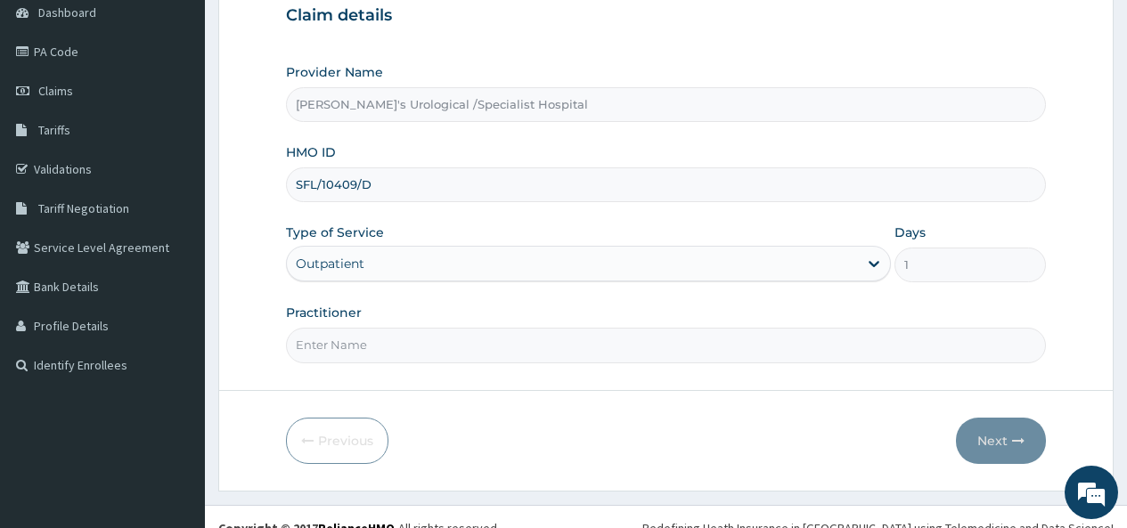
scroll to position [203, 0]
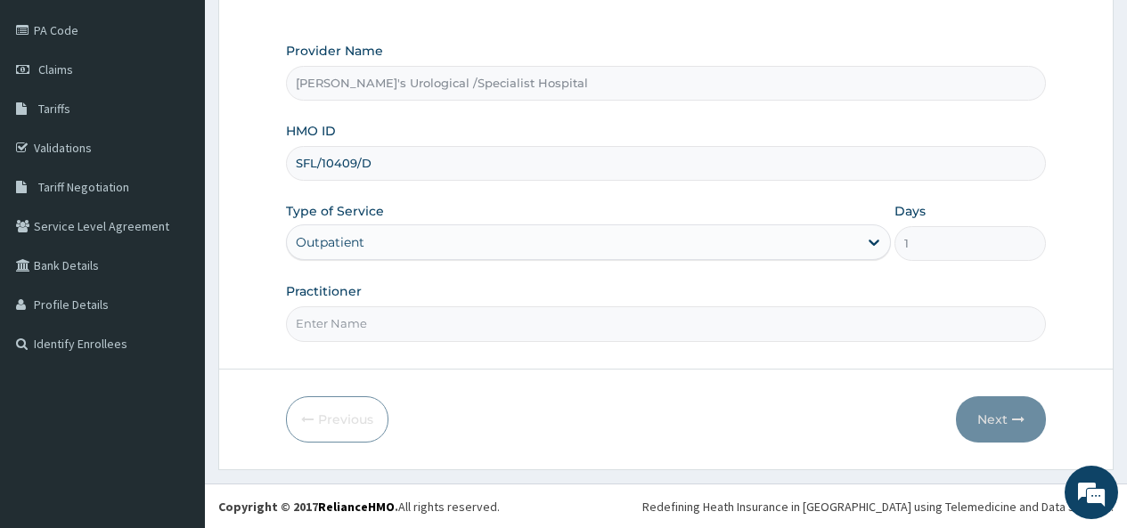
click at [304, 327] on input "Practitioner" at bounding box center [666, 323] width 760 height 35
type input "DR"
click at [1000, 398] on button "Next" at bounding box center [1001, 419] width 90 height 46
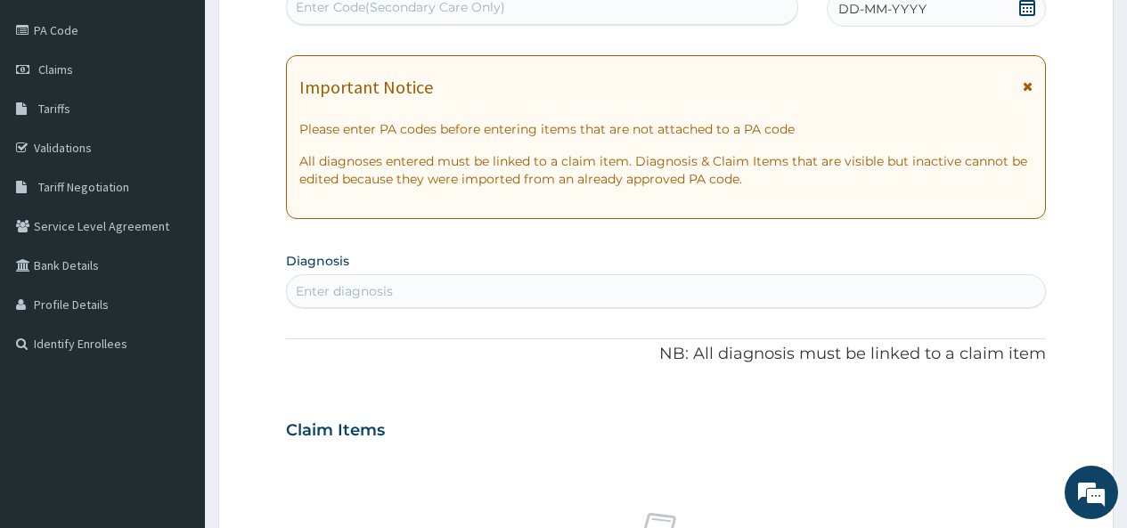
click at [310, 278] on div "Enter diagnosis" at bounding box center [666, 291] width 758 height 28
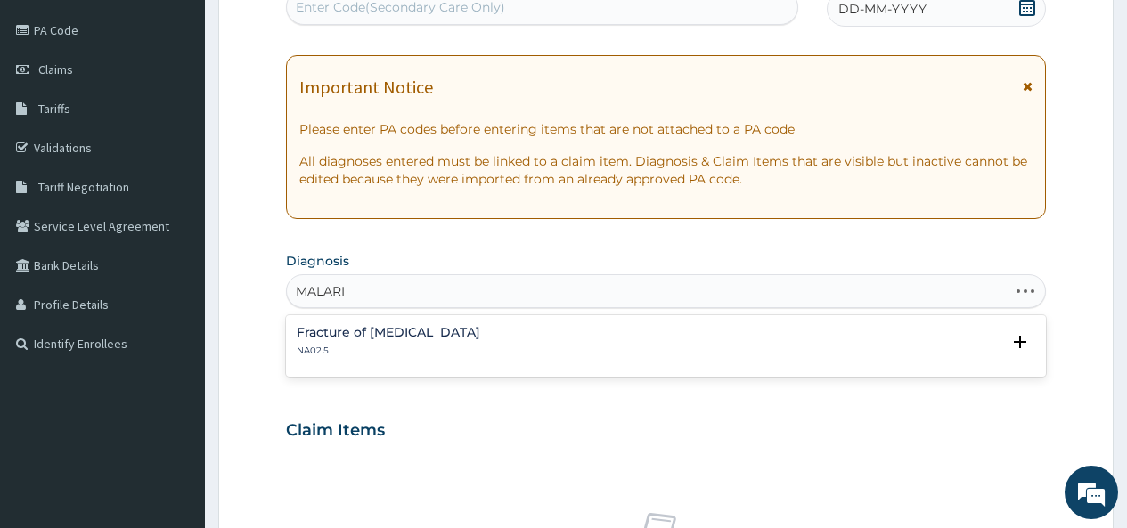
type input "[MEDICAL_DATA]"
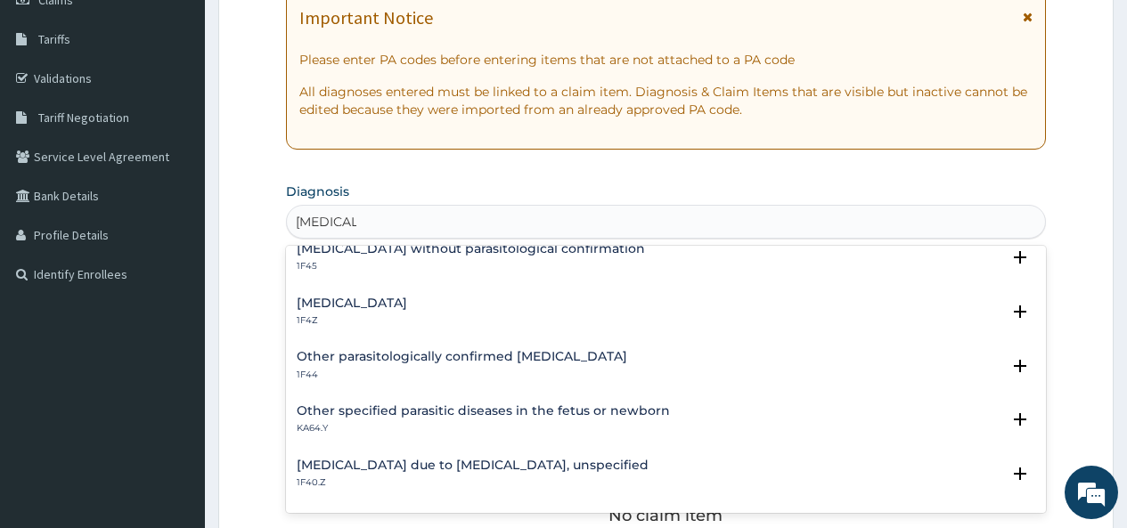
scroll to position [0, 0]
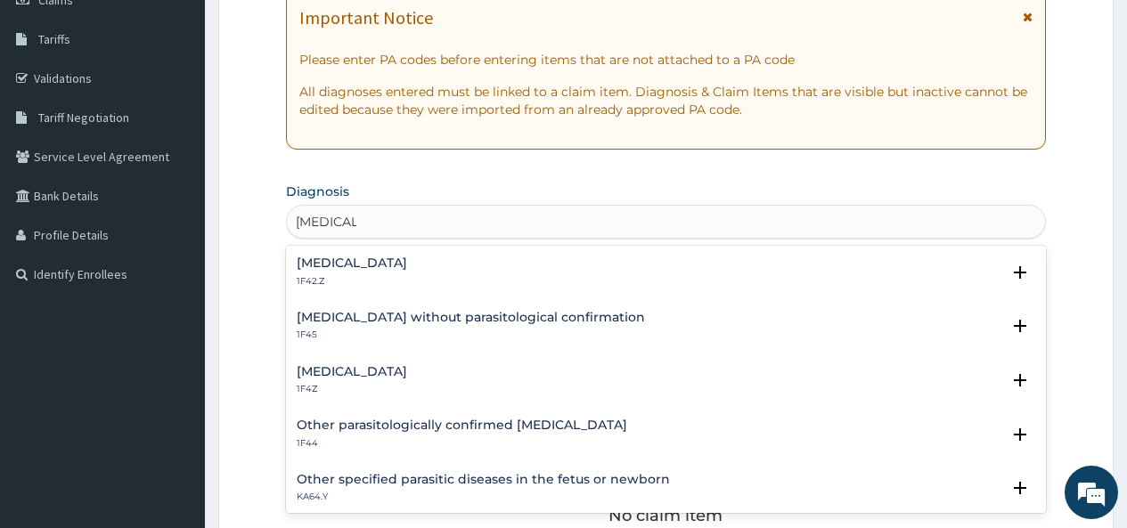
click at [396, 365] on h4 "[MEDICAL_DATA]" at bounding box center [352, 371] width 110 height 13
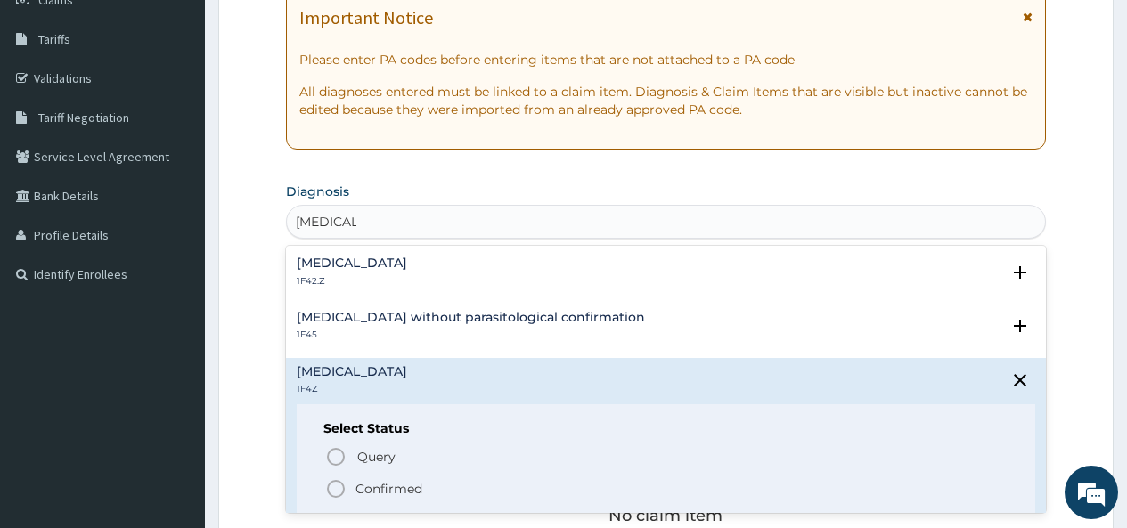
click at [338, 483] on icon "status option filled" at bounding box center [335, 488] width 21 height 21
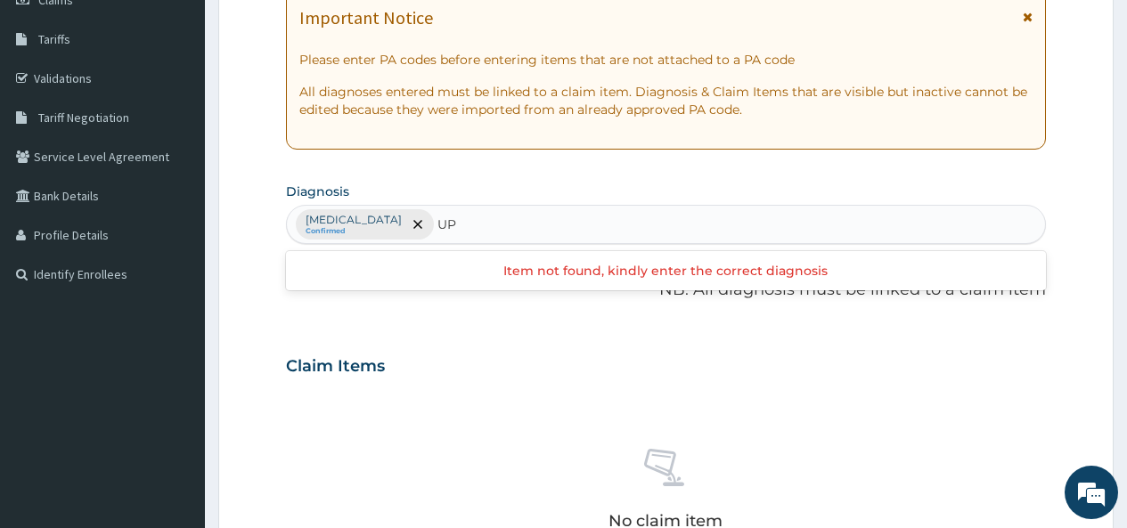
type input "U"
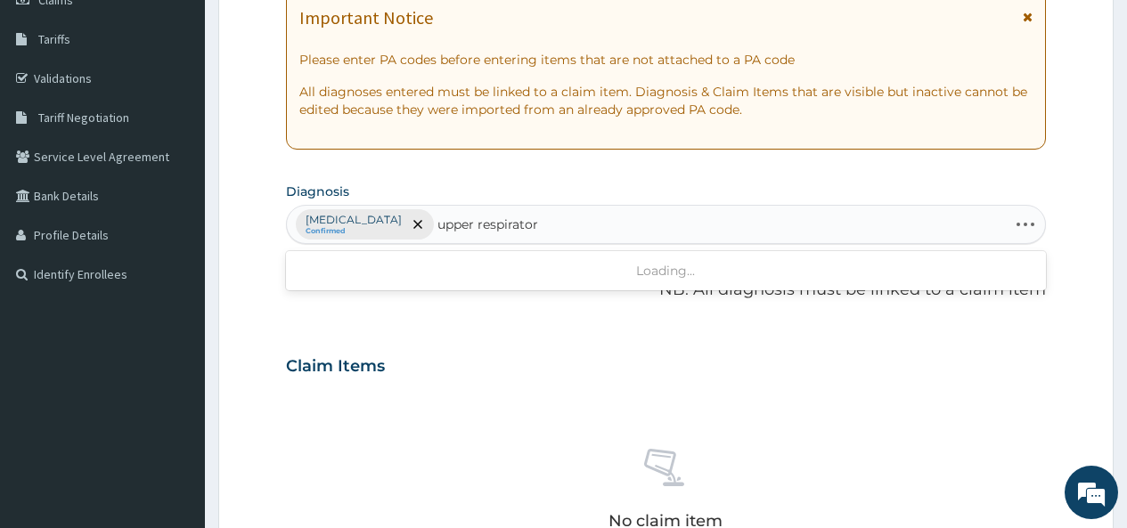
type input "upper respiratory"
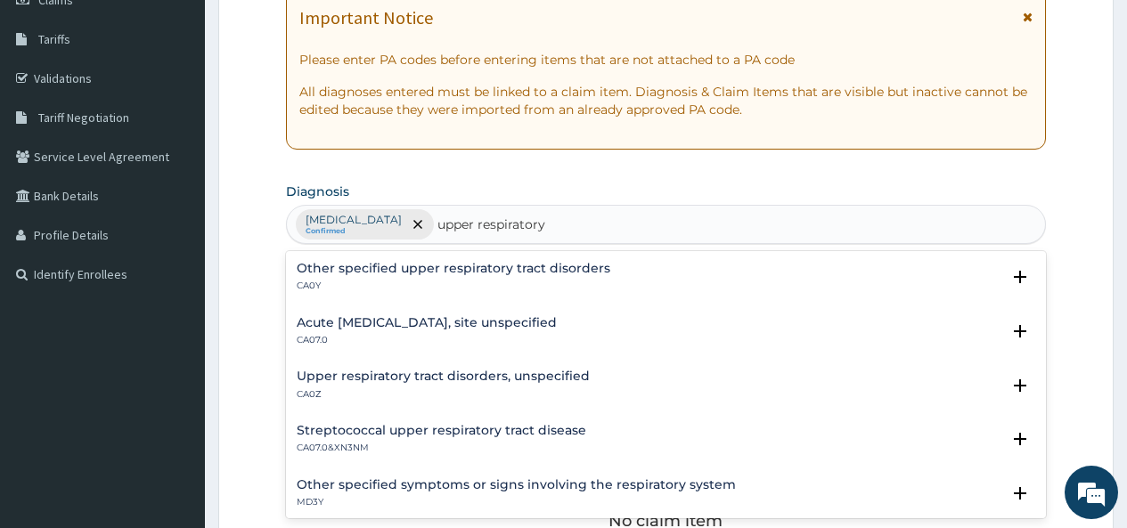
click at [368, 329] on h4 "Acute [MEDICAL_DATA], site unspecified" at bounding box center [427, 322] width 260 height 13
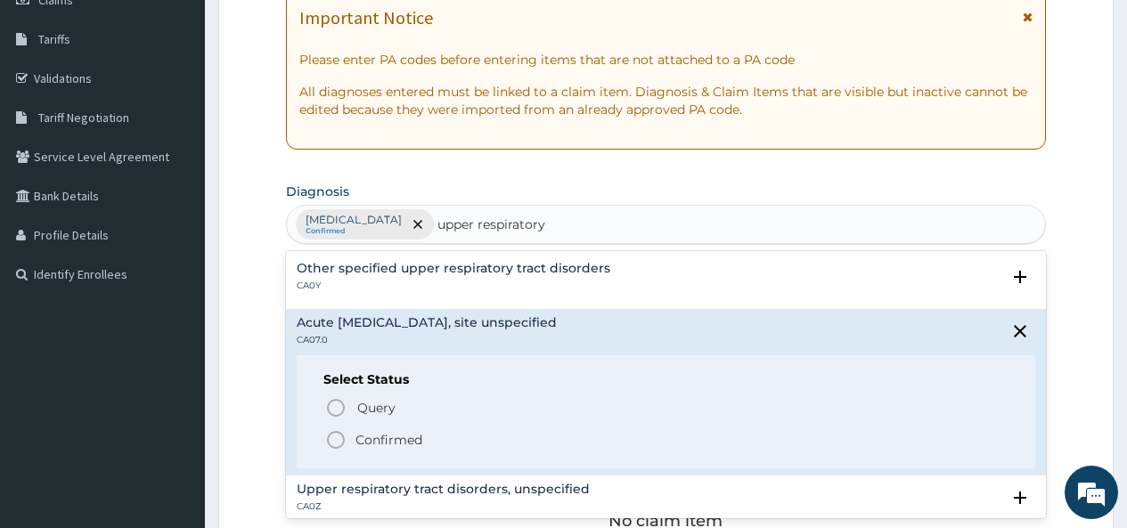
click at [338, 439] on icon "status option filled" at bounding box center [335, 439] width 21 height 21
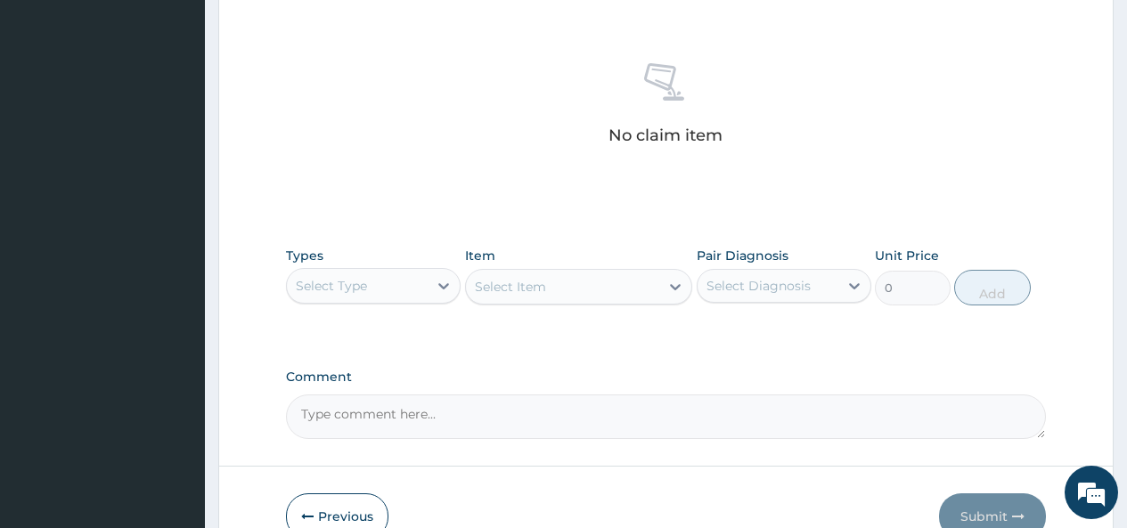
scroll to position [661, 0]
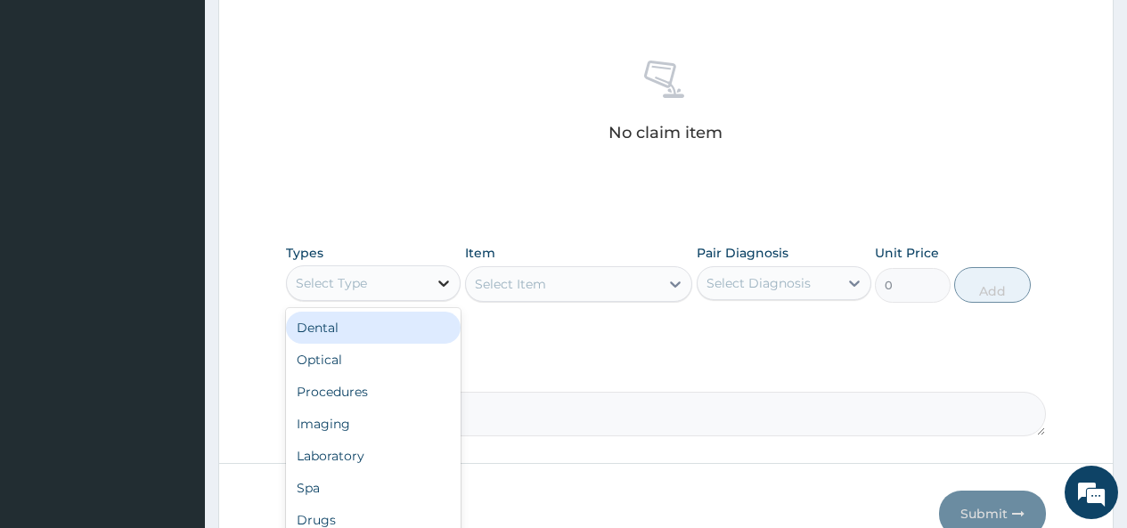
click at [438, 284] on icon at bounding box center [444, 283] width 18 height 18
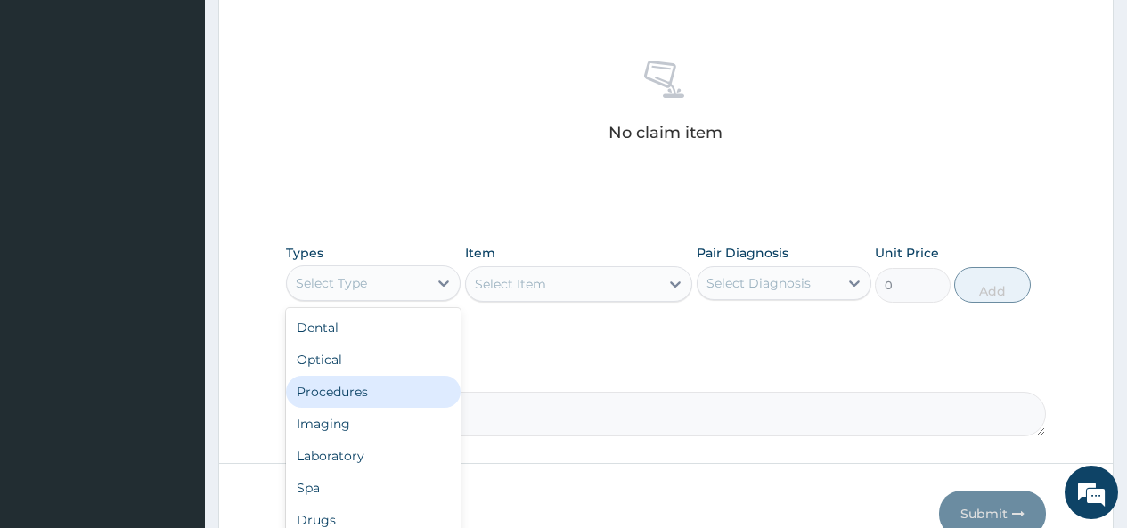
click at [377, 394] on div "Procedures" at bounding box center [373, 392] width 175 height 32
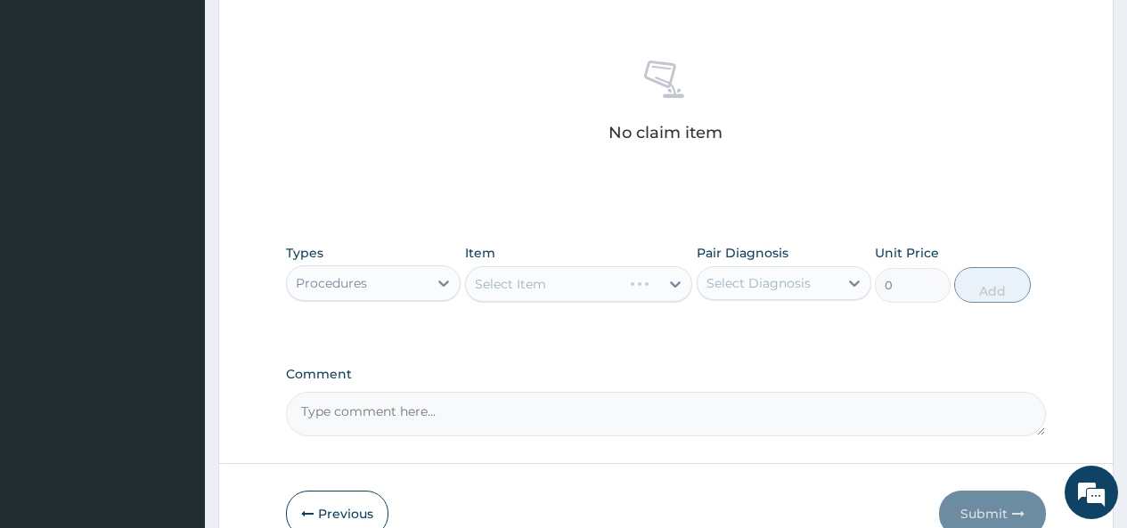
click at [673, 285] on div "Select Item" at bounding box center [579, 284] width 228 height 36
click at [676, 286] on icon at bounding box center [675, 284] width 11 height 6
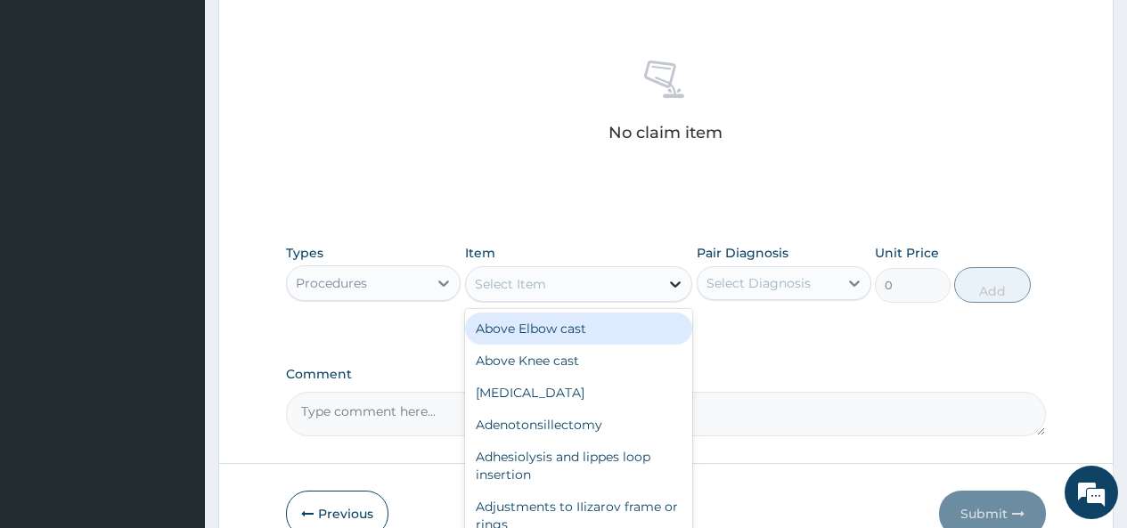
click at [676, 286] on icon at bounding box center [675, 284] width 11 height 6
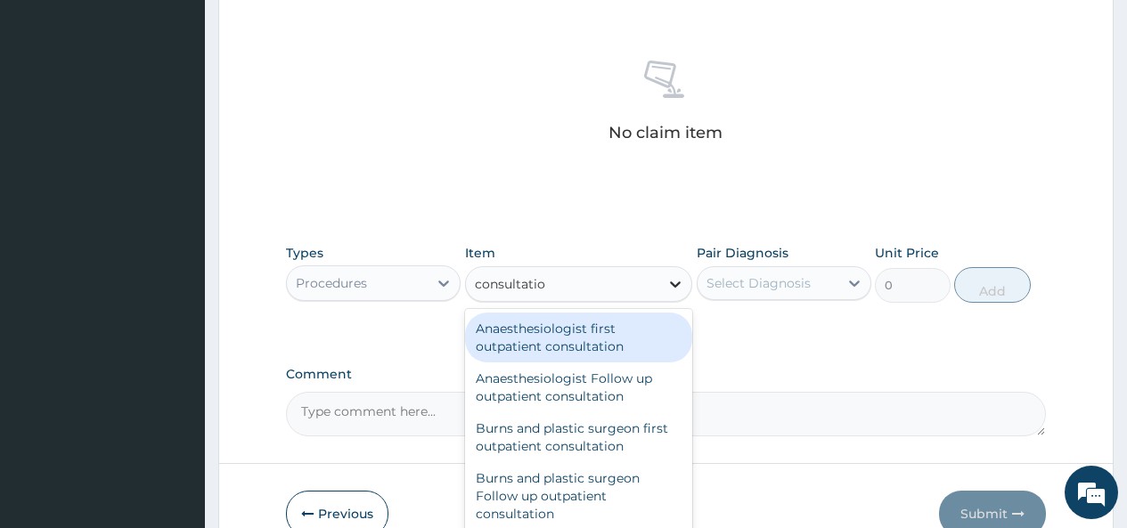
type input "consultation"
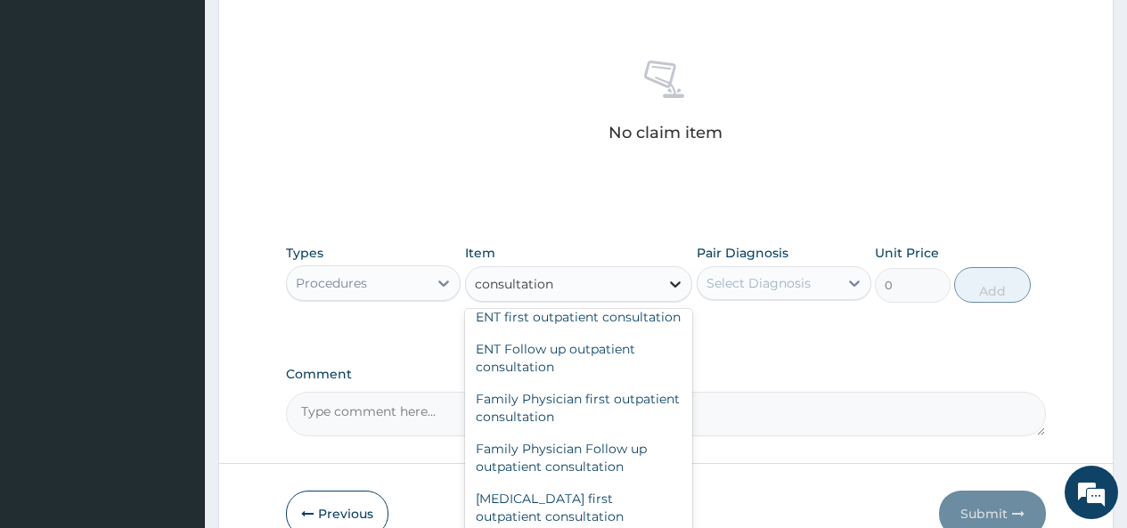
scroll to position [683, 0]
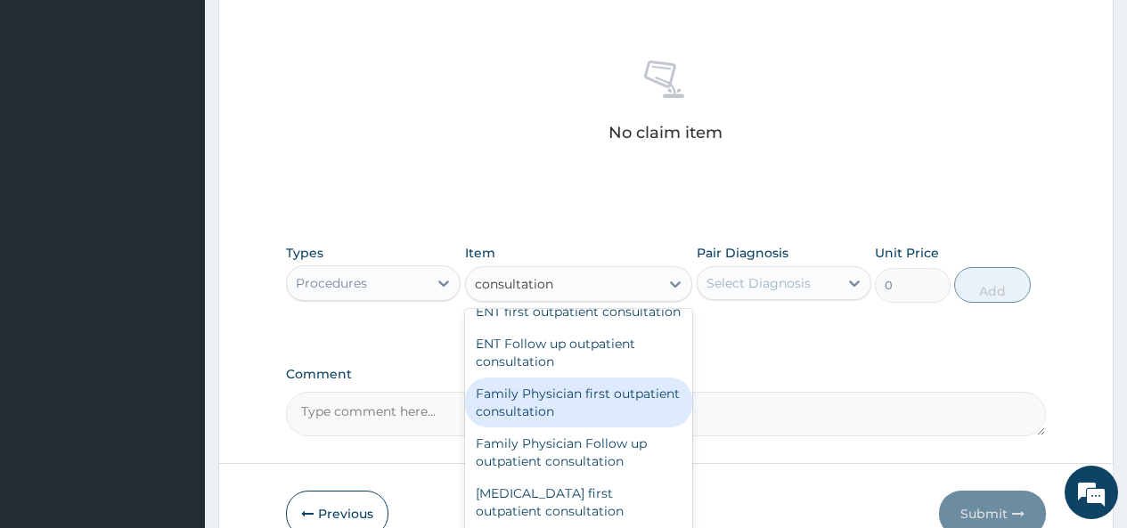
click at [603, 425] on div "Family Physician first outpatient consultation" at bounding box center [579, 403] width 228 height 50
type input "13800"
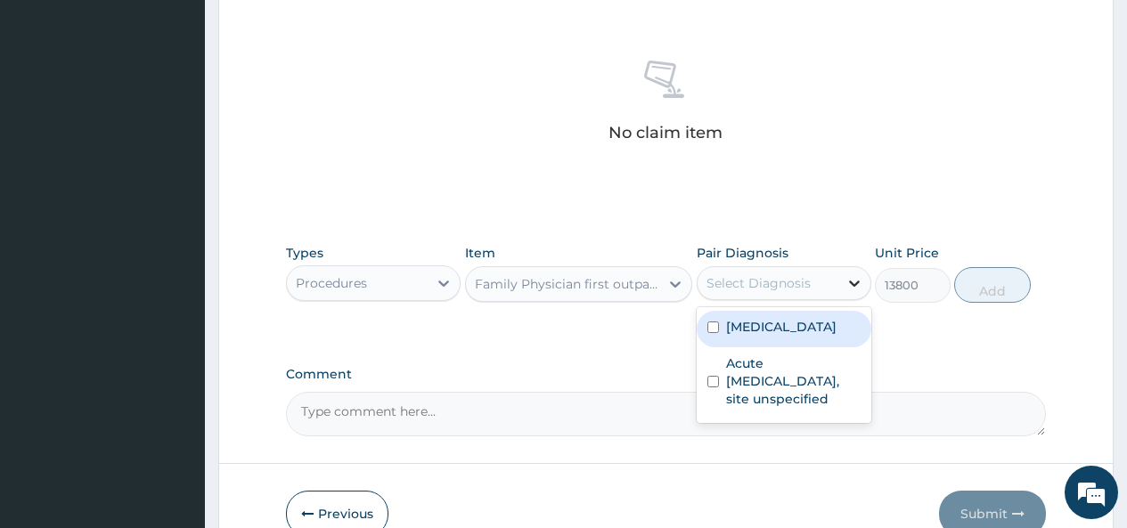
click at [858, 281] on icon at bounding box center [854, 283] width 18 height 18
click at [717, 322] on input "checkbox" at bounding box center [713, 328] width 12 height 12
checkbox input "true"
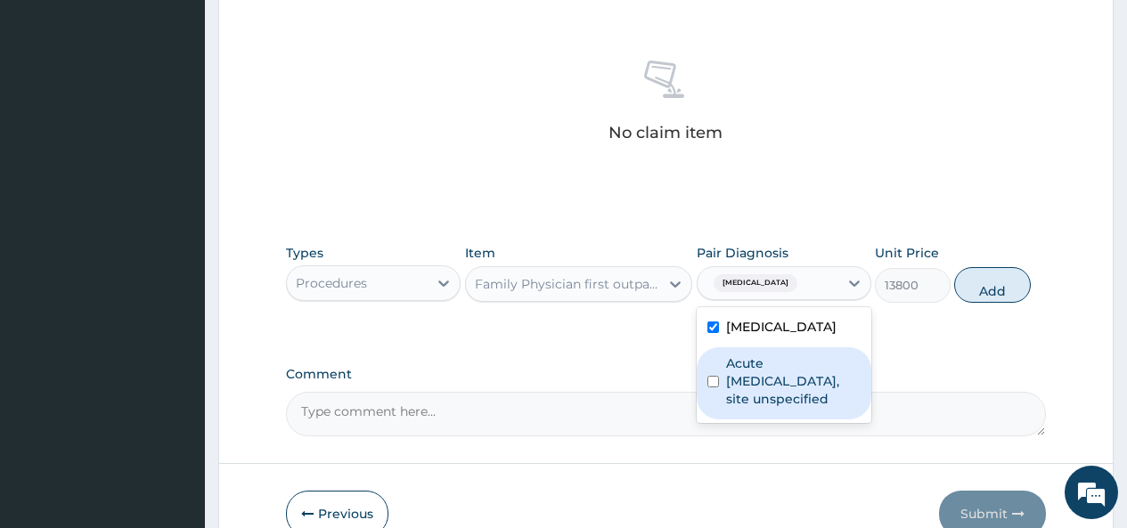
click at [705, 378] on div "Acute upper respiratory infection, site unspecified" at bounding box center [783, 383] width 175 height 72
checkbox input "true"
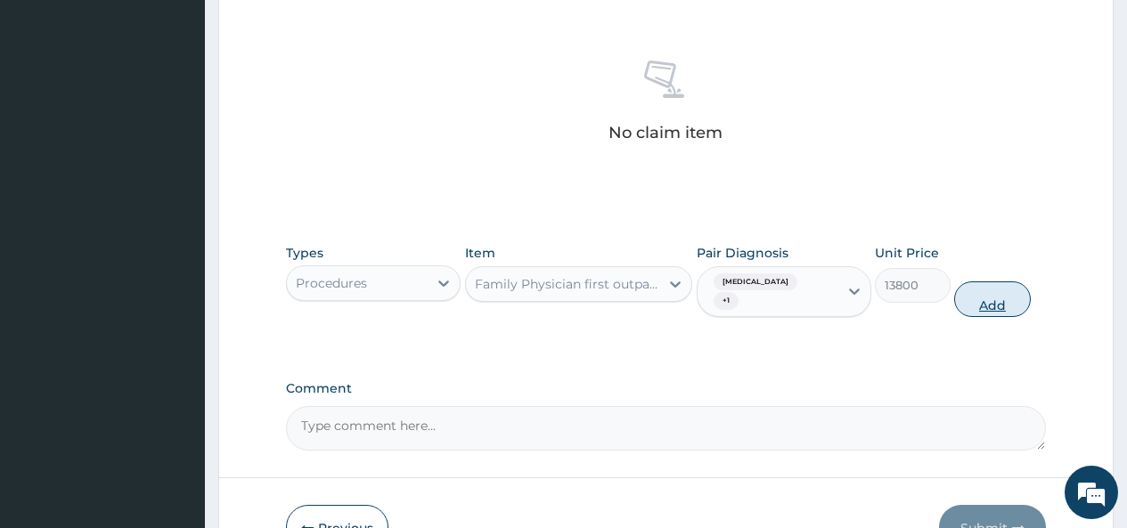
click at [980, 299] on button "Add" at bounding box center [992, 299] width 76 height 36
type input "0"
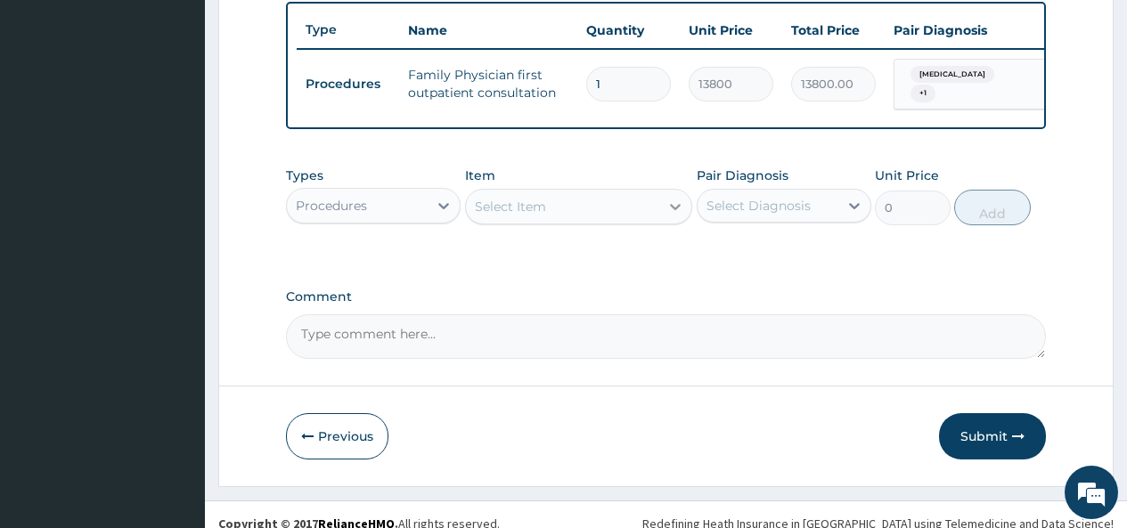
click at [676, 216] on icon at bounding box center [675, 207] width 18 height 18
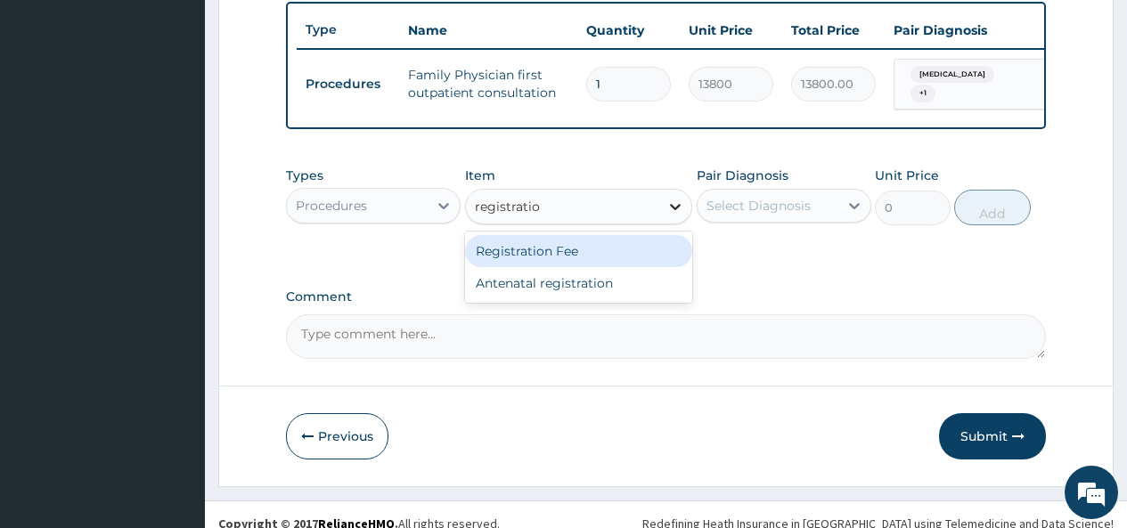
type input "registration"
click at [653, 263] on div "Registration Fee" at bounding box center [579, 251] width 228 height 32
type input "2300"
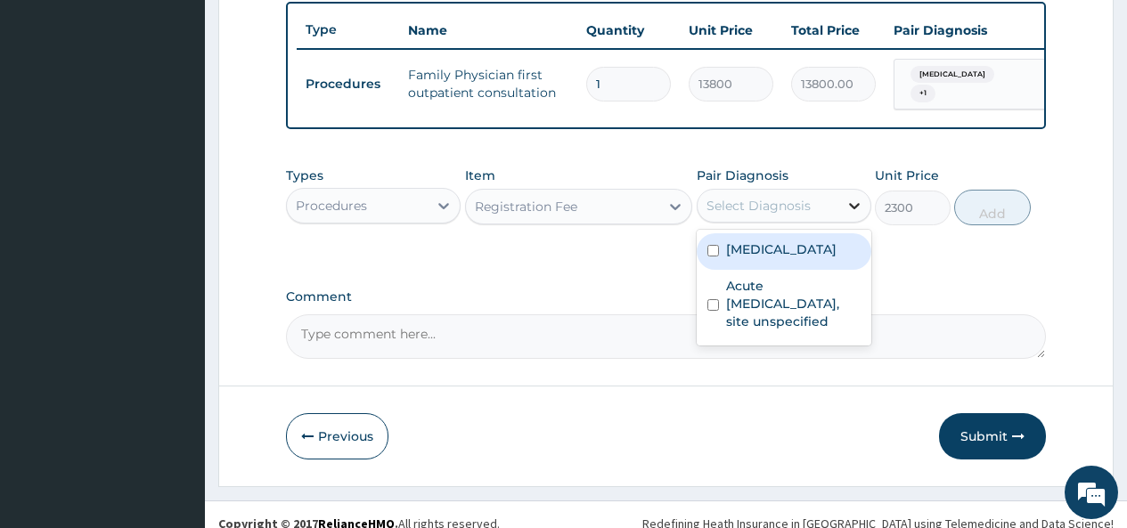
click at [856, 209] on icon at bounding box center [854, 206] width 11 height 6
click at [720, 265] on div "Malaria, unspecified" at bounding box center [783, 251] width 175 height 37
checkbox input "true"
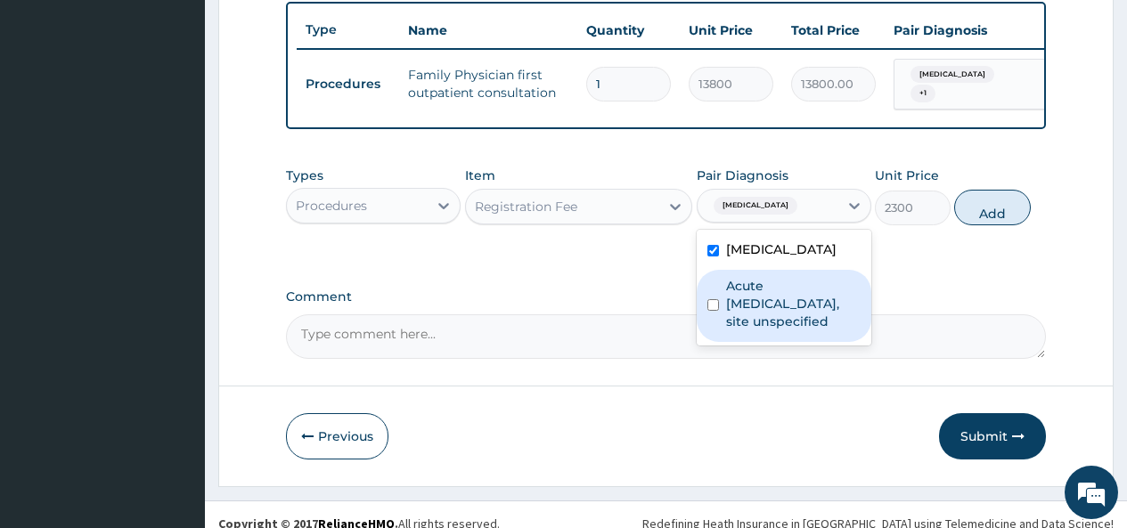
click at [716, 311] on input "checkbox" at bounding box center [713, 305] width 12 height 12
checkbox input "true"
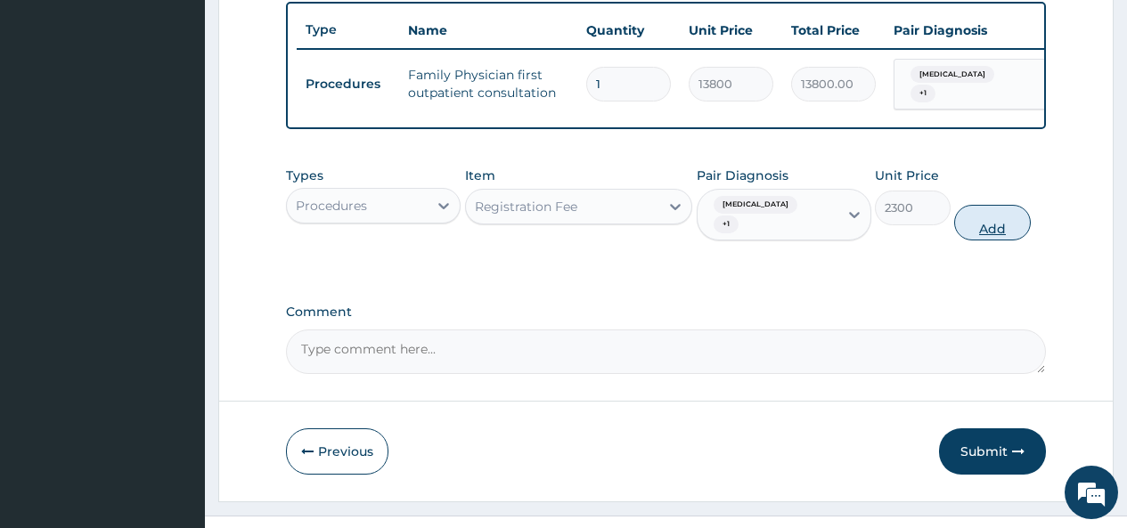
click at [997, 233] on button "Add" at bounding box center [992, 223] width 76 height 36
type input "0"
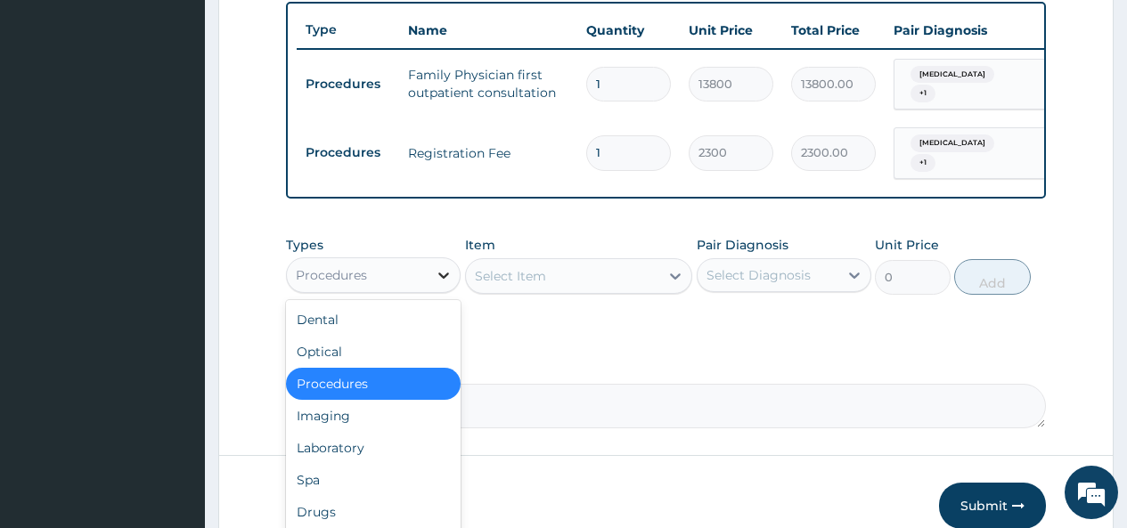
click at [443, 284] on icon at bounding box center [444, 275] width 18 height 18
click at [356, 452] on div "Laboratory" at bounding box center [373, 448] width 175 height 32
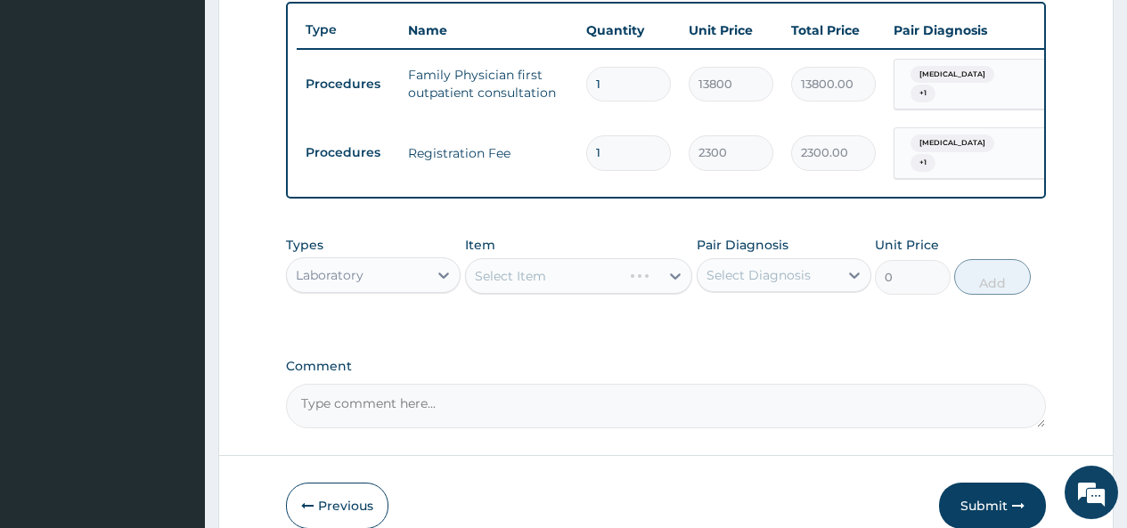
click at [672, 290] on div "Select Item" at bounding box center [579, 276] width 228 height 36
click at [679, 285] on icon at bounding box center [675, 276] width 18 height 18
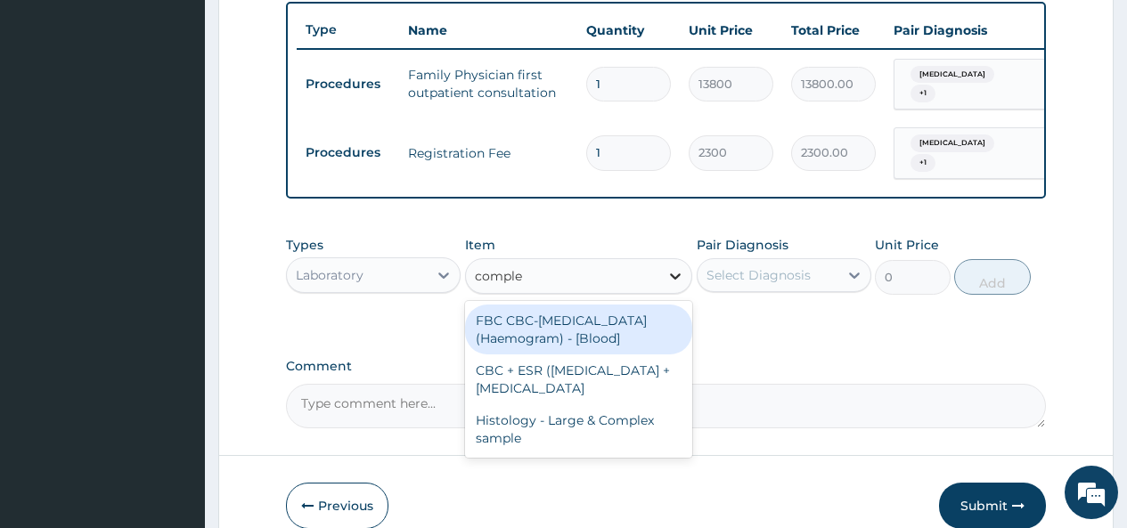
type input "complet"
click at [668, 334] on div "FBC CBC-Complete Blood Count (Haemogram) - [Blood]" at bounding box center [579, 330] width 228 height 50
type input "4600"
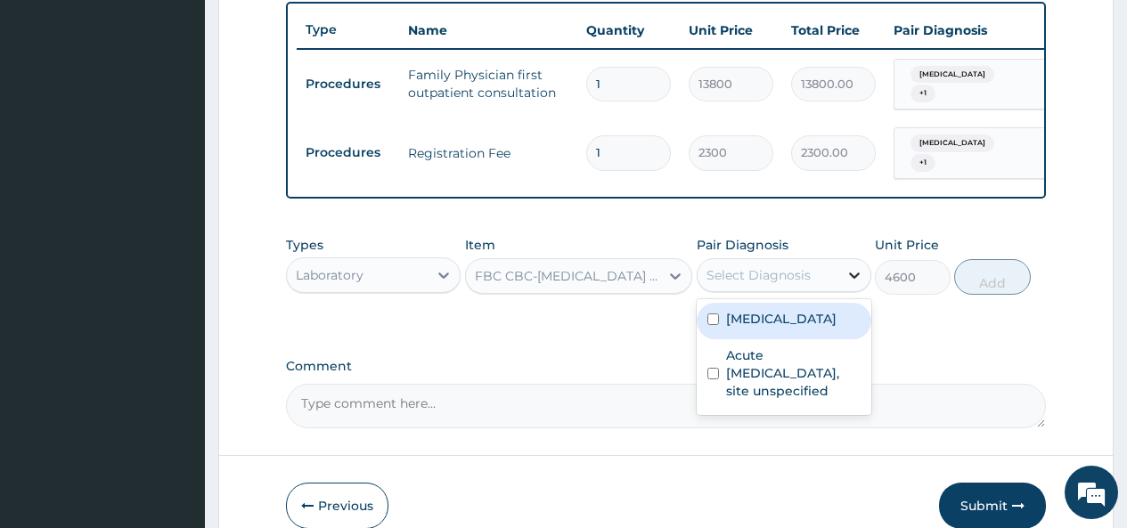
click at [852, 284] on icon at bounding box center [854, 275] width 18 height 18
click at [716, 339] on div "Malaria, unspecified" at bounding box center [783, 321] width 175 height 37
checkbox input "true"
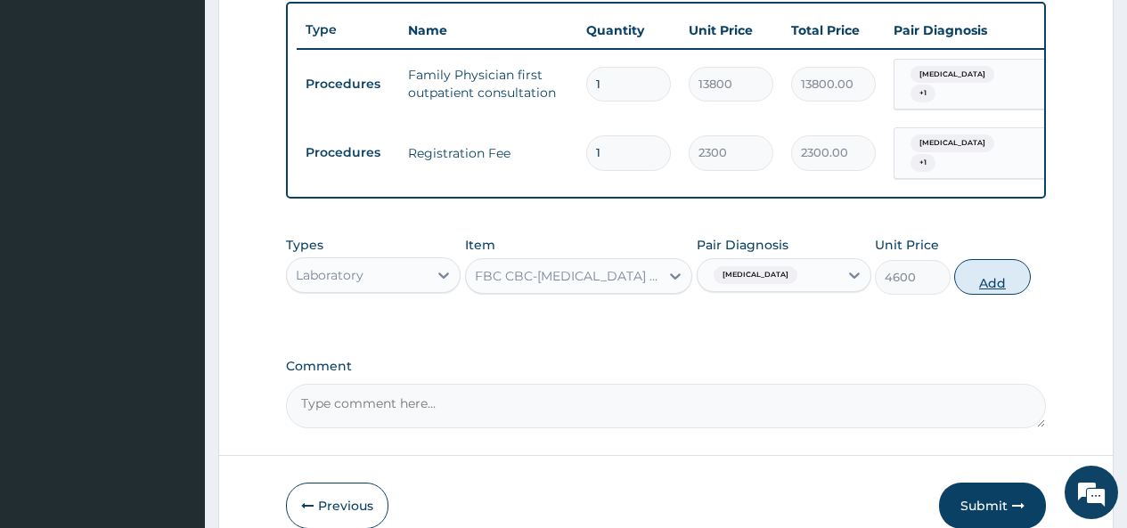
click at [988, 289] on button "Add" at bounding box center [992, 277] width 76 height 36
type input "0"
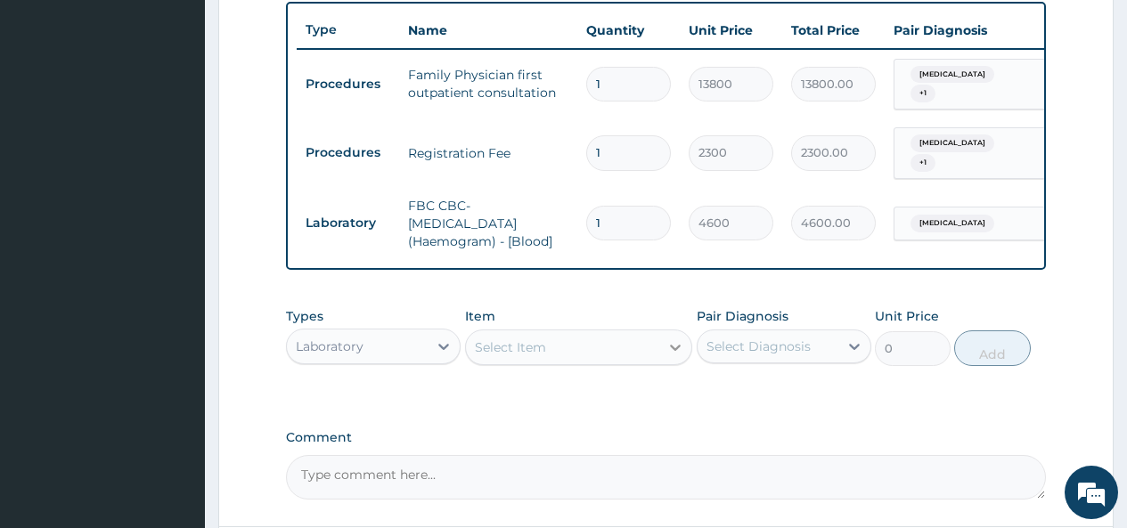
click at [677, 356] on icon at bounding box center [675, 347] width 18 height 18
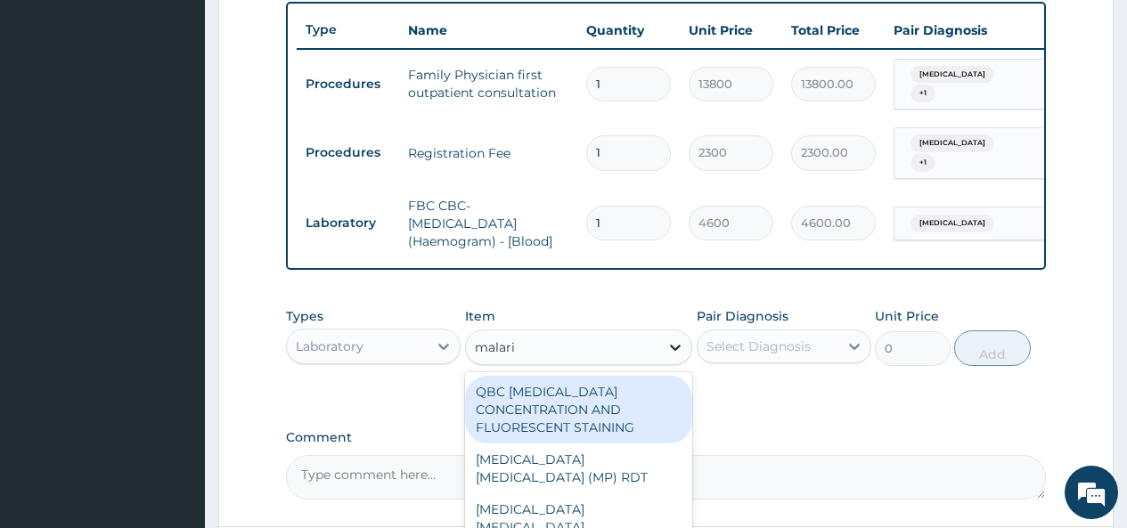
type input "malaria"
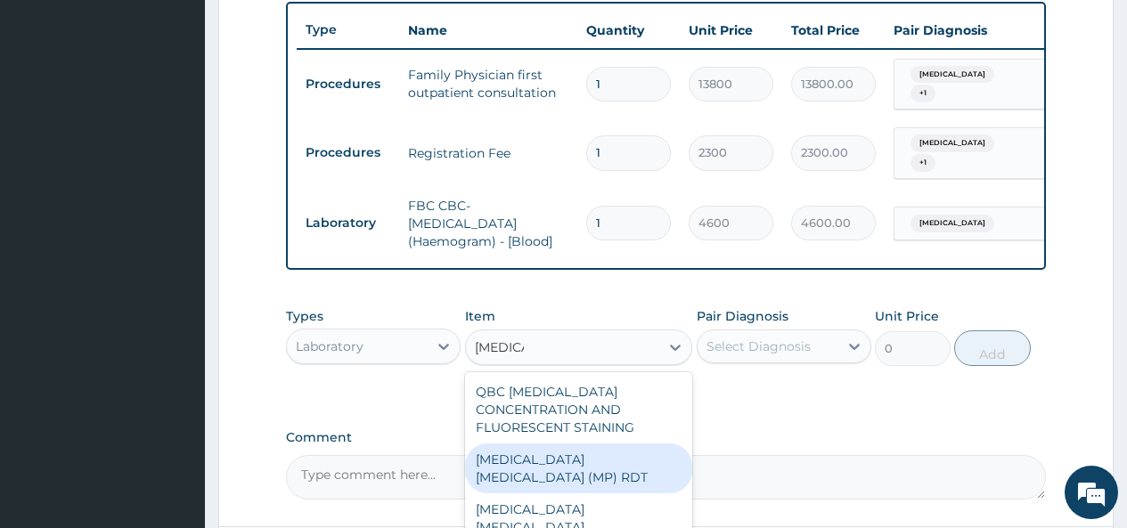
click at [648, 473] on div "MALARIA PARASITE (MP) RDT" at bounding box center [579, 469] width 228 height 50
type input "1725"
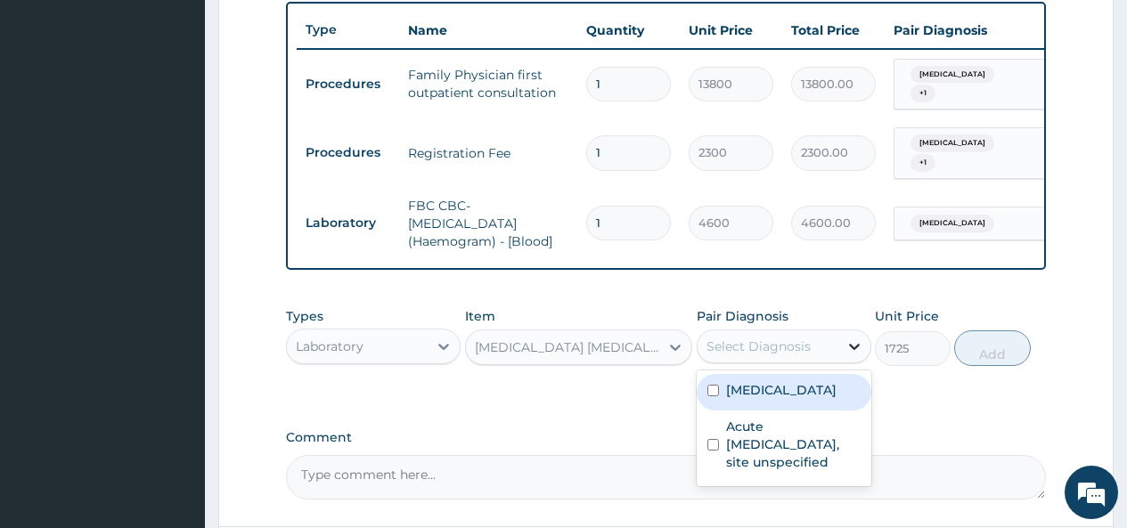
click at [854, 350] on icon at bounding box center [854, 347] width 11 height 6
click at [836, 399] on label "Malaria, unspecified" at bounding box center [781, 390] width 110 height 18
checkbox input "true"
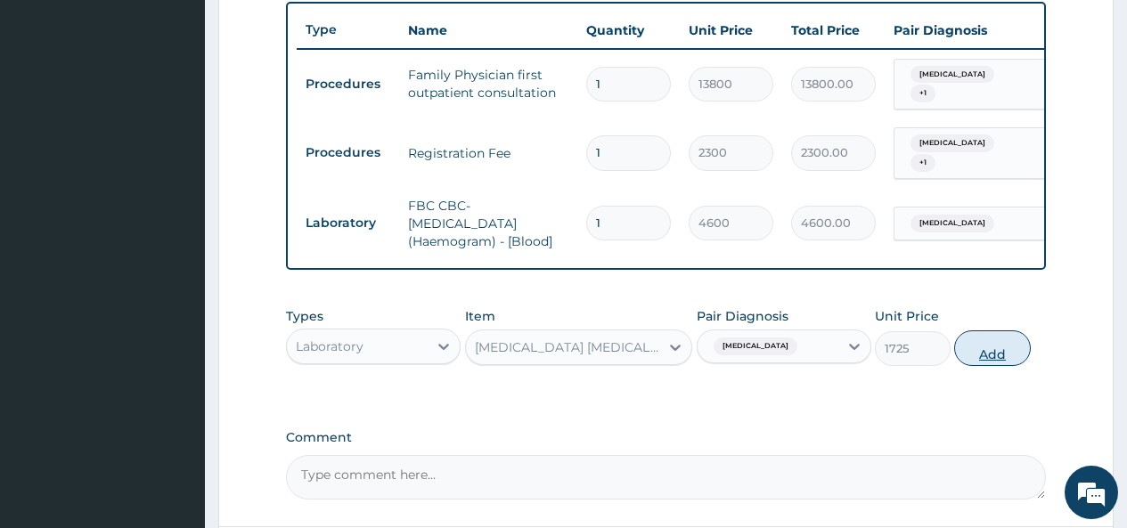
click at [985, 366] on button "Add" at bounding box center [992, 348] width 76 height 36
type input "0"
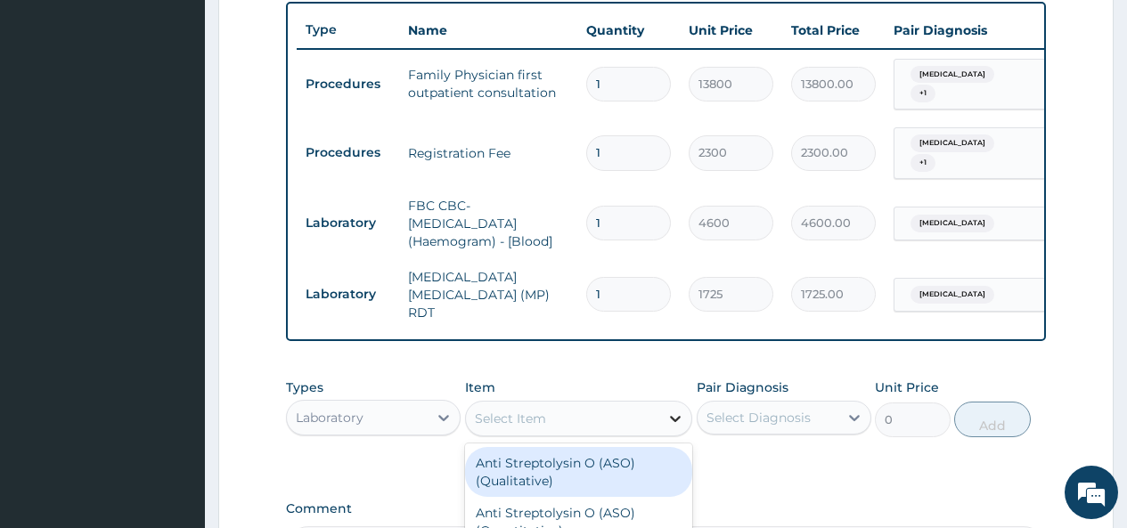
click at [674, 419] on icon at bounding box center [675, 419] width 18 height 18
type input "esr"
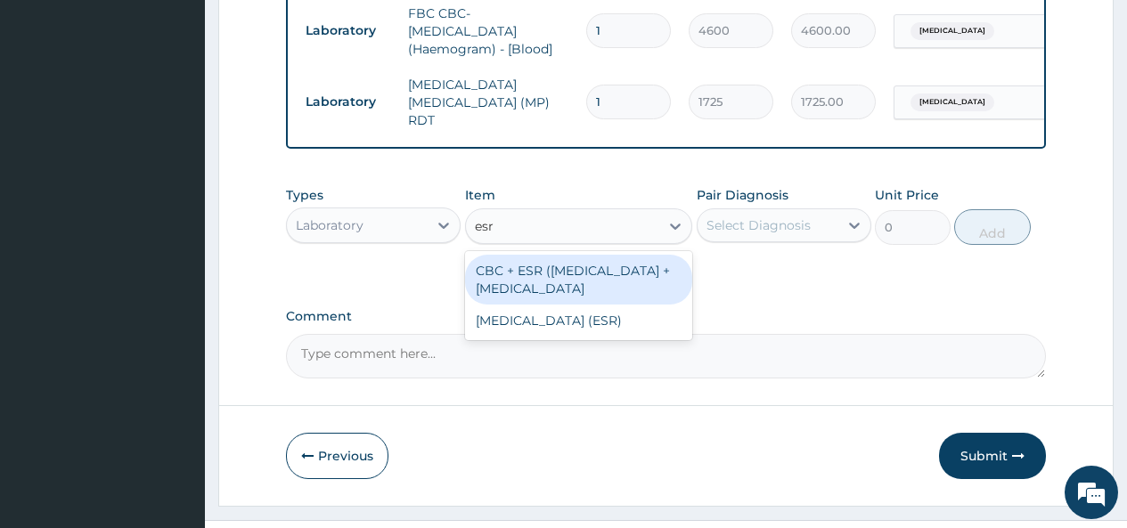
scroll to position [858, 0]
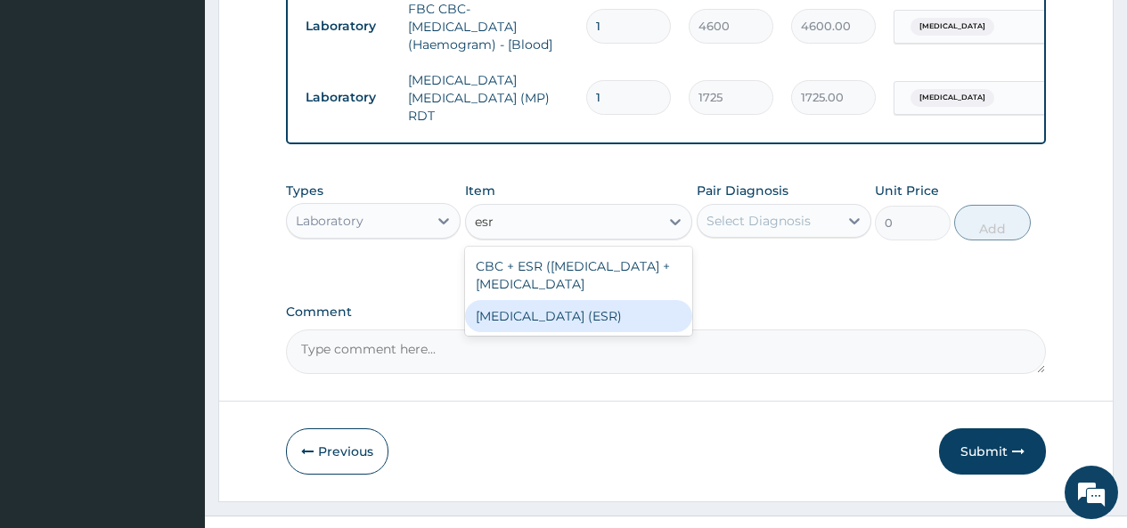
click at [577, 332] on div "Erythrocyte Sedimentation Rate (ESR)" at bounding box center [579, 316] width 228 height 32
type input "2875"
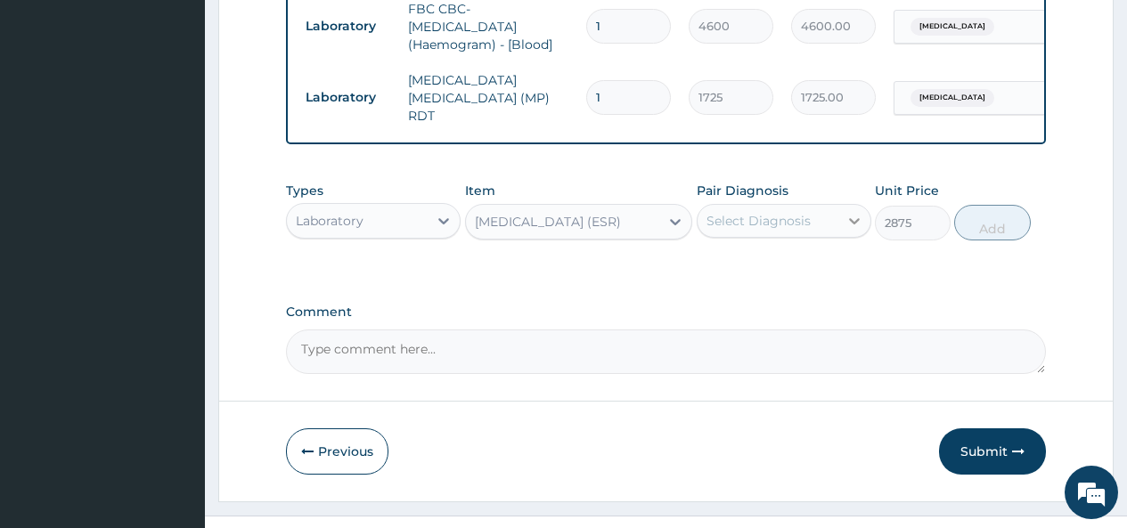
click at [855, 220] on icon at bounding box center [854, 221] width 18 height 18
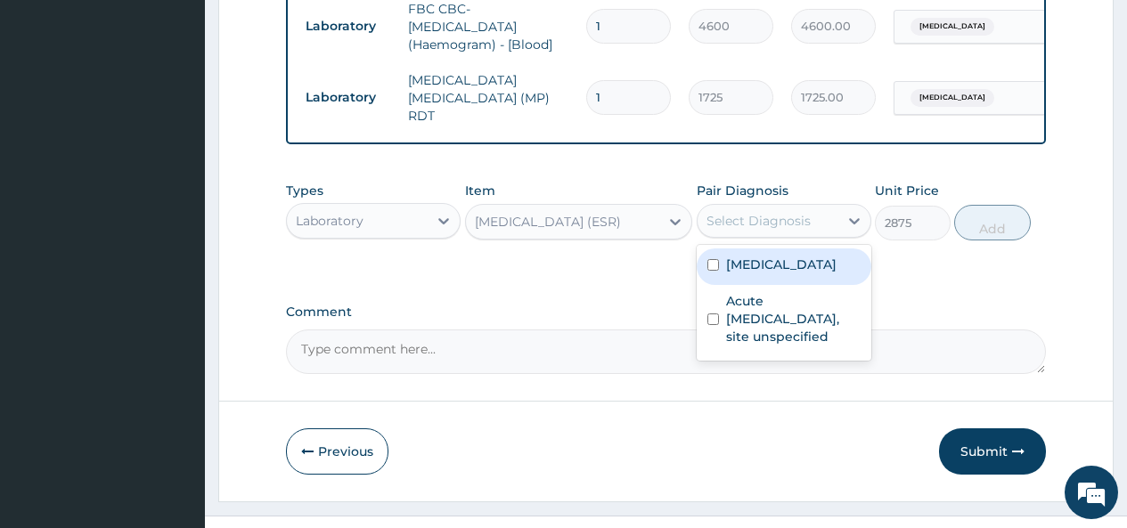
click at [717, 270] on input "checkbox" at bounding box center [713, 265] width 12 height 12
checkbox input "true"
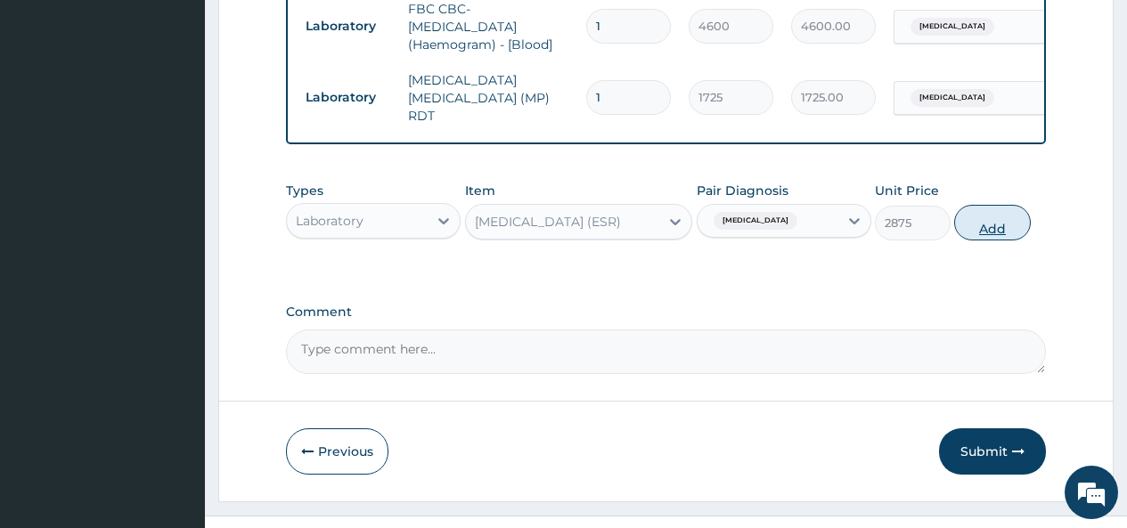
click at [996, 234] on button "Add" at bounding box center [992, 223] width 76 height 36
type input "0"
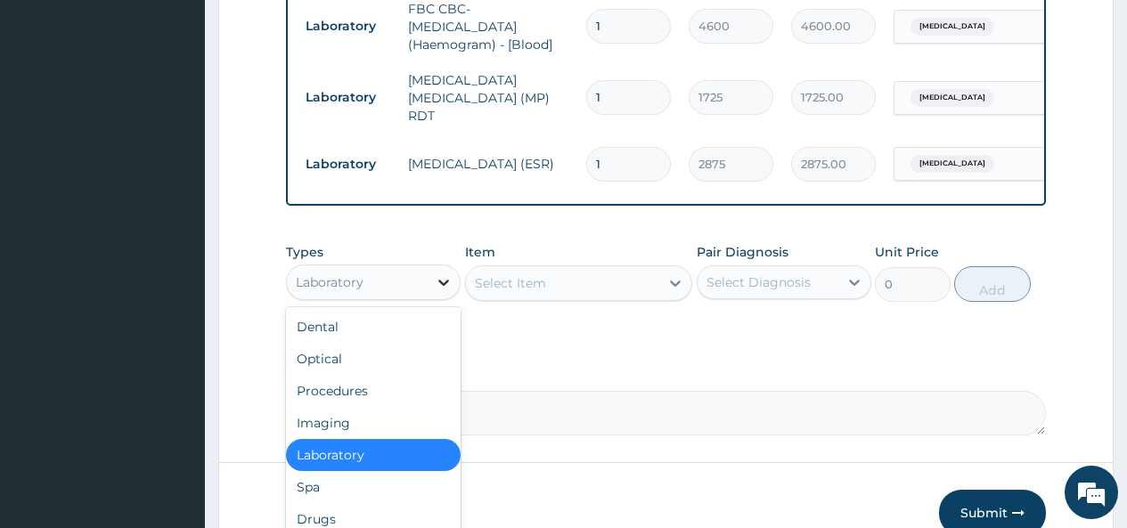
click at [444, 291] on icon at bounding box center [444, 282] width 18 height 18
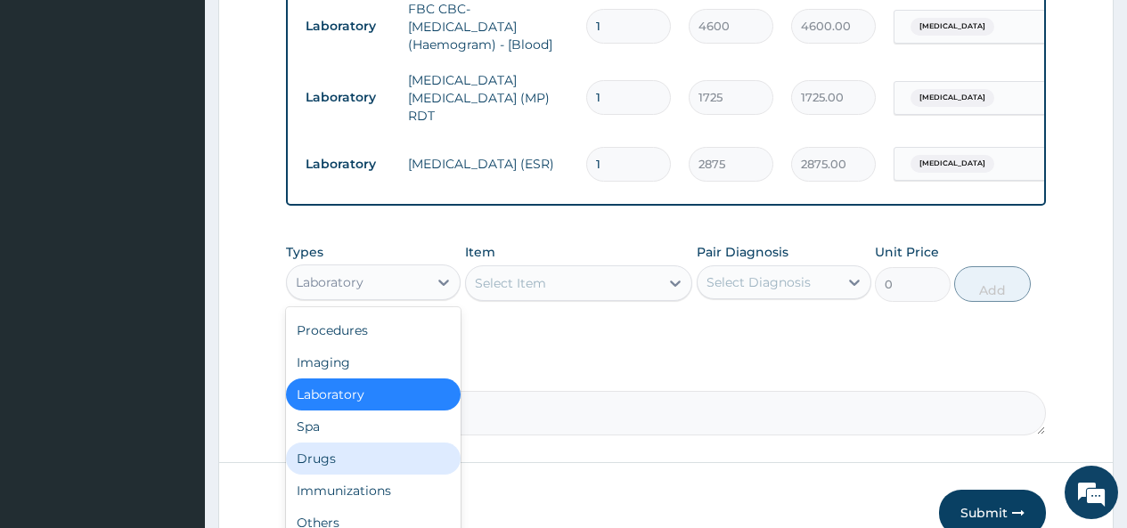
click at [339, 464] on div "Drugs" at bounding box center [373, 459] width 175 height 32
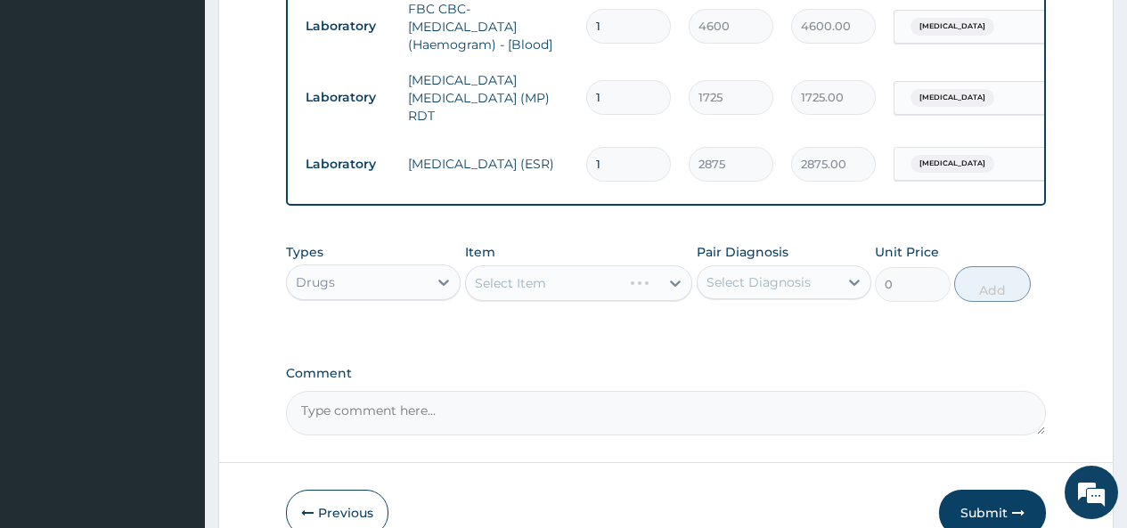
click at [673, 295] on div "Select Item" at bounding box center [579, 283] width 228 height 36
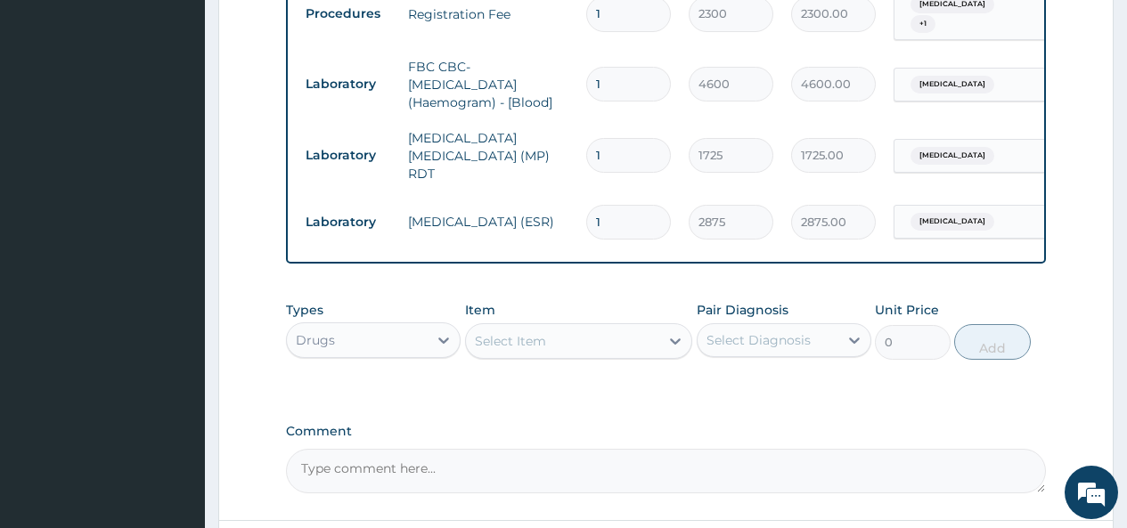
scroll to position [806, 0]
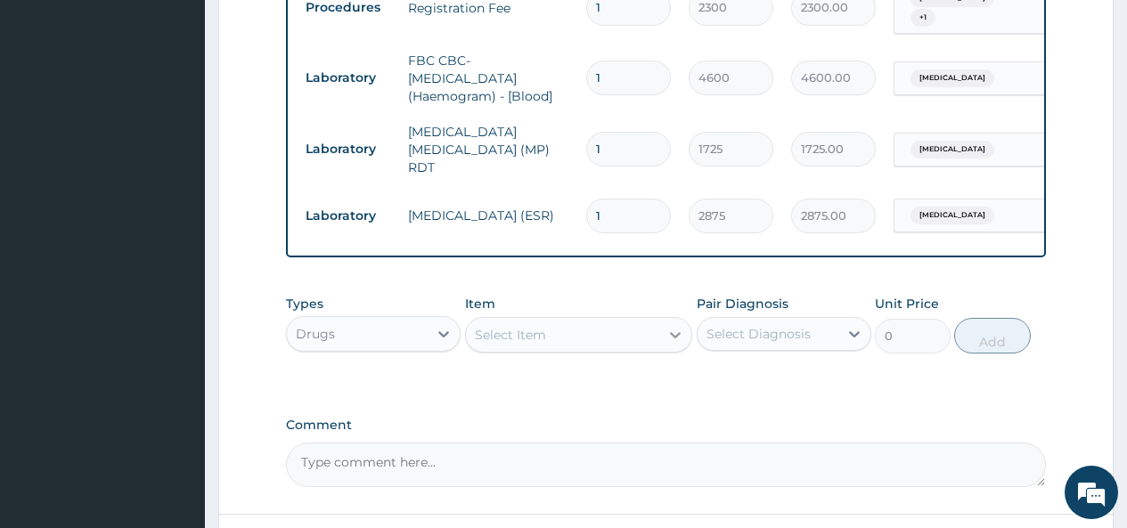
click at [672, 338] on icon at bounding box center [675, 335] width 11 height 6
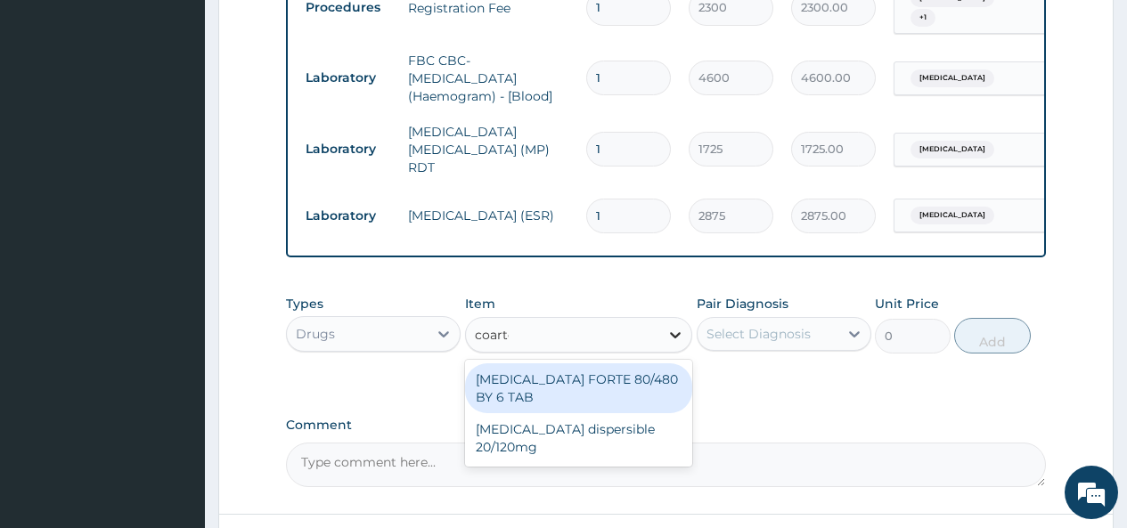
type input "coartem"
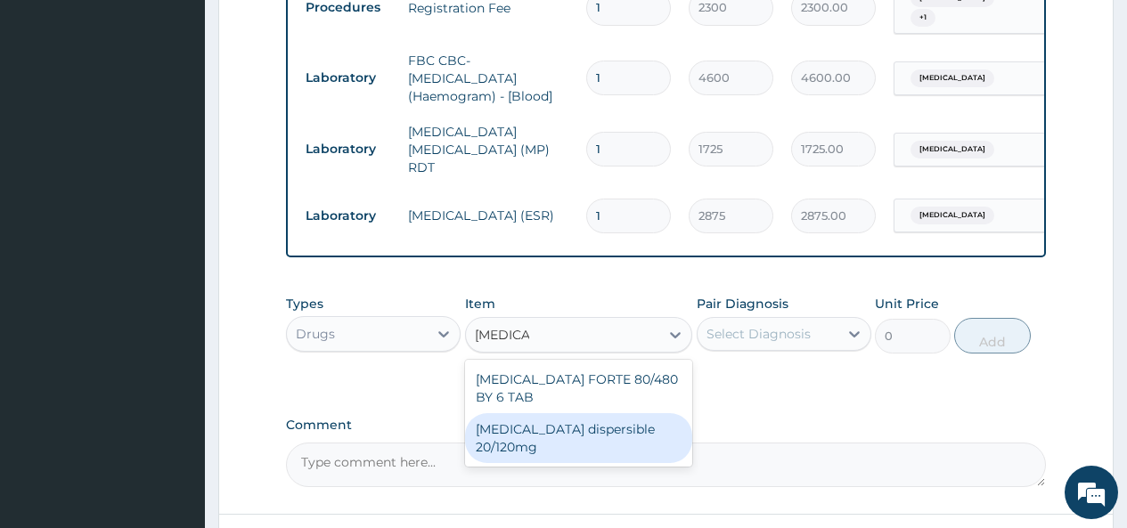
click at [653, 436] on div "Coartem dispersible 20/120mg" at bounding box center [579, 438] width 228 height 50
type input "120.175"
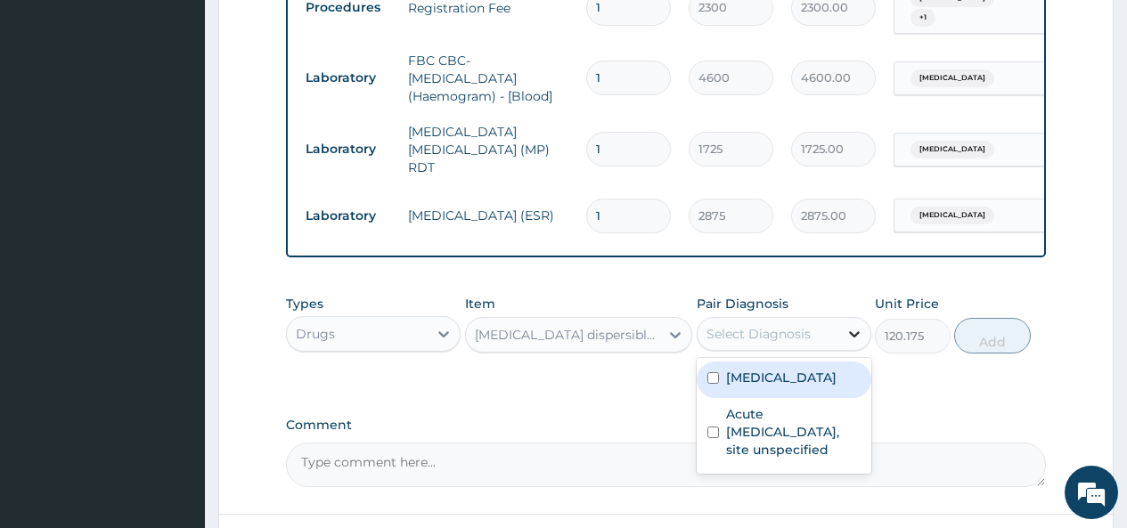
click at [850, 343] on icon at bounding box center [854, 334] width 18 height 18
click at [674, 344] on icon at bounding box center [675, 335] width 18 height 18
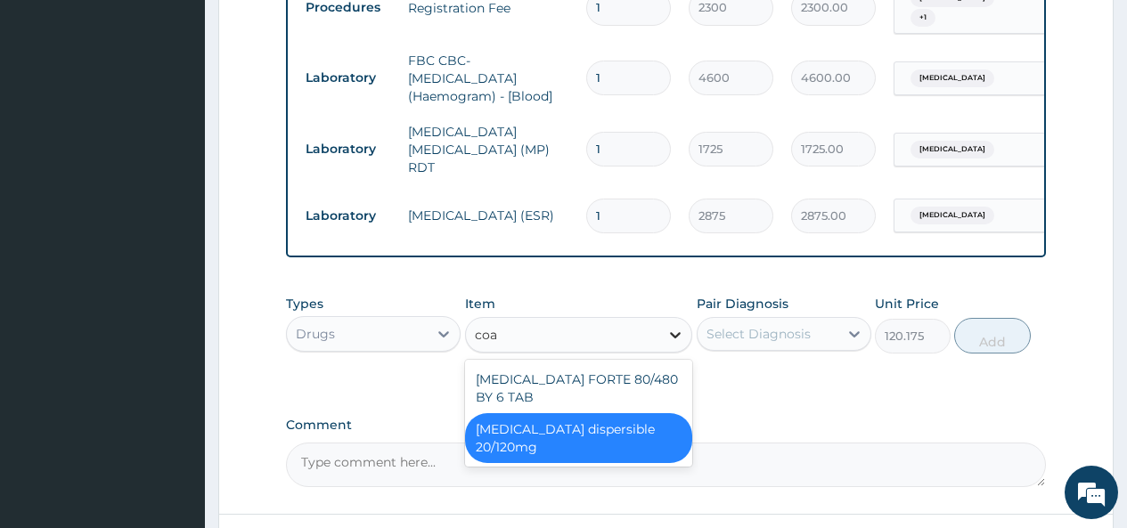
scroll to position [0, 0]
type input "coartem"
click at [650, 439] on div "Coartem dispersible 20/120mg" at bounding box center [579, 438] width 228 height 50
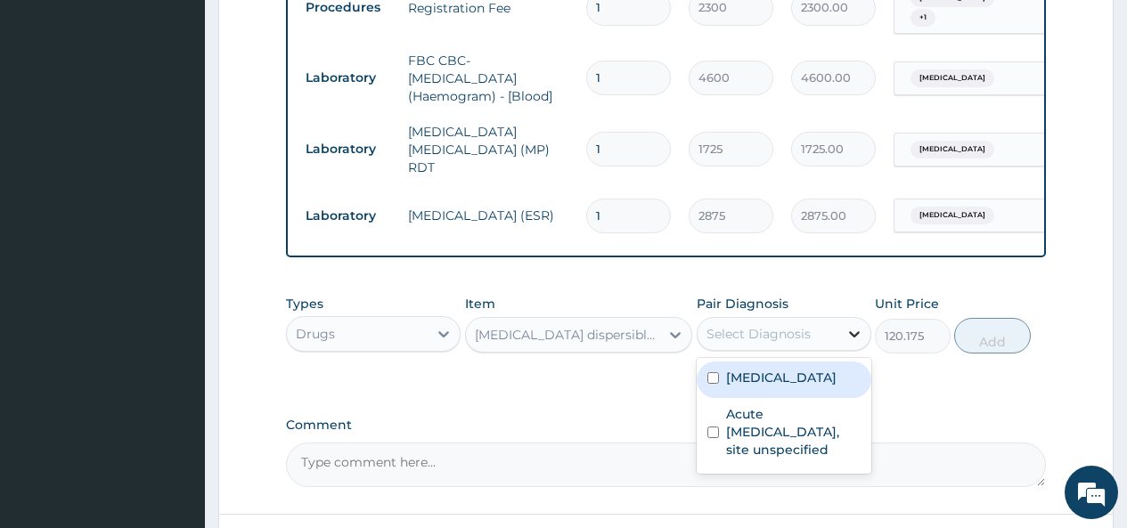
click at [845, 343] on icon at bounding box center [854, 334] width 18 height 18
click at [674, 338] on icon at bounding box center [675, 335] width 11 height 6
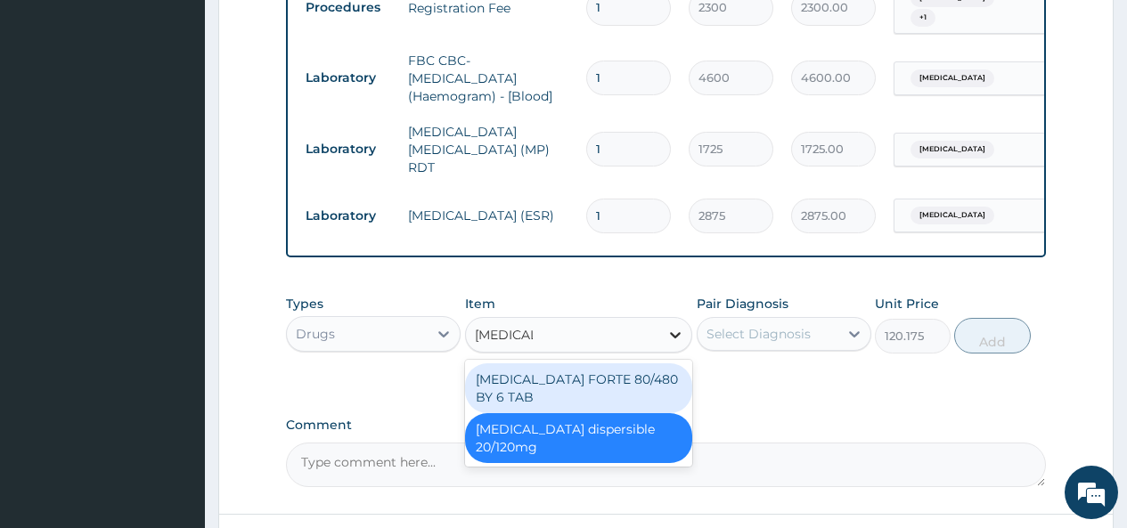
type input "coartem"
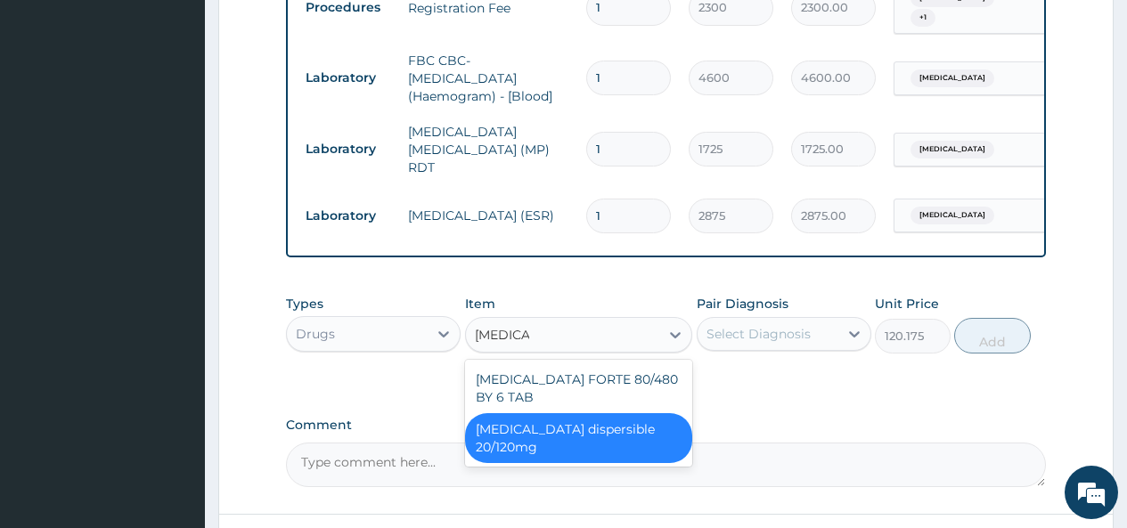
click at [655, 446] on div "Coartem dispersible 20/120mg" at bounding box center [579, 438] width 228 height 50
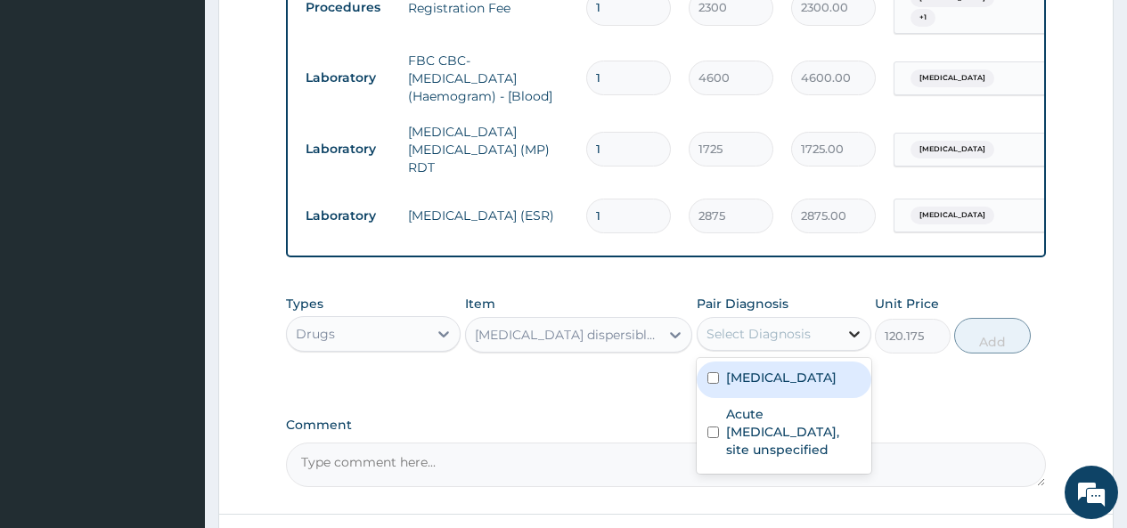
click at [854, 338] on icon at bounding box center [854, 334] width 11 height 6
click at [720, 395] on div "Malaria, unspecified" at bounding box center [783, 380] width 175 height 37
checkbox input "true"
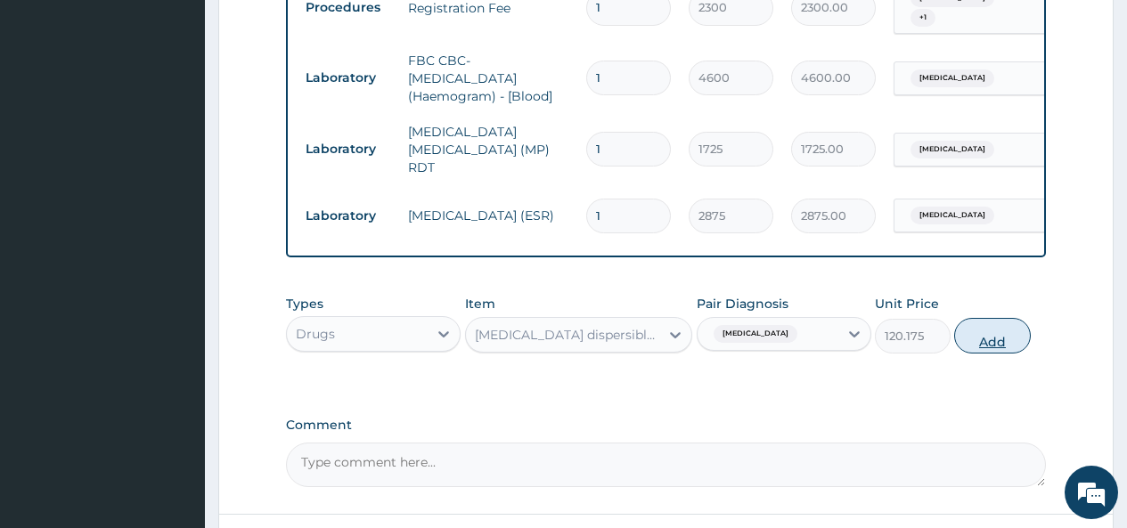
click at [1004, 352] on button "Add" at bounding box center [992, 336] width 76 height 36
type input "0"
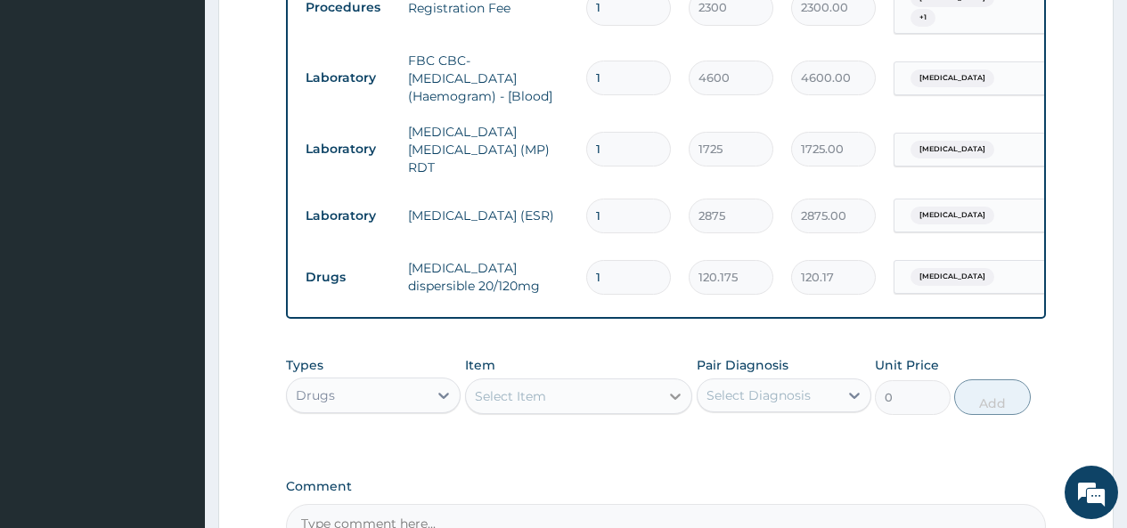
click at [678, 405] on icon at bounding box center [675, 396] width 18 height 18
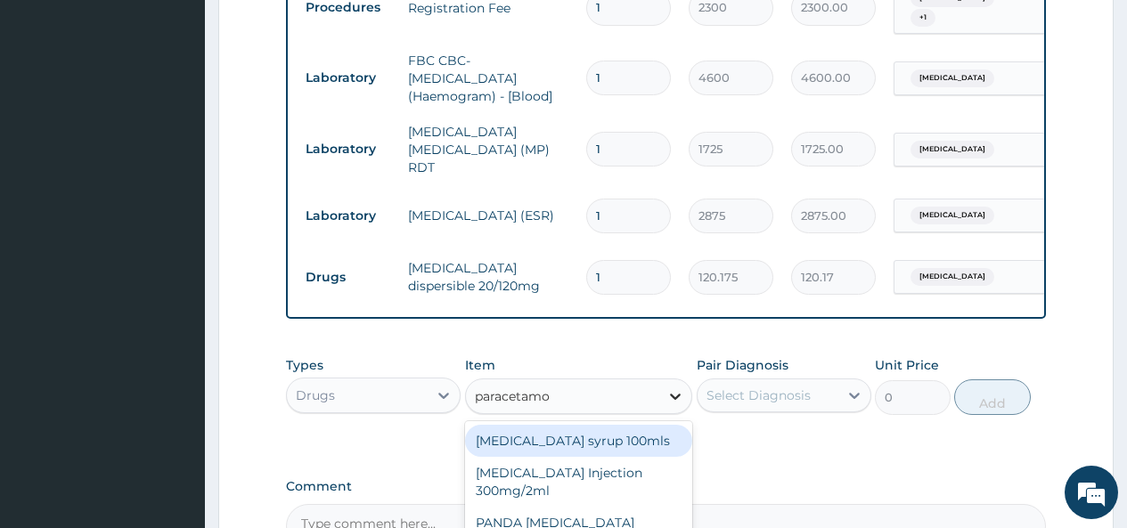
type input "paracetamol"
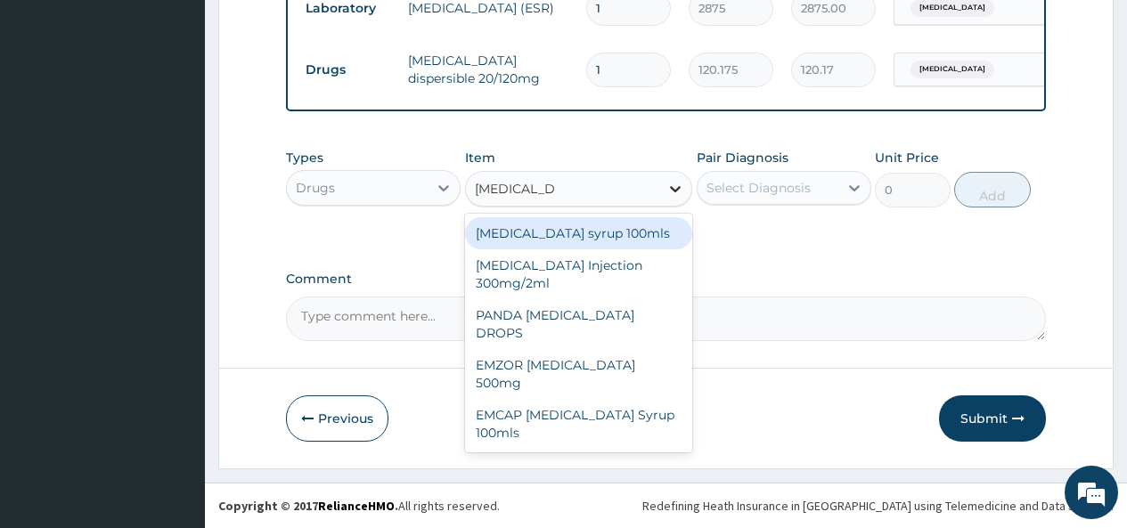
scroll to position [1018, 0]
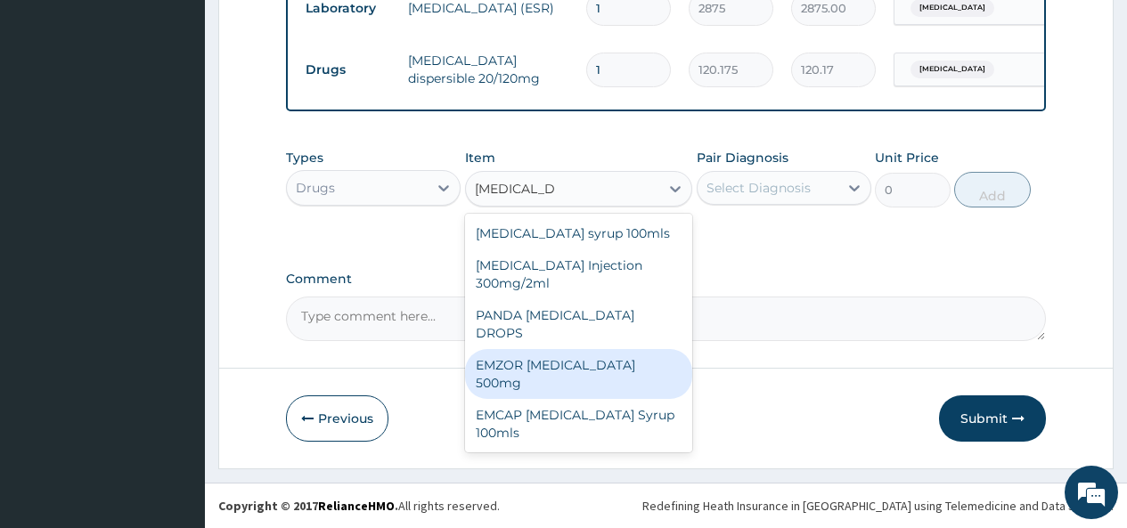
click at [602, 349] on div "EMZOR PARACETAMOL 500mg" at bounding box center [579, 374] width 228 height 50
type input "25.3"
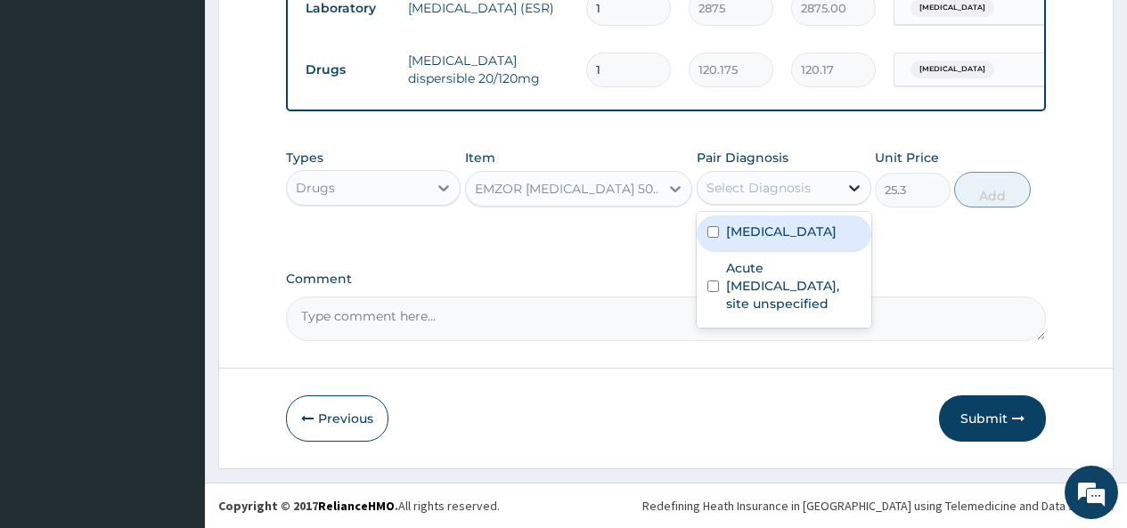
click at [851, 191] on icon at bounding box center [854, 188] width 11 height 6
click at [716, 238] on input "checkbox" at bounding box center [713, 232] width 12 height 12
checkbox input "true"
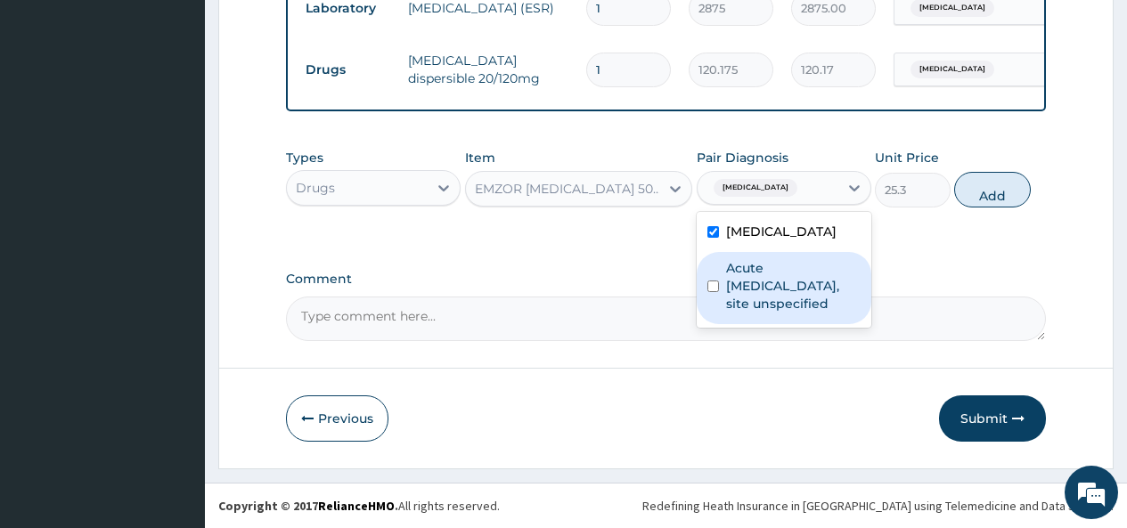
click at [717, 290] on input "checkbox" at bounding box center [713, 287] width 12 height 12
checkbox input "true"
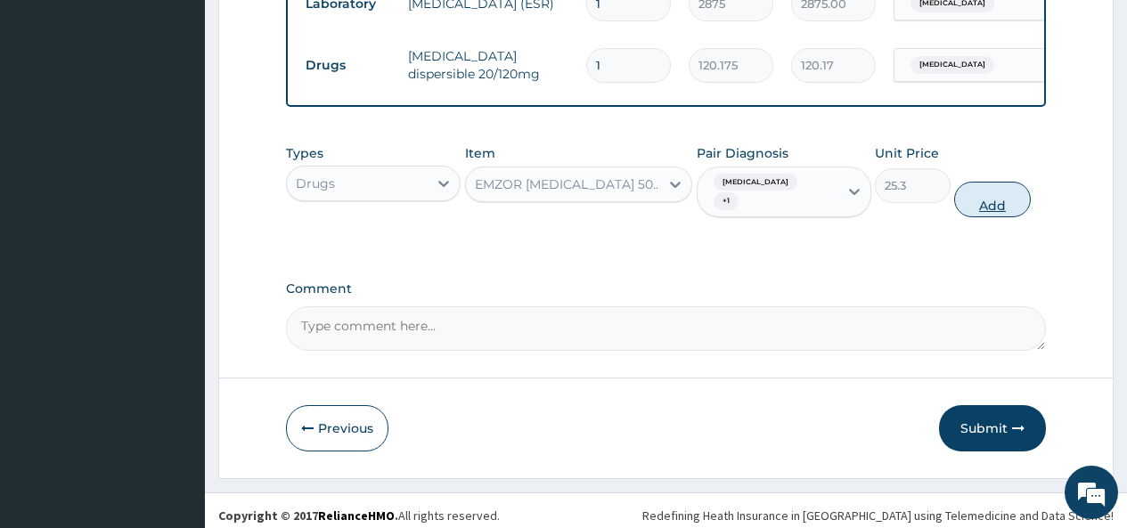
click at [990, 209] on button "Add" at bounding box center [992, 200] width 76 height 36
type input "0"
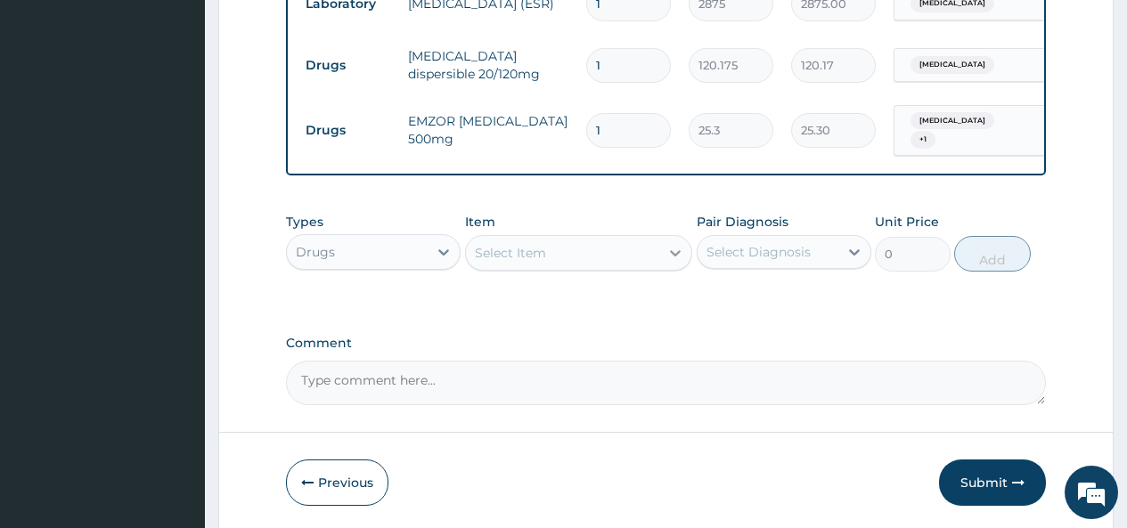
click at [675, 262] on icon at bounding box center [675, 253] width 18 height 18
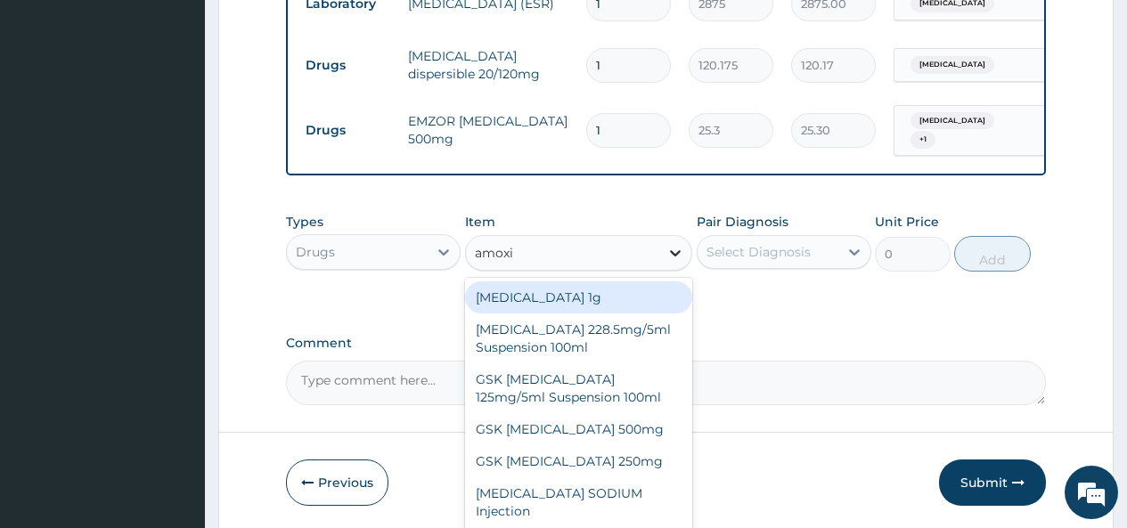
type input "amoxil"
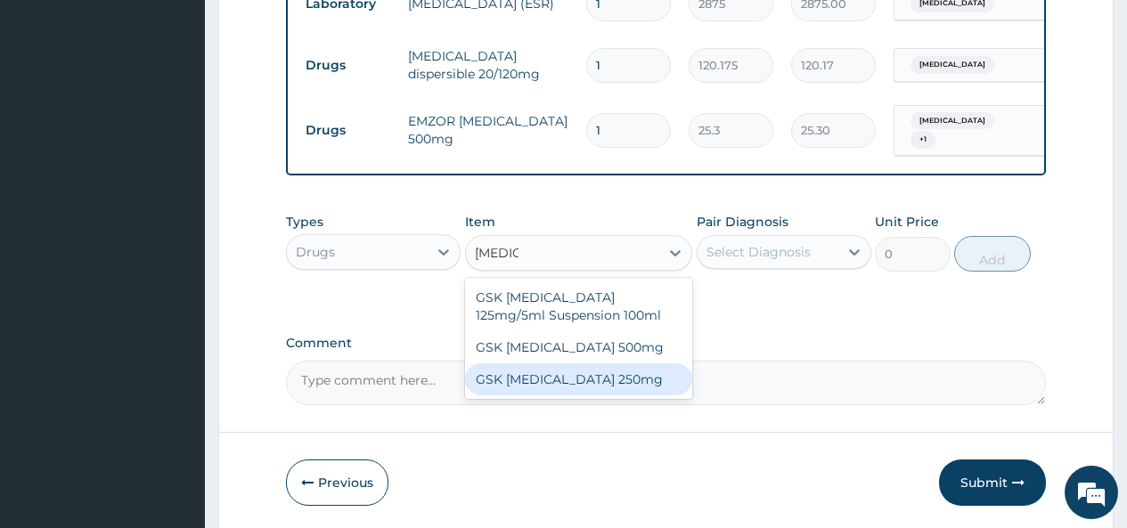
click at [607, 379] on div "GSK AMOXIL 250mg" at bounding box center [579, 379] width 228 height 32
type input "31.625"
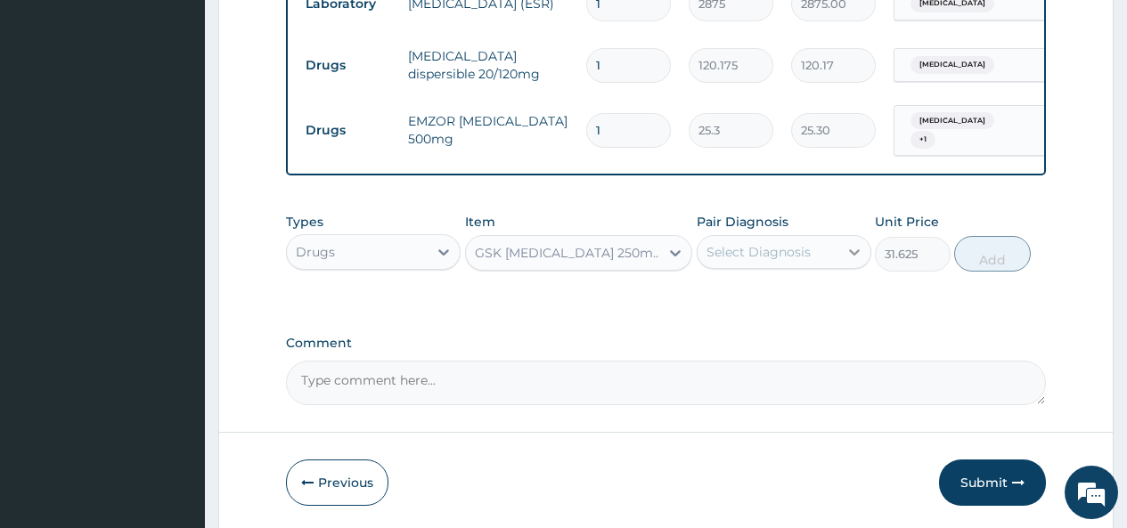
click at [851, 256] on icon at bounding box center [854, 252] width 11 height 6
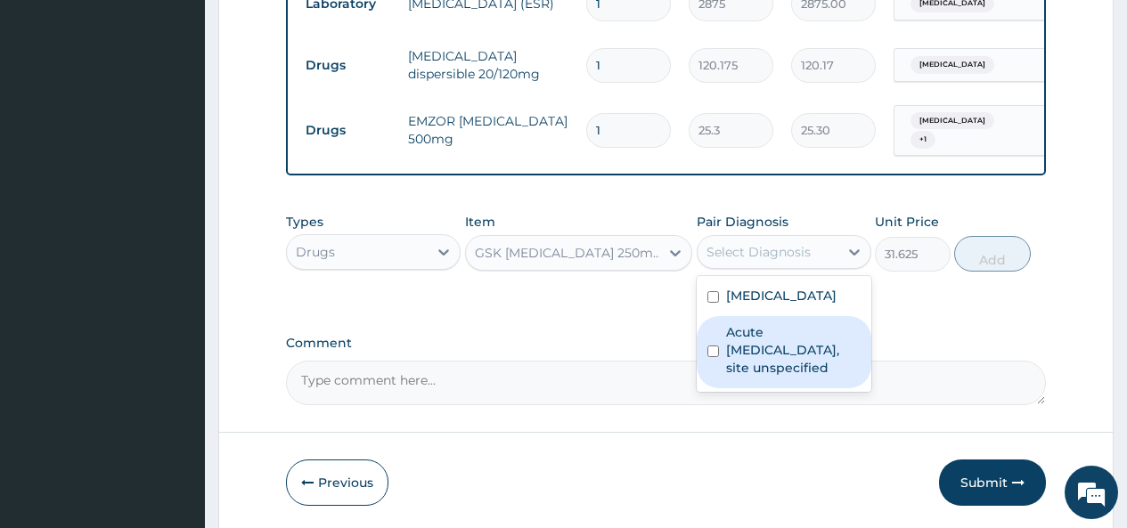
click at [716, 357] on input "checkbox" at bounding box center [713, 352] width 12 height 12
checkbox input "true"
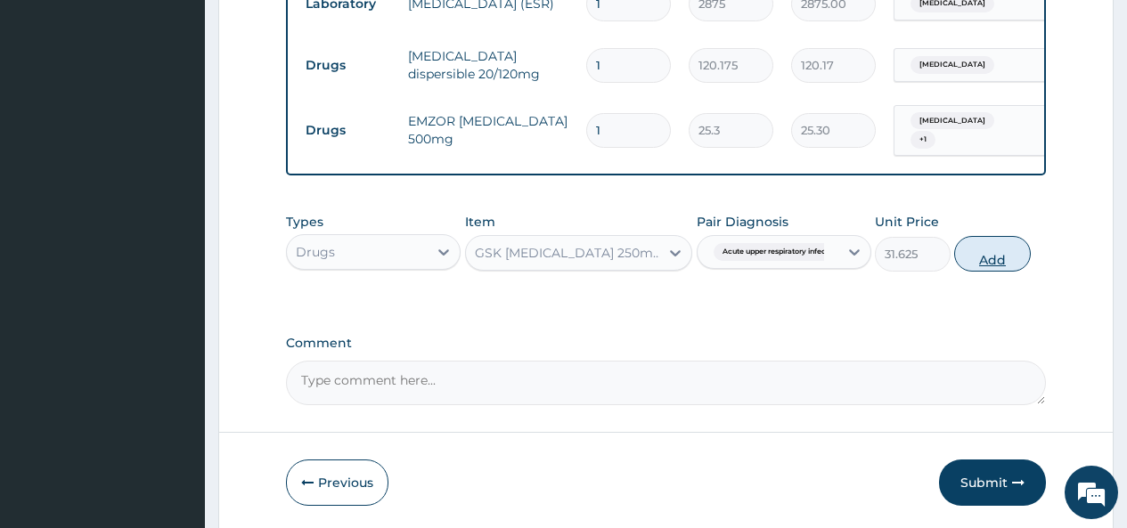
click at [993, 268] on button "Add" at bounding box center [992, 254] width 76 height 36
type input "0"
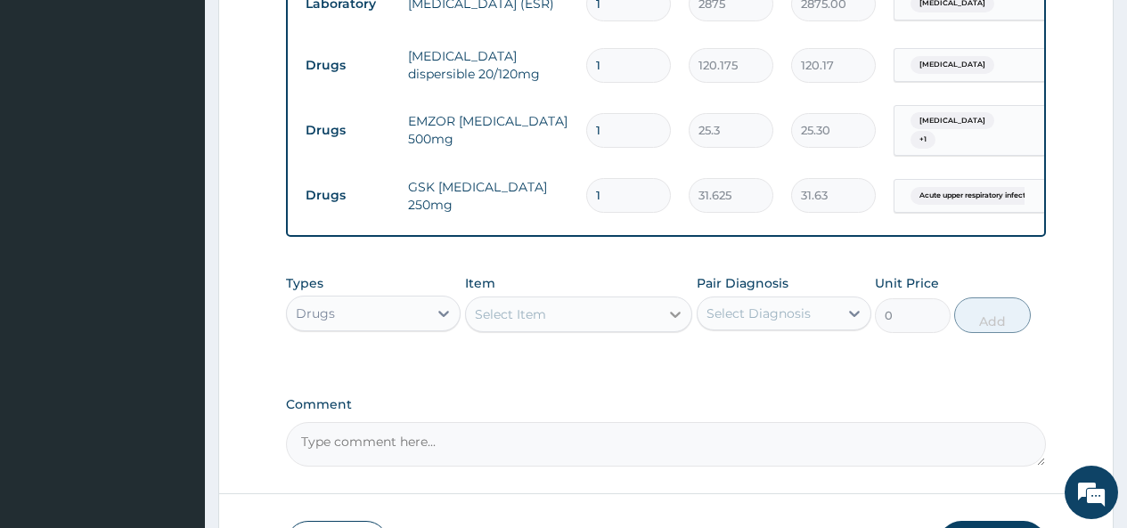
click at [681, 323] on icon at bounding box center [675, 314] width 18 height 18
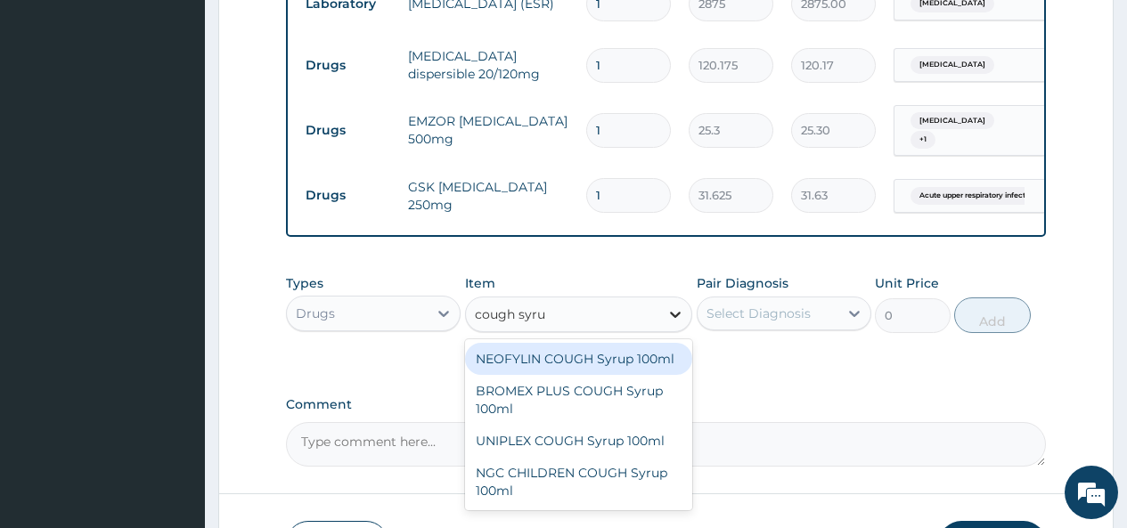
type input "cough syrup"
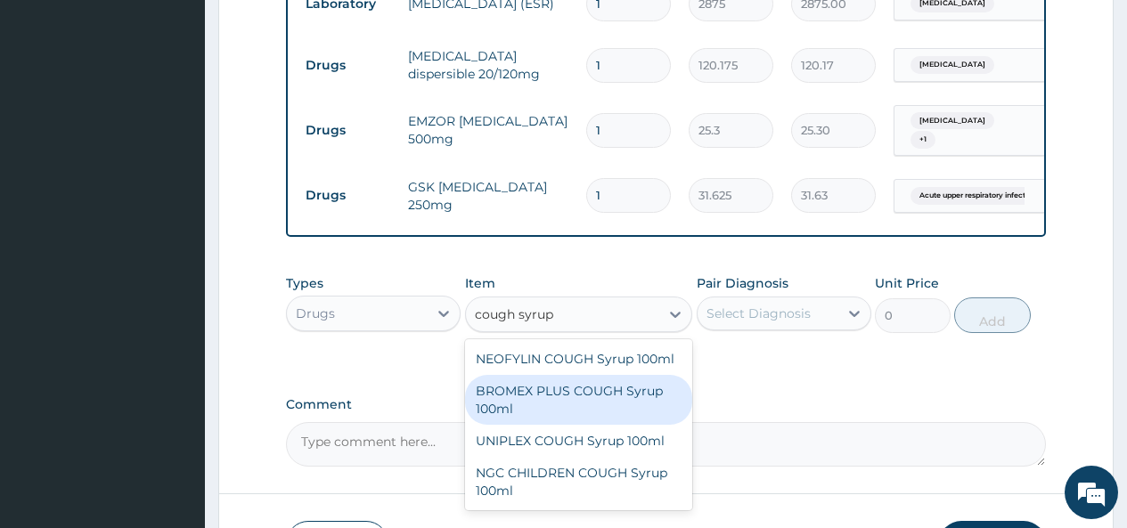
click at [614, 401] on div "BROMEX PLUS COUGH Syrup 100ml" at bounding box center [579, 400] width 228 height 50
type input "1897.5"
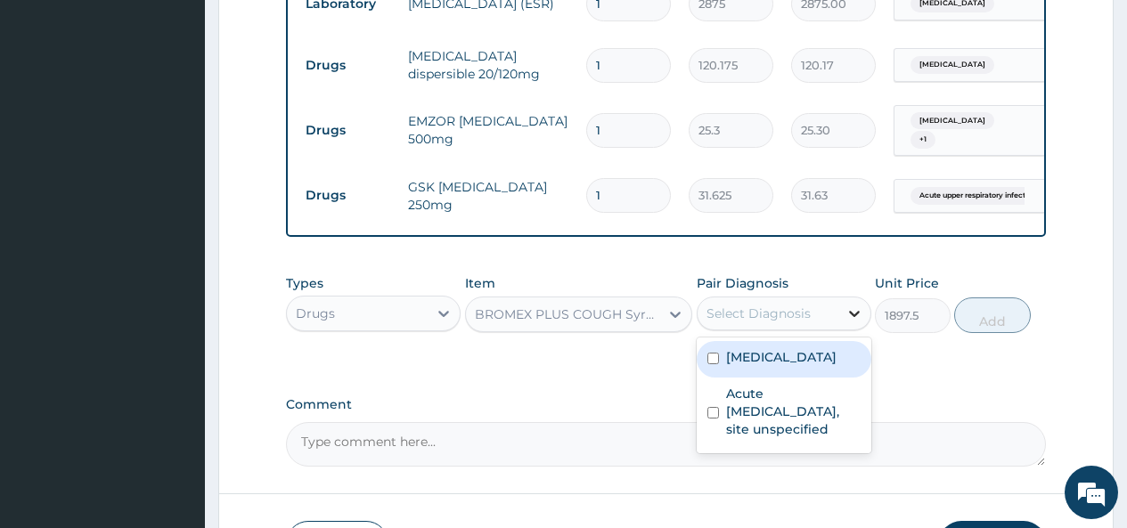
click at [850, 317] on icon at bounding box center [854, 314] width 11 height 6
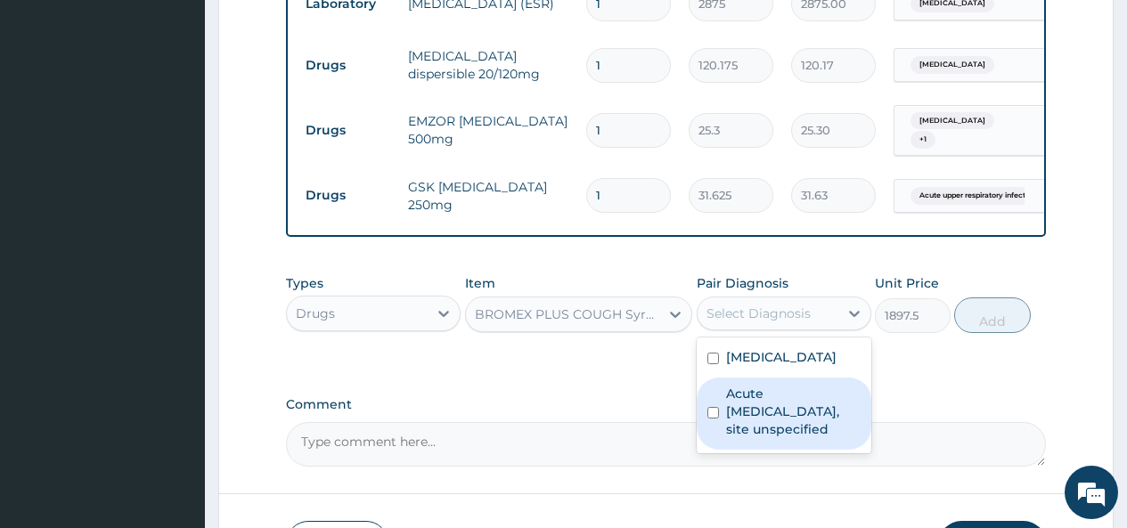
click at [715, 419] on input "checkbox" at bounding box center [713, 413] width 12 height 12
checkbox input "true"
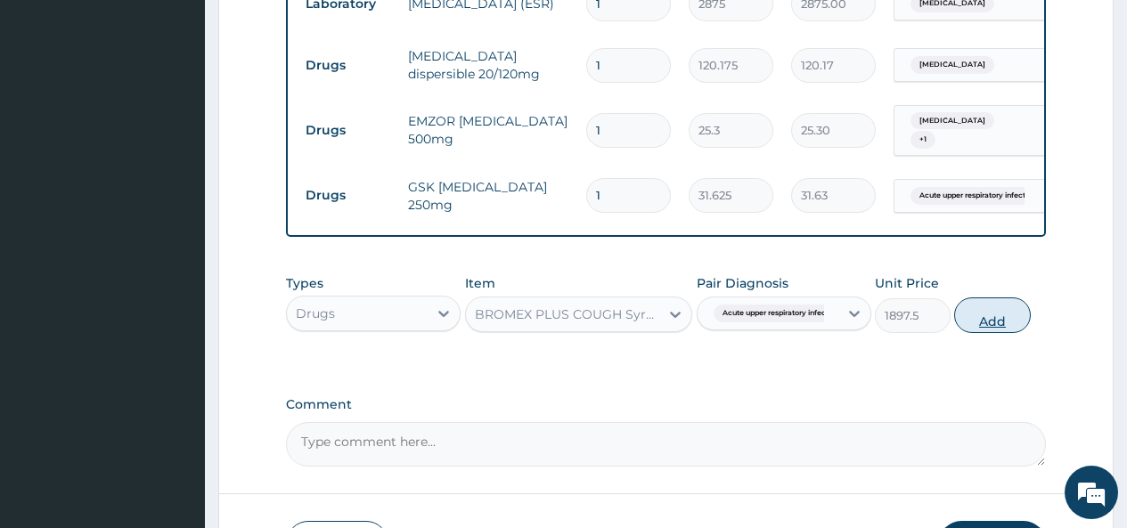
click at [972, 333] on button "Add" at bounding box center [992, 315] width 76 height 36
type input "0"
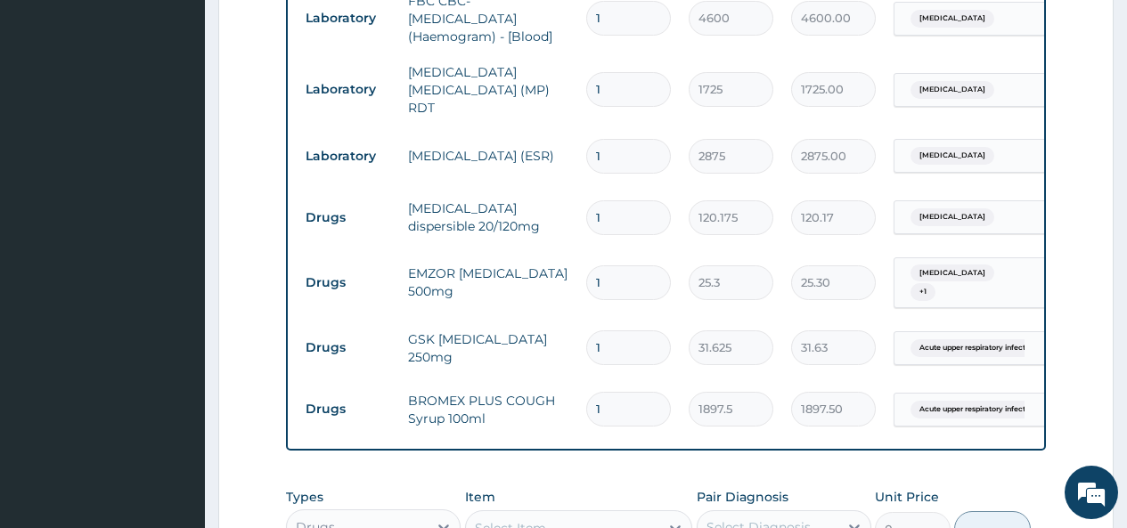
scroll to position [931, 0]
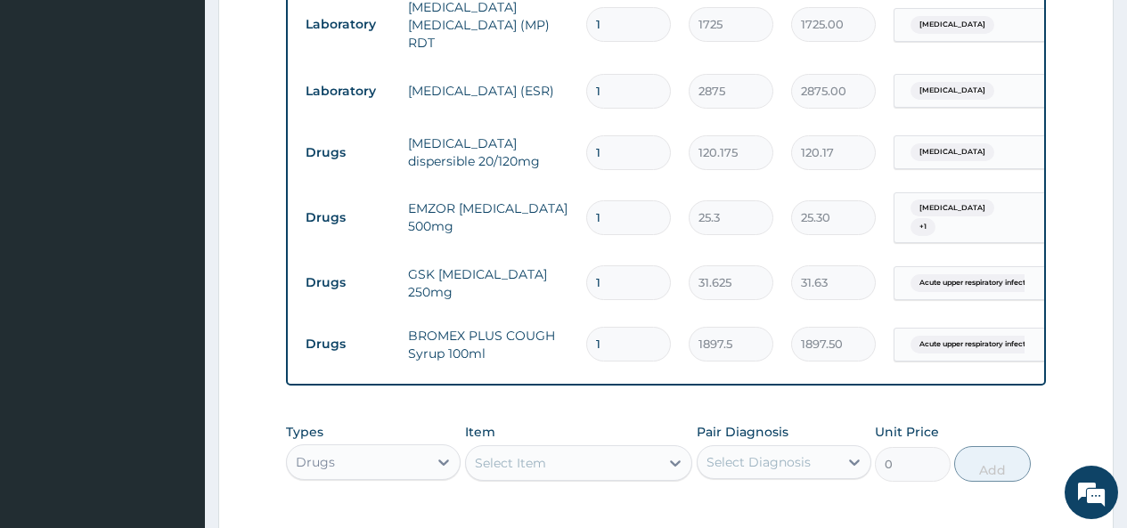
click at [604, 150] on input "1" at bounding box center [628, 152] width 85 height 35
type input "0.00"
type input "6"
type input "721.05"
type input "6"
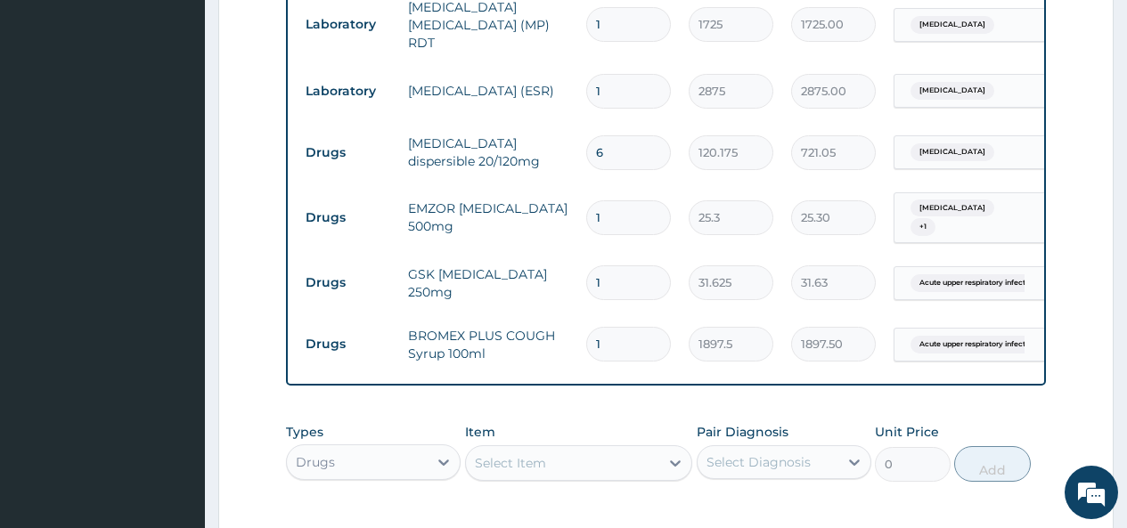
click at [606, 215] on input "1" at bounding box center [628, 217] width 85 height 35
type input "0.00"
type input "9"
type input "227.70"
type input "9"
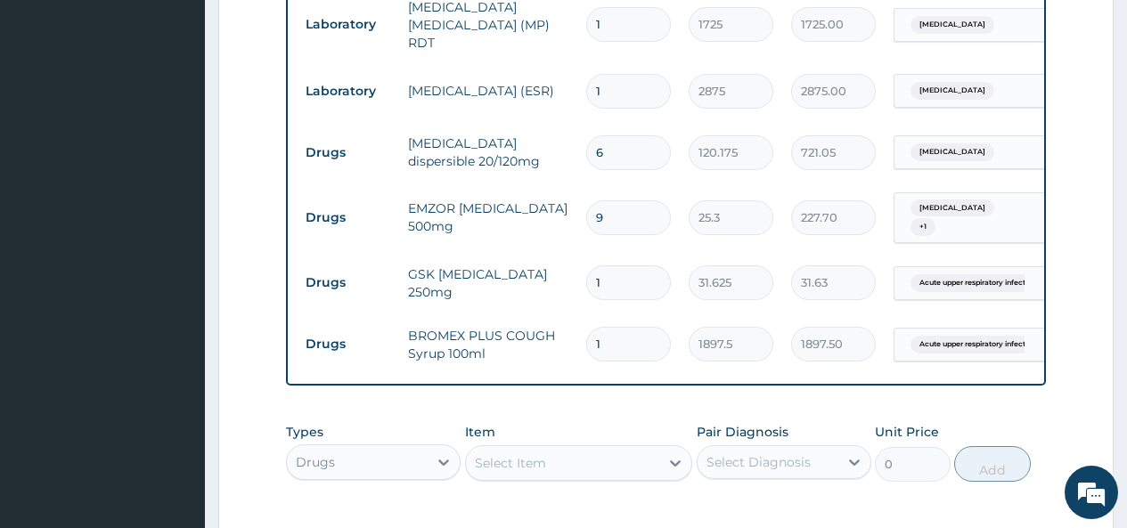
click at [602, 285] on input "1" at bounding box center [628, 282] width 85 height 35
type input "0.00"
type input "1"
type input "31.63"
type input "15"
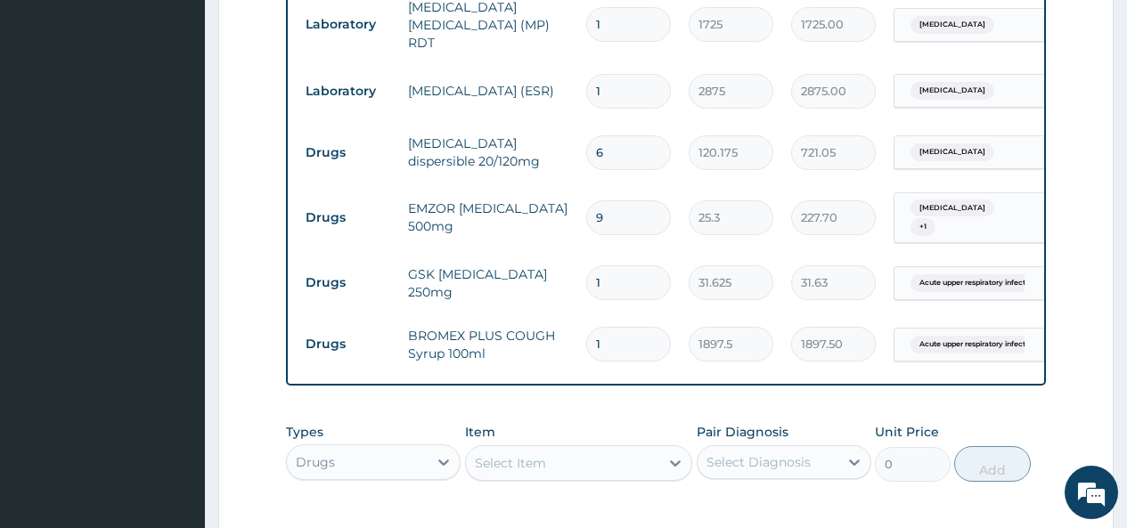
type input "474.38"
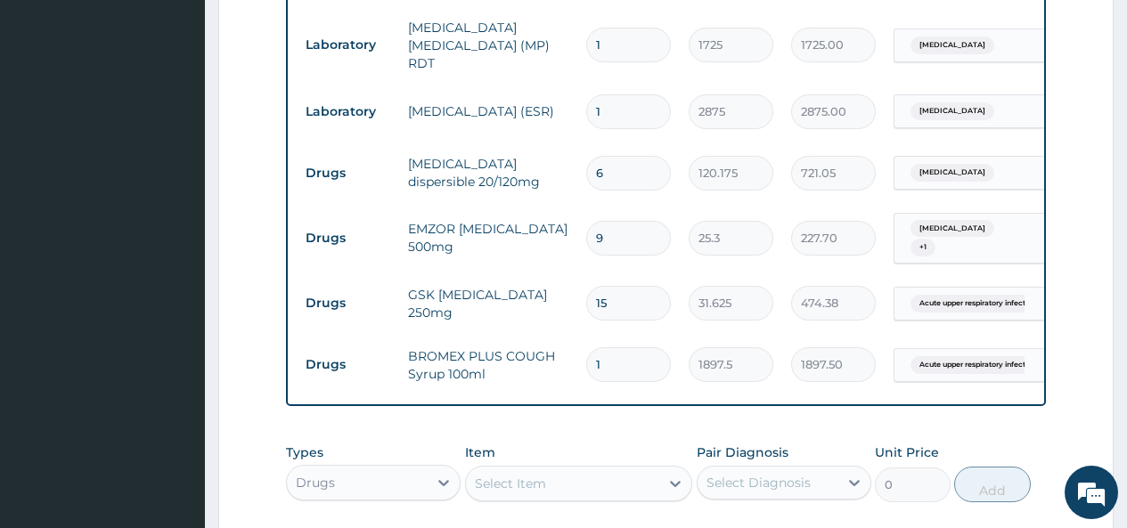
scroll to position [1218, 0]
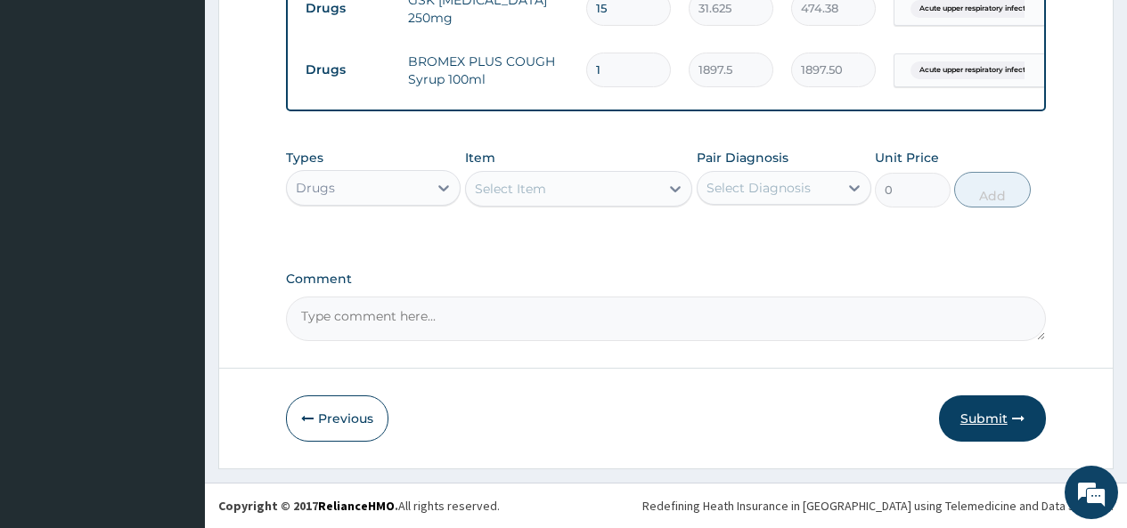
type input "15"
click at [974, 408] on button "Submit" at bounding box center [992, 418] width 107 height 46
click at [977, 413] on button "Submit" at bounding box center [992, 418] width 107 height 46
click at [986, 418] on button "Submit" at bounding box center [992, 418] width 107 height 46
click at [1019, 414] on icon "button" at bounding box center [1018, 418] width 12 height 12
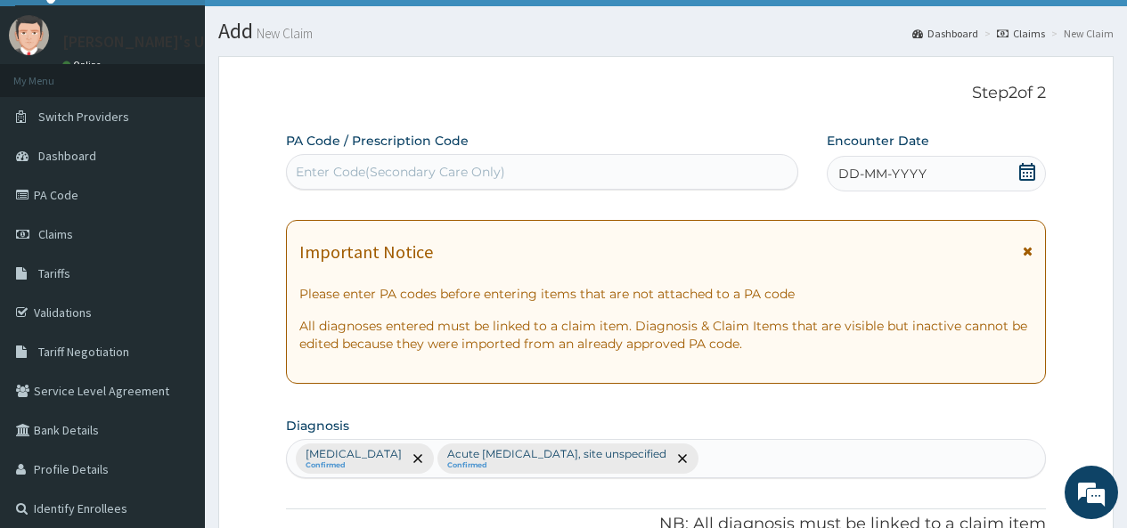
scroll to position [38, 0]
click at [1022, 172] on icon at bounding box center [1027, 172] width 16 height 18
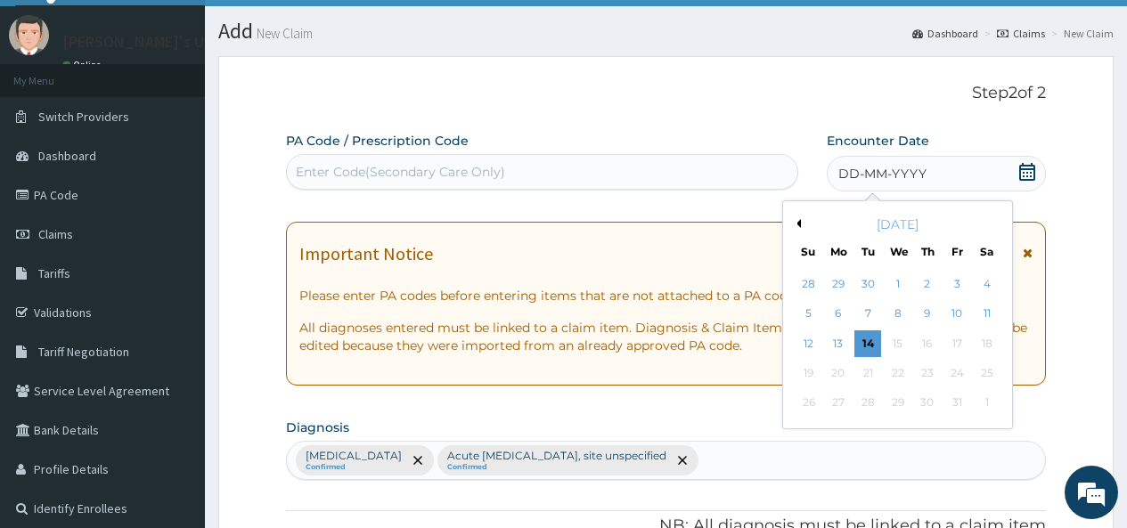
click at [868, 329] on div "12 13 14 15 16 17 18" at bounding box center [898, 343] width 208 height 29
click at [867, 339] on div "14" at bounding box center [867, 343] width 27 height 27
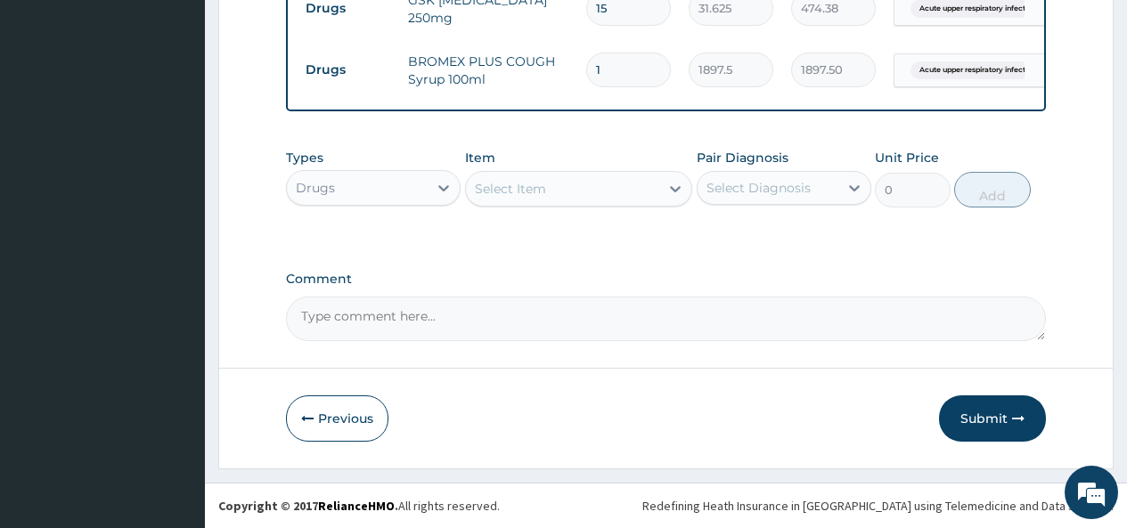
scroll to position [1210, 0]
click at [992, 435] on button "Submit" at bounding box center [992, 418] width 107 height 46
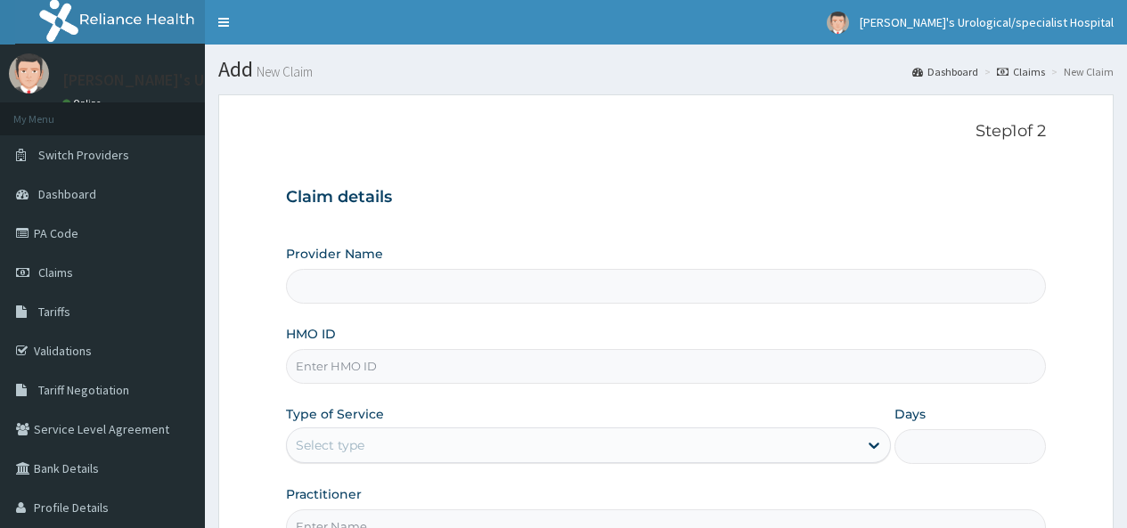
scroll to position [203, 0]
